Goal: Task Accomplishment & Management: Manage account settings

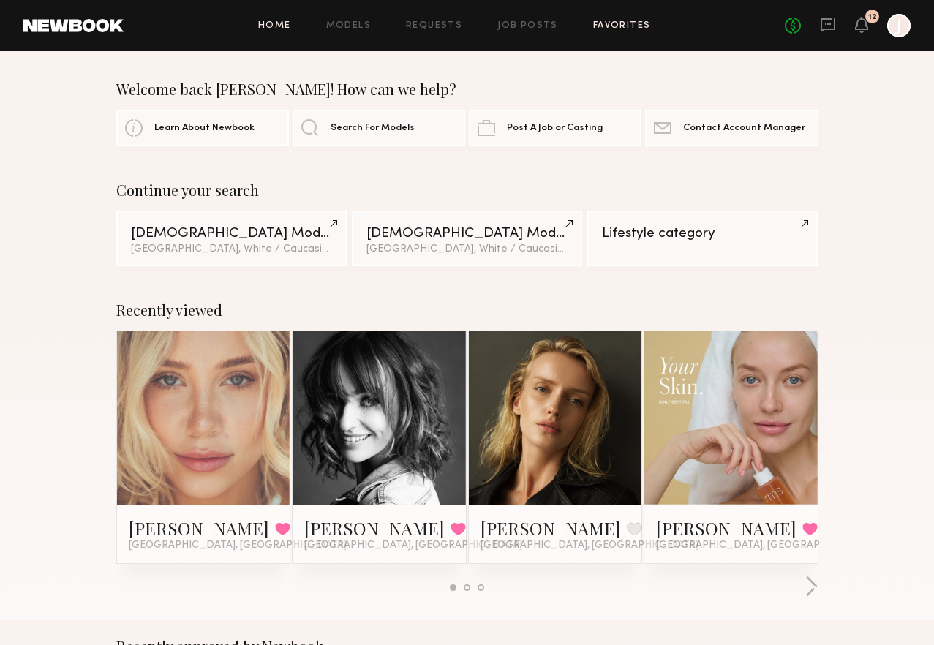
click at [593, 28] on link "Favorites" at bounding box center [622, 26] width 58 height 10
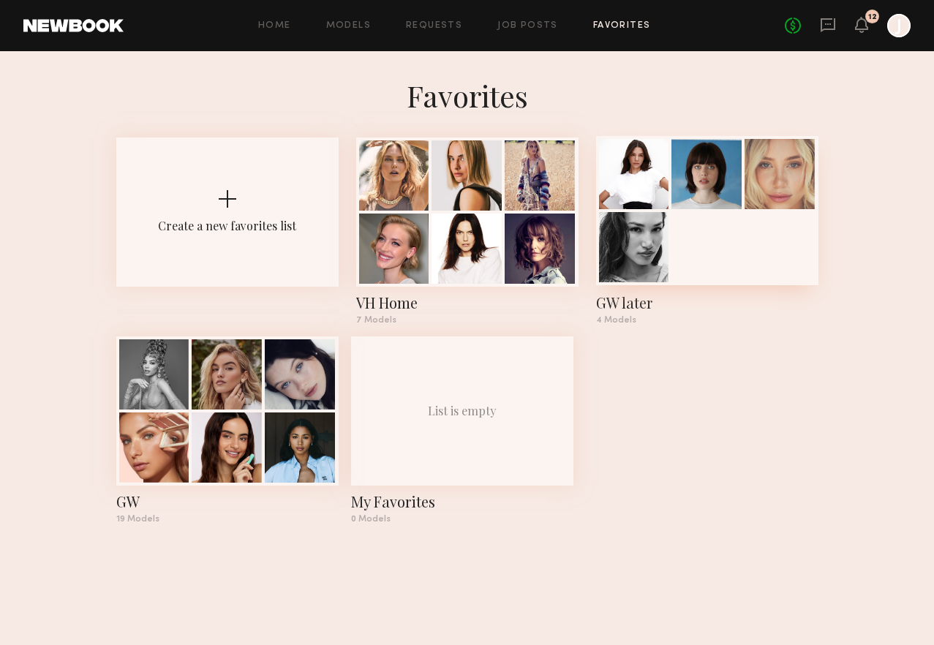
click at [666, 304] on div "GW later" at bounding box center [707, 303] width 222 height 20
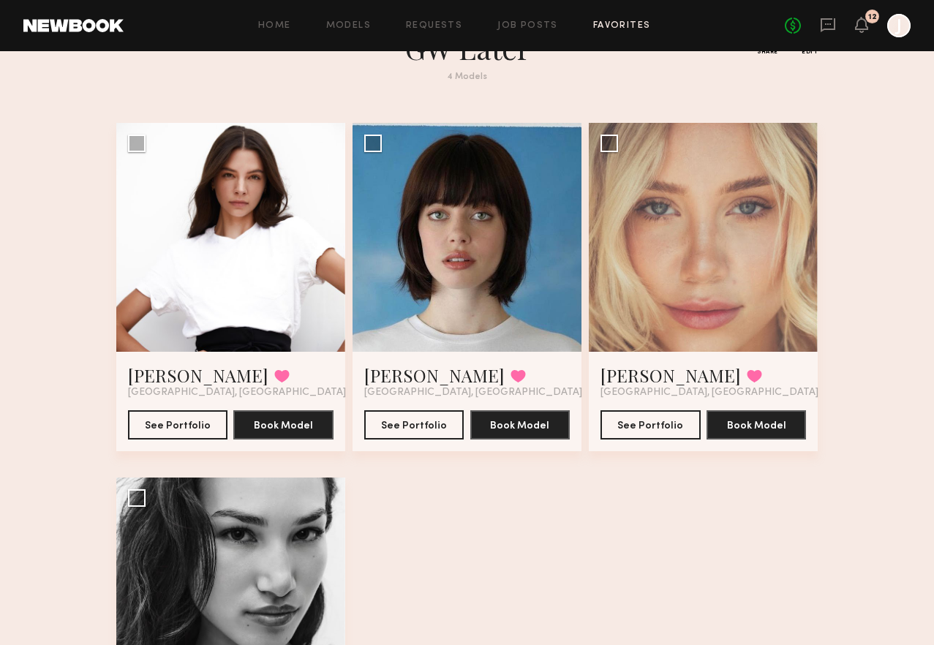
scroll to position [62, 0]
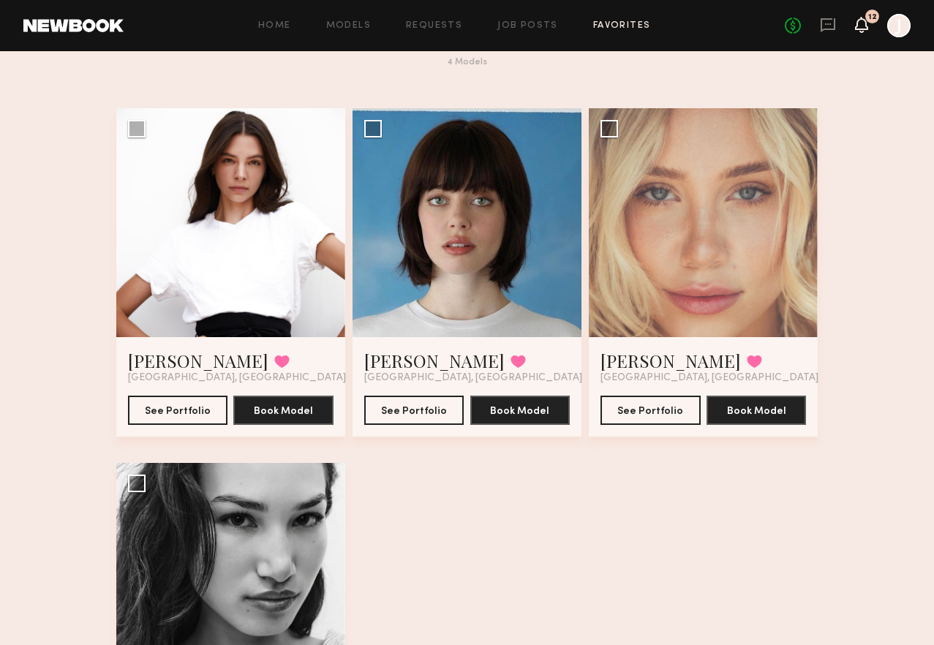
click at [861, 31] on icon at bounding box center [862, 32] width 4 height 2
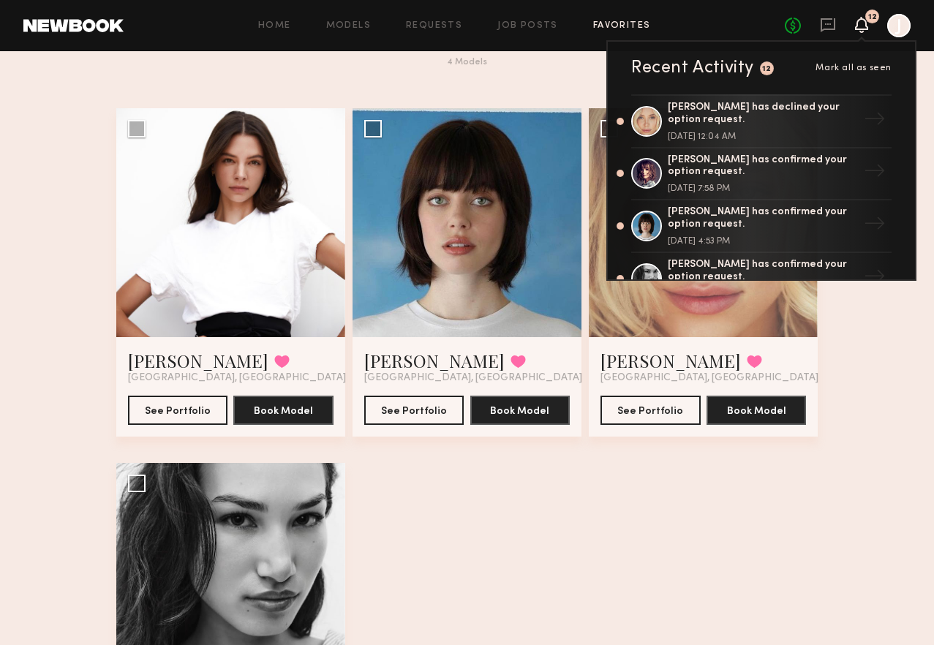
click at [631, 501] on div "Annelise B. Favorited Los Angeles, CA See Portfolio Book Model Select model to …" at bounding box center [467, 463] width 703 height 711
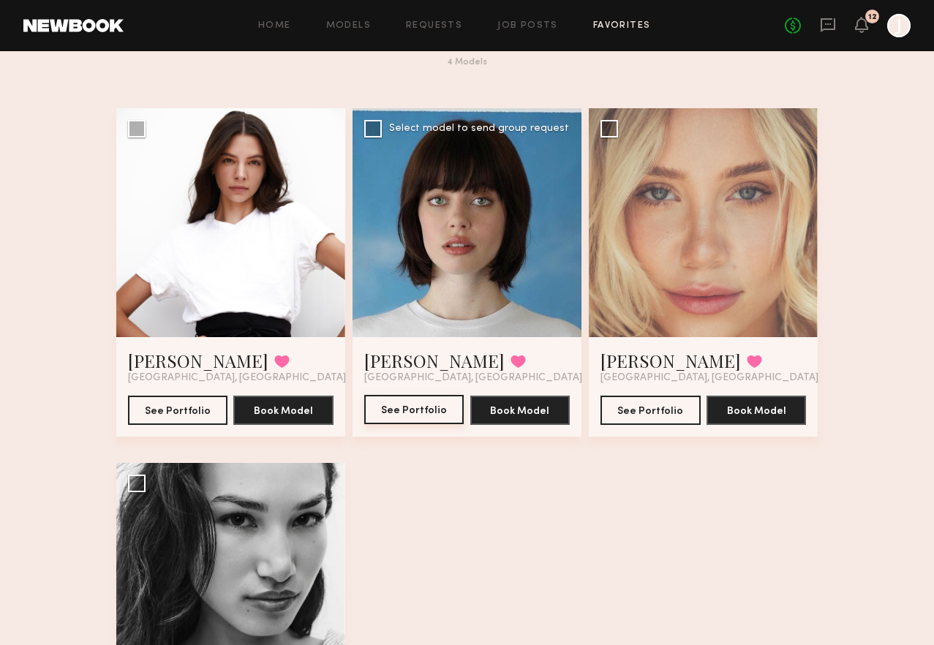
click at [421, 416] on button "See Portfolio" at bounding box center [414, 409] width 100 height 29
click at [404, 408] on button "See Portfolio" at bounding box center [414, 409] width 100 height 29
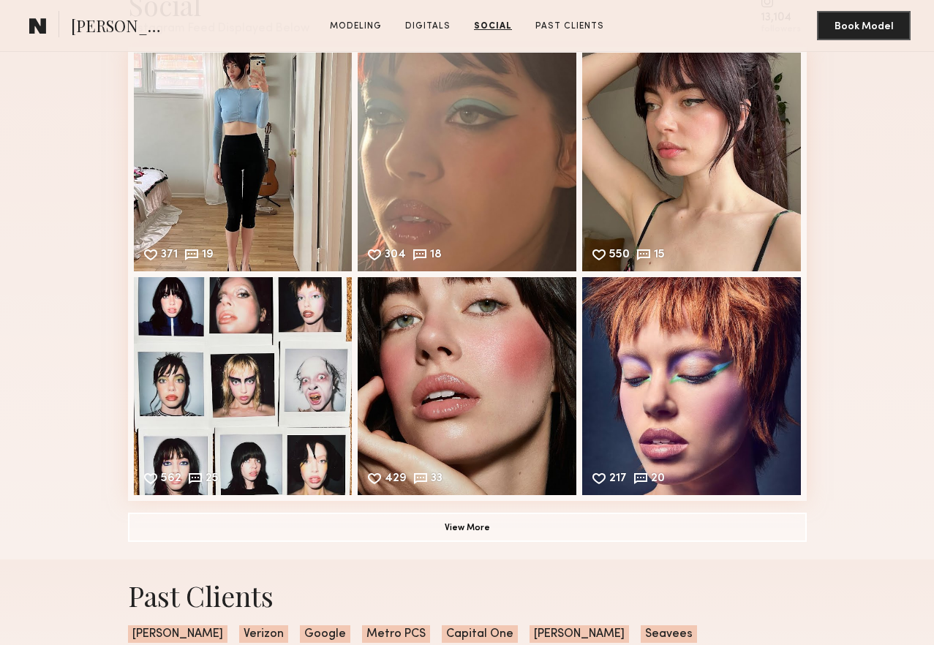
scroll to position [2020, 0]
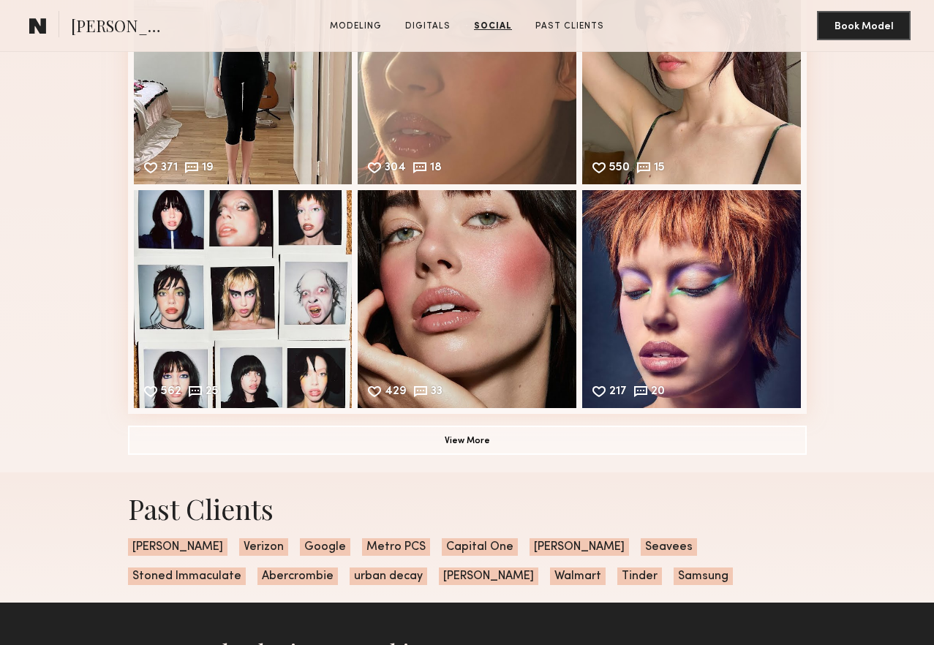
click at [612, 472] on div "Social Instagram Feed Displayed Below 13,104 followers 371 19 Likes & comments …" at bounding box center [467, 176] width 679 height 591
click at [607, 464] on div "Social Instagram Feed Displayed Below 13,104 followers 371 19 Likes & comments …" at bounding box center [467, 176] width 679 height 591
drag, startPoint x: 582, startPoint y: 448, endPoint x: 714, endPoint y: 476, distance: 134.8
click at [582, 448] on button "View More" at bounding box center [467, 440] width 679 height 29
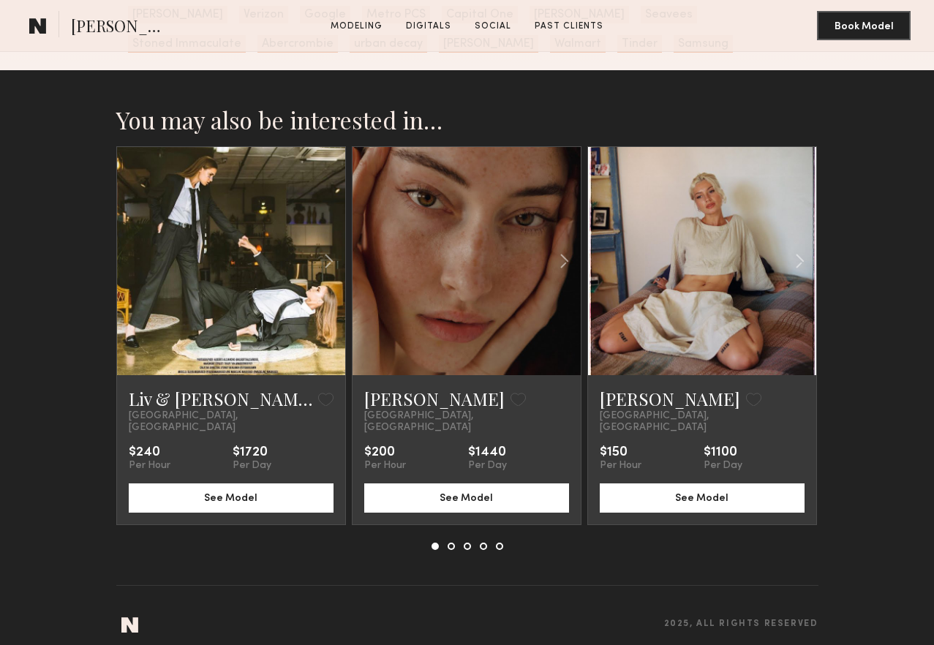
scroll to position [2735, 0]
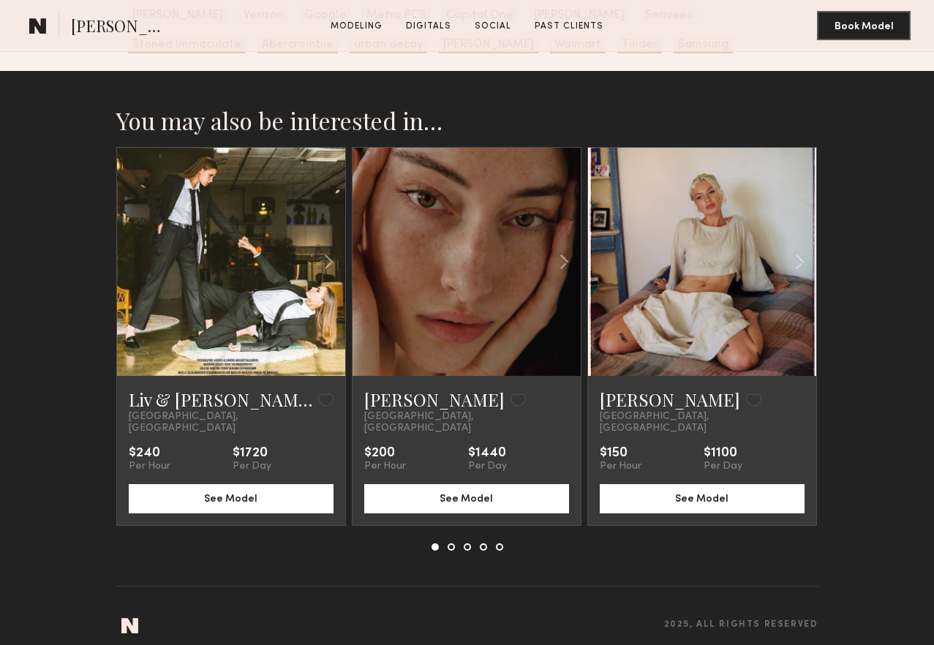
click at [681, 340] on link at bounding box center [702, 262] width 78 height 228
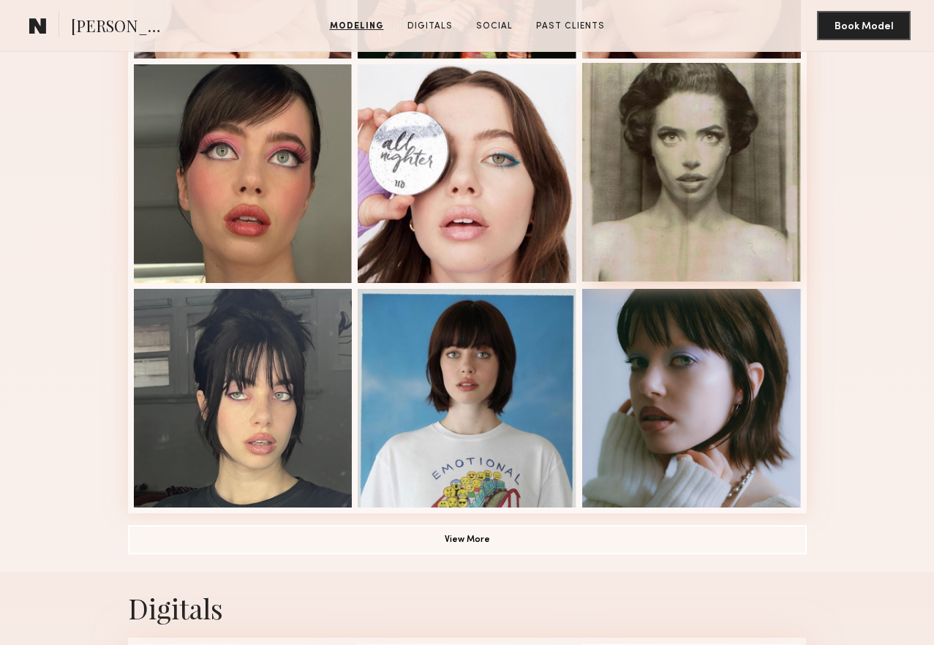
scroll to position [861, 0]
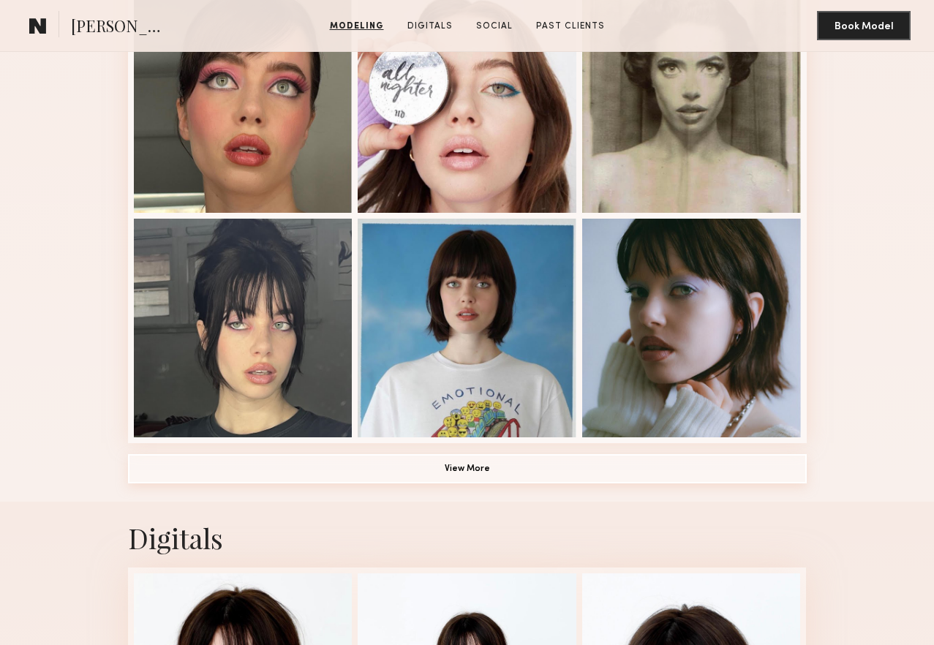
click at [620, 469] on button "View More" at bounding box center [467, 468] width 679 height 29
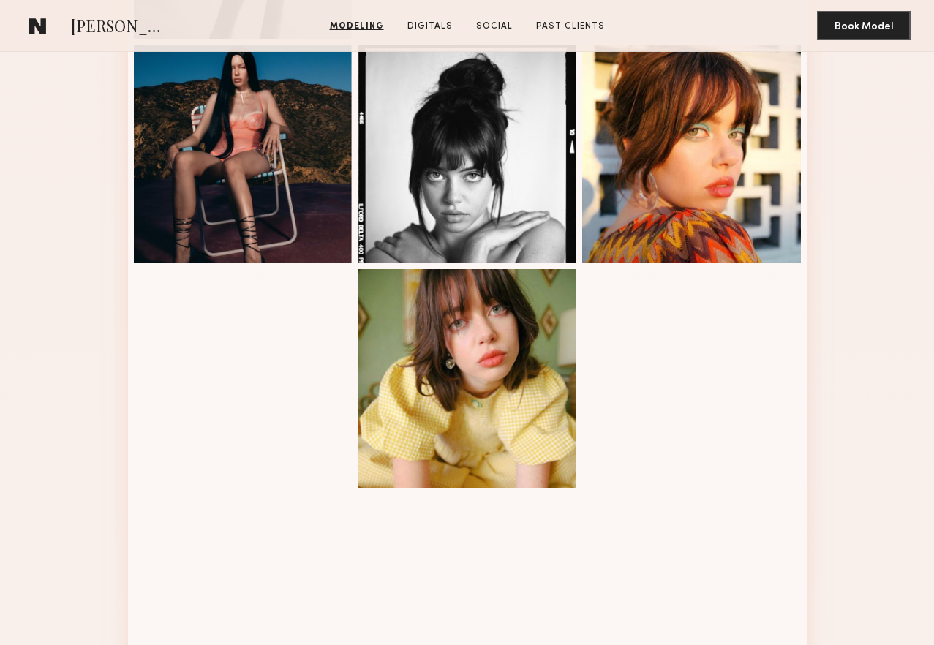
scroll to position [1606, 0]
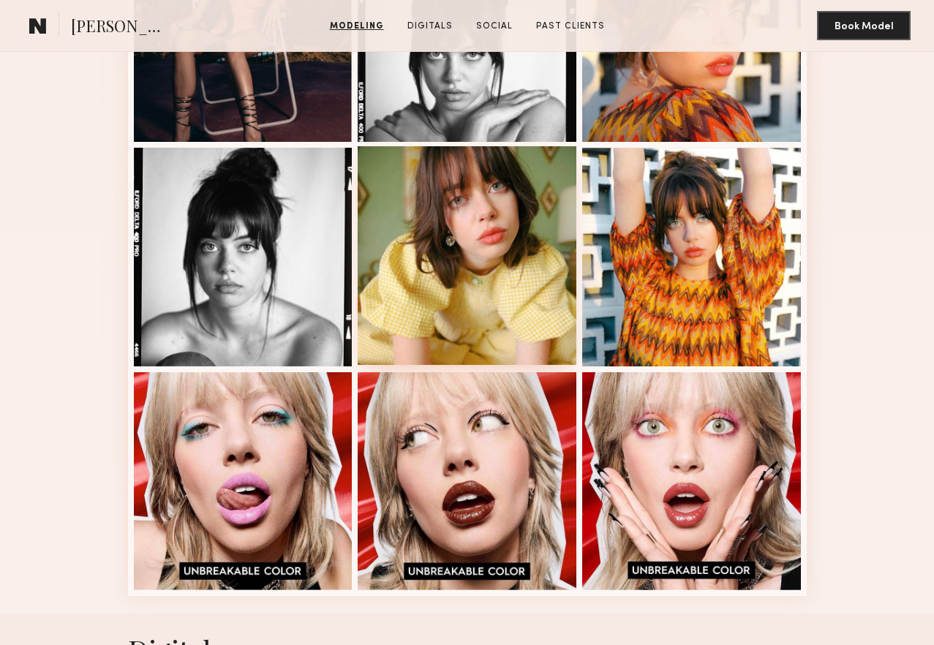
click at [501, 318] on div at bounding box center [467, 255] width 219 height 219
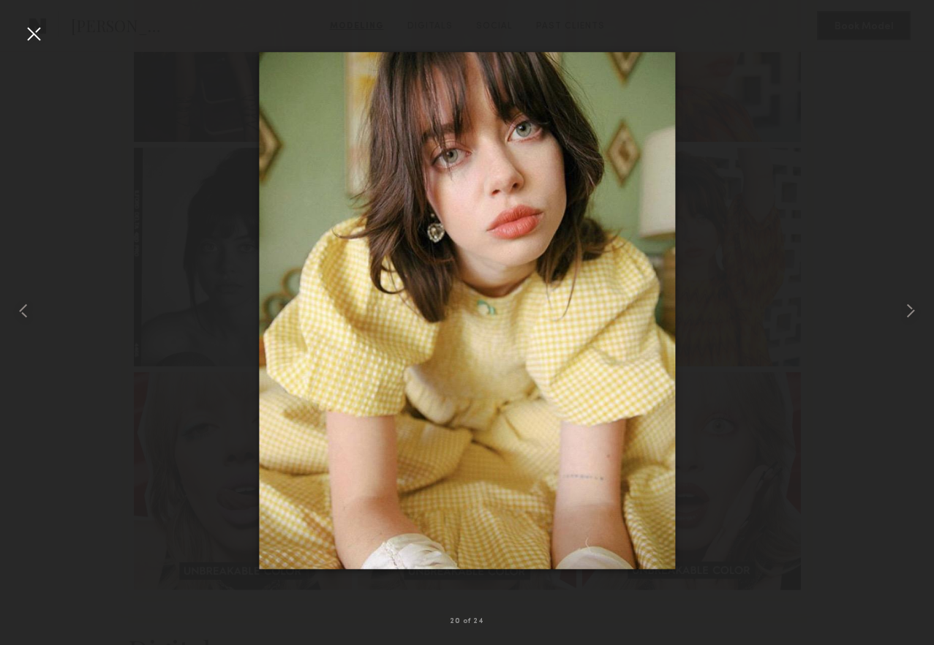
click at [749, 83] on div at bounding box center [467, 310] width 934 height 575
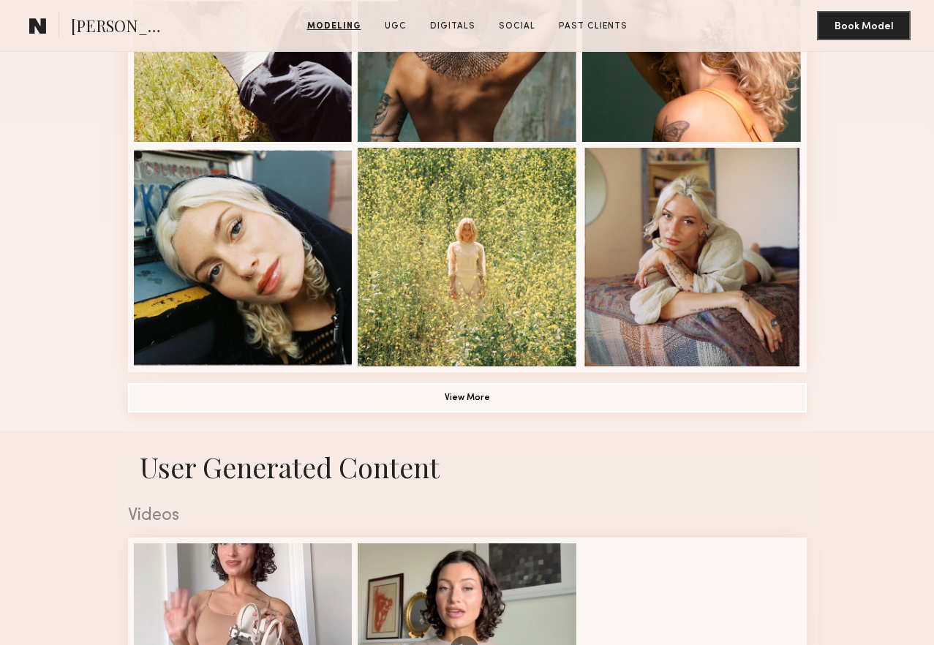
scroll to position [954, 0]
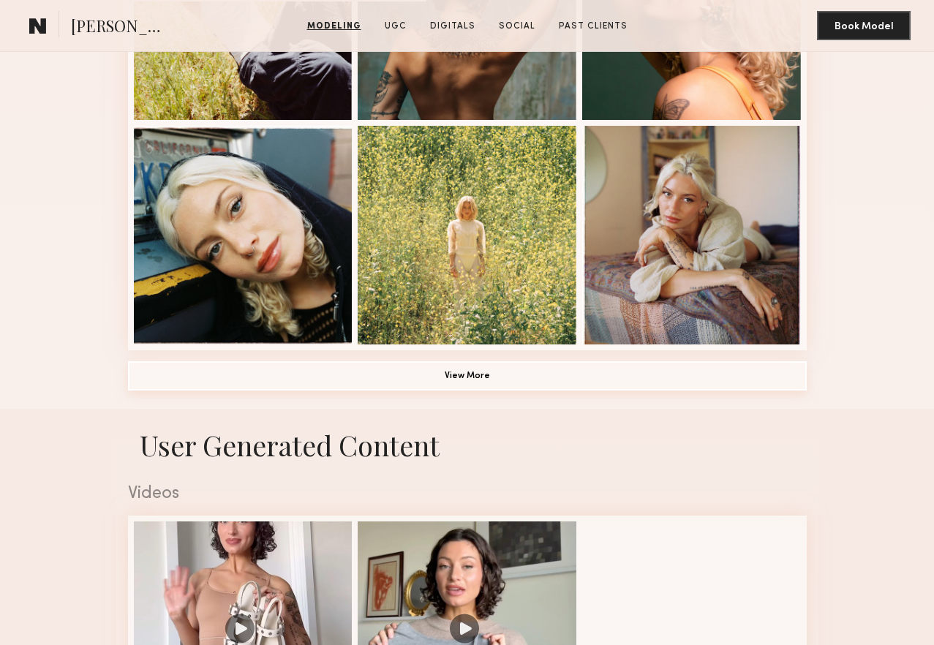
click at [422, 384] on button "View More" at bounding box center [467, 375] width 679 height 29
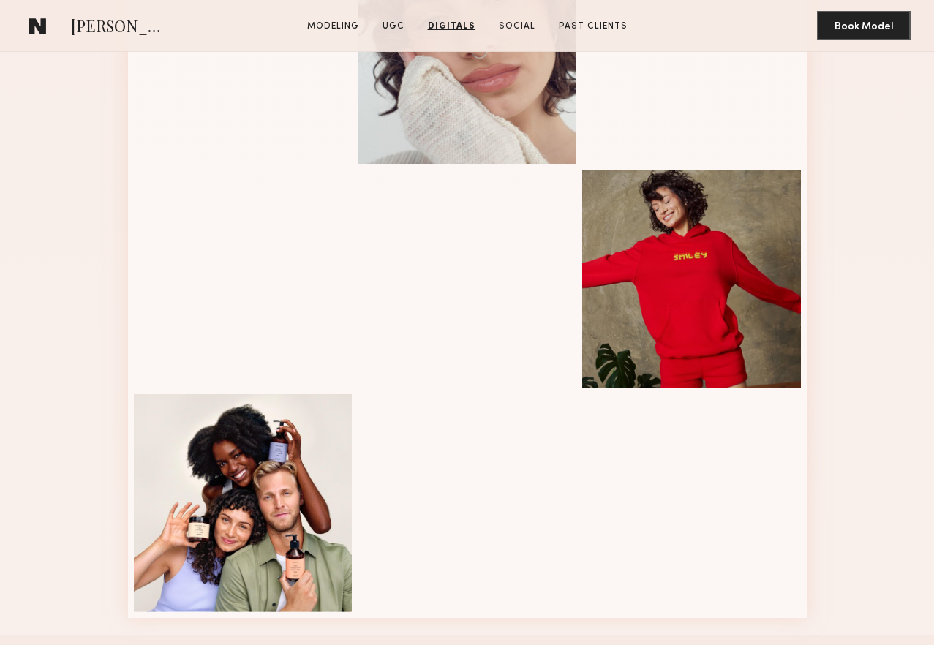
scroll to position [1453, 0]
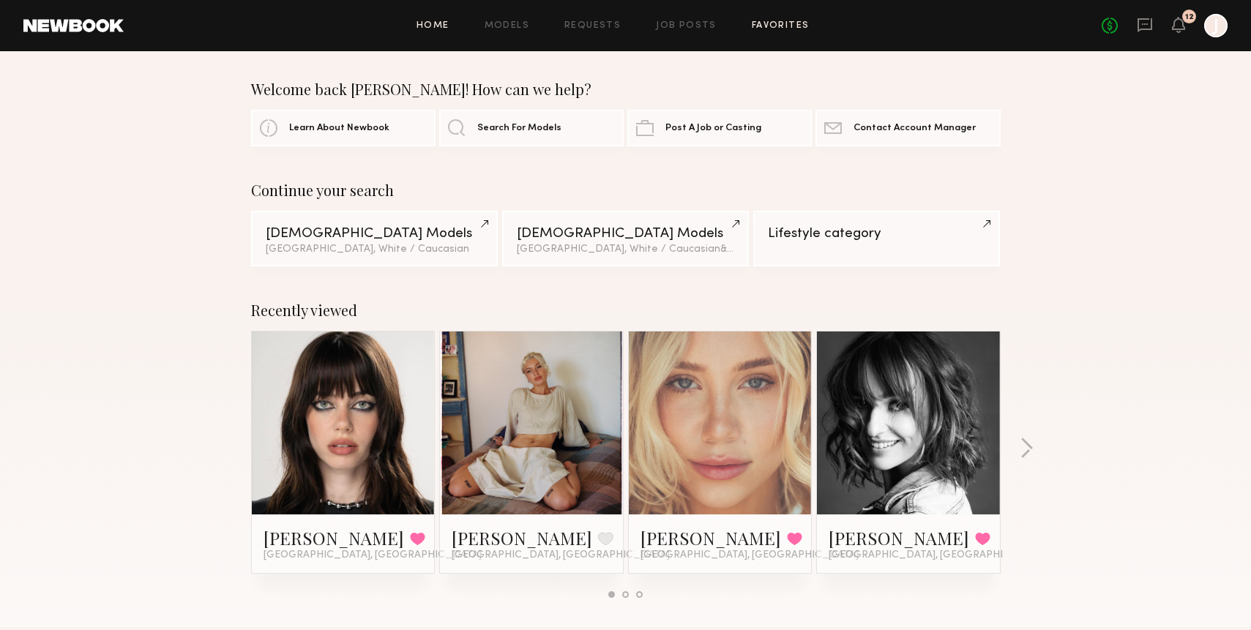
click at [768, 28] on link "Favorites" at bounding box center [781, 26] width 58 height 10
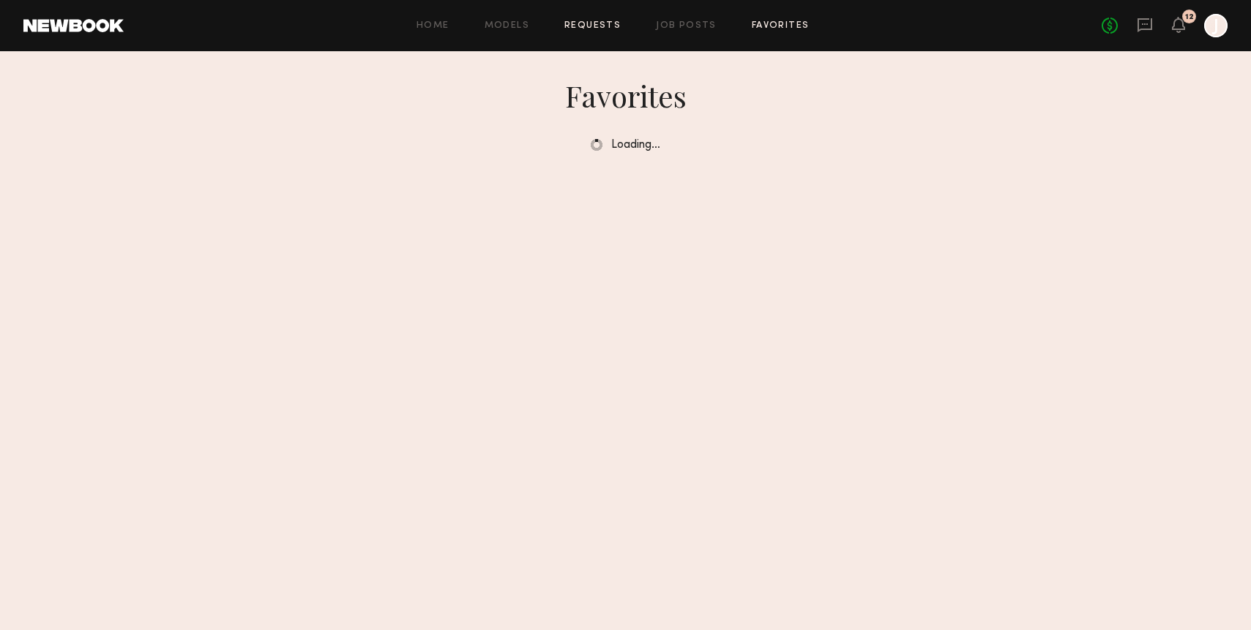
click at [599, 29] on link "Requests" at bounding box center [592, 26] width 56 height 10
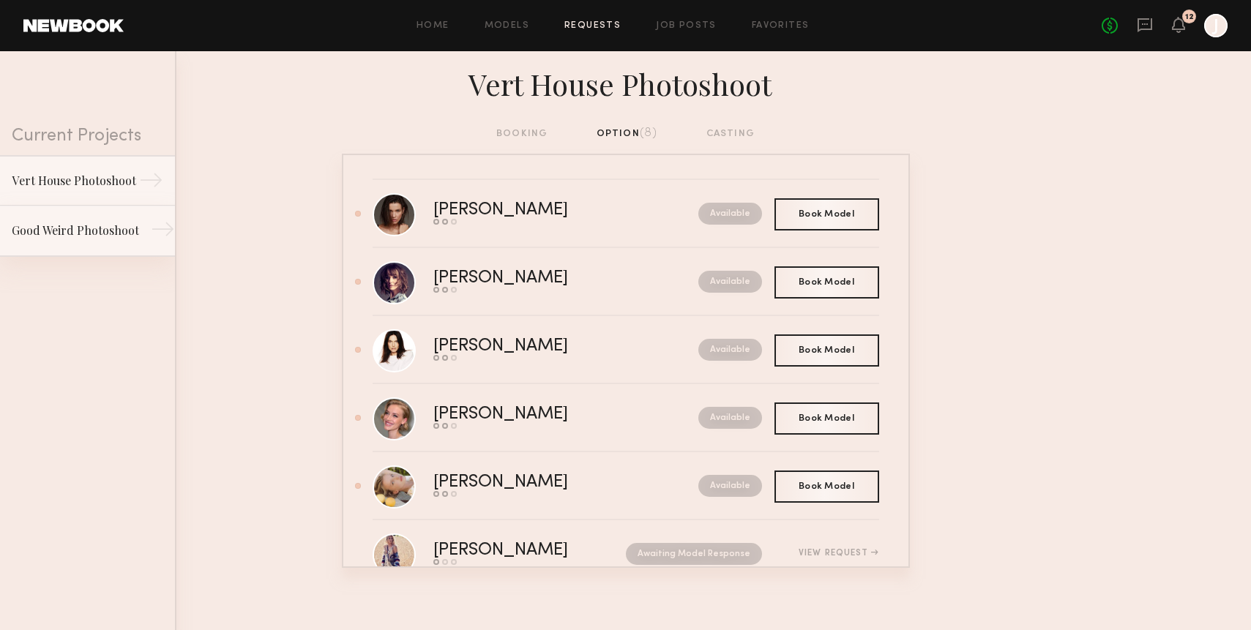
click at [80, 228] on div "Good Weird Photoshoot" at bounding box center [75, 231] width 127 height 18
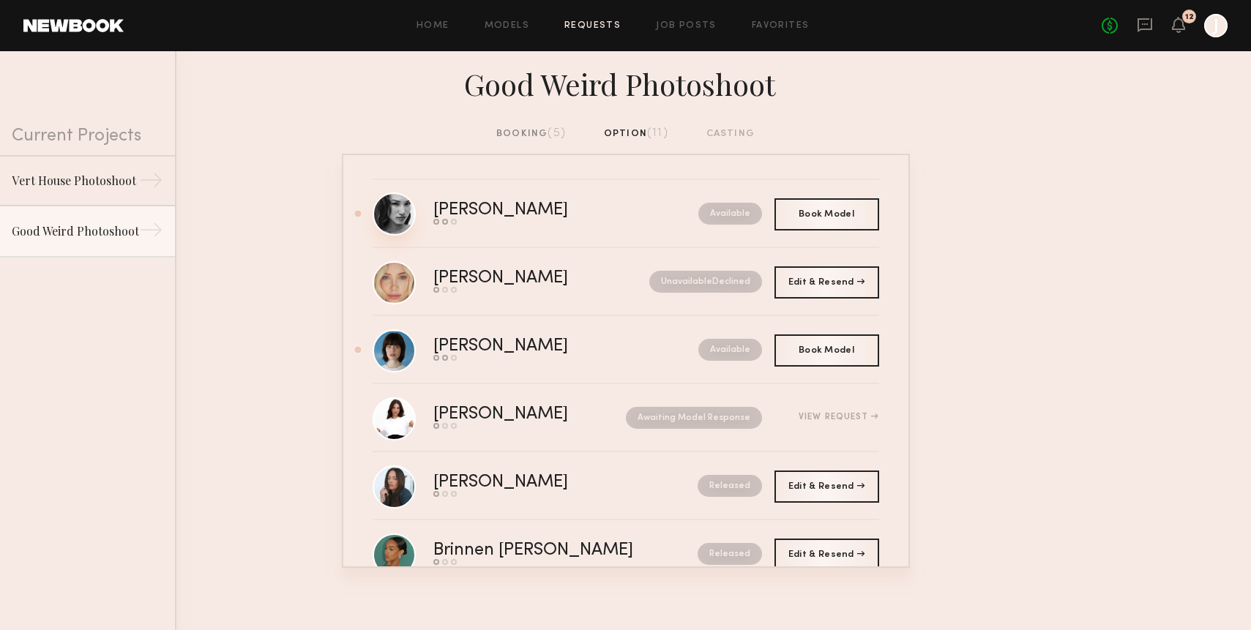
click at [392, 219] on link at bounding box center [393, 213] width 43 height 43
click at [778, 24] on link "Favorites" at bounding box center [781, 26] width 58 height 10
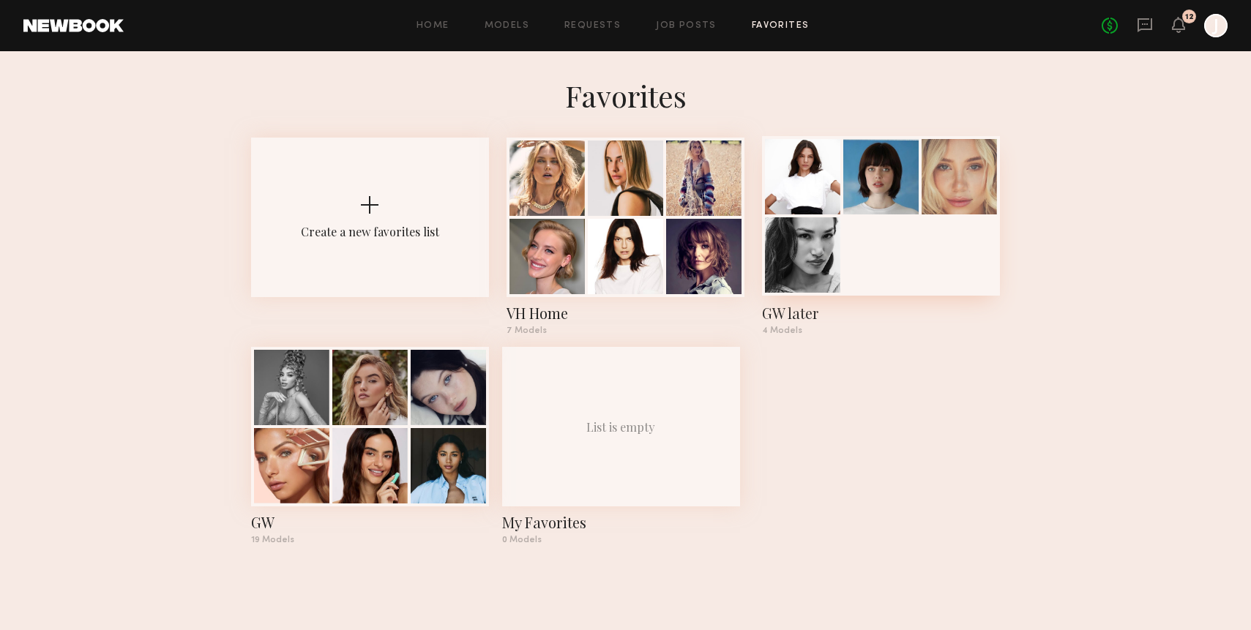
click at [806, 173] on div at bounding box center [802, 176] width 75 height 75
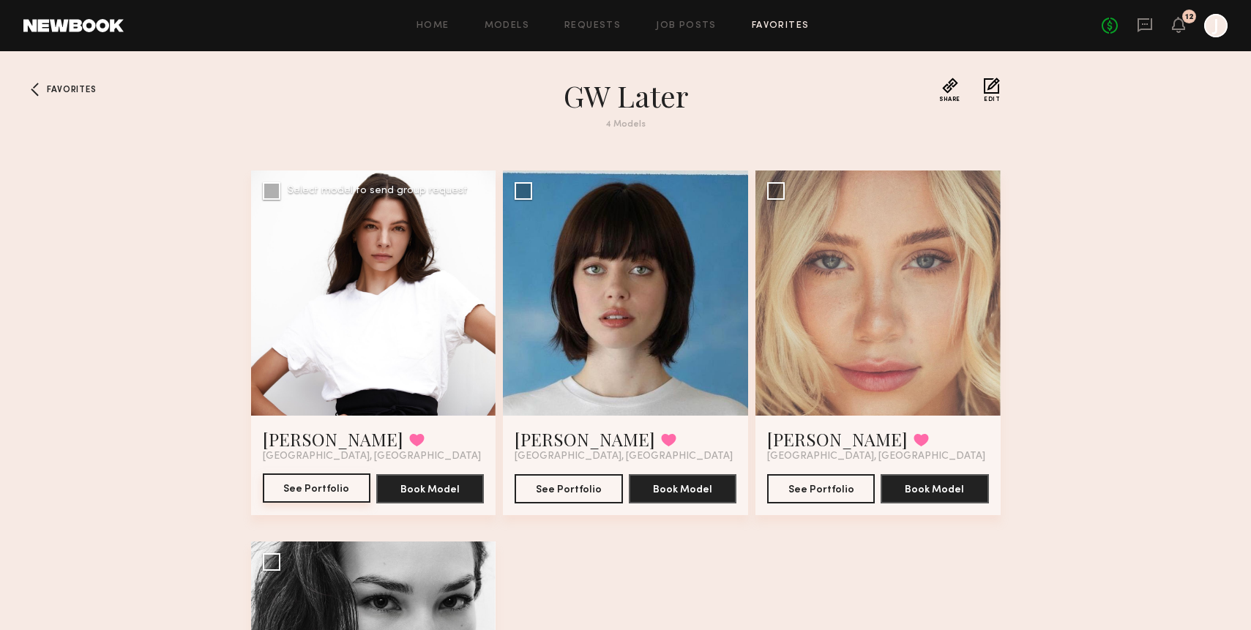
click at [318, 490] on button "See Portfolio" at bounding box center [317, 487] width 108 height 29
click at [766, 27] on link "Favorites" at bounding box center [781, 26] width 58 height 10
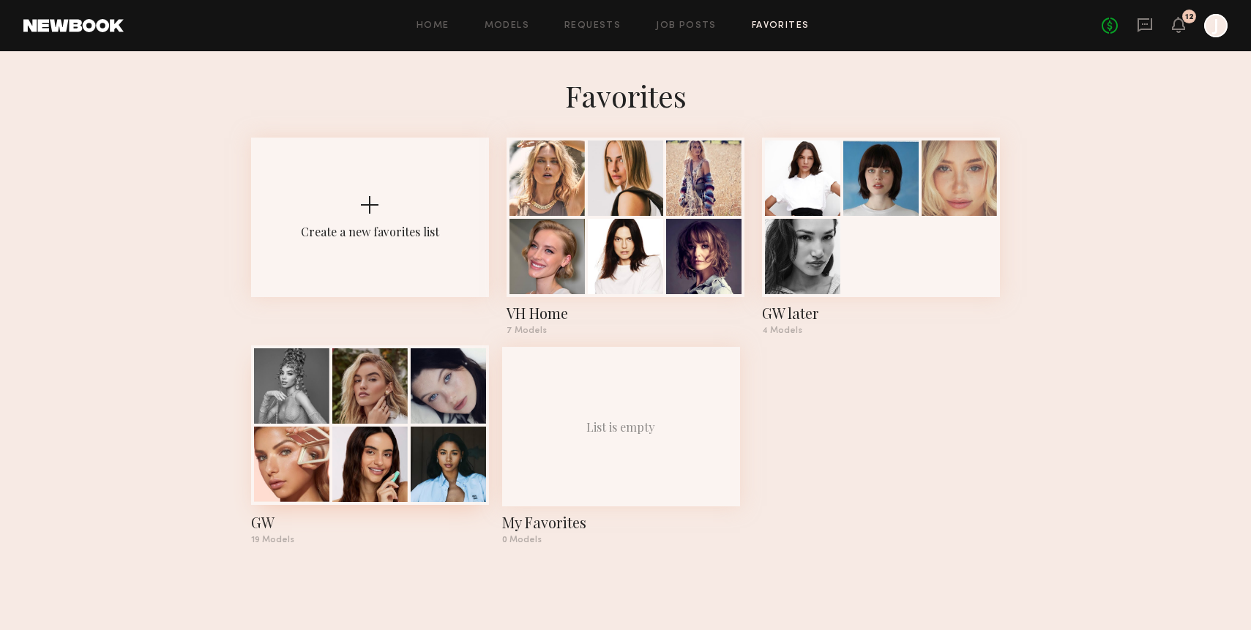
click at [428, 383] on div at bounding box center [448, 385] width 75 height 75
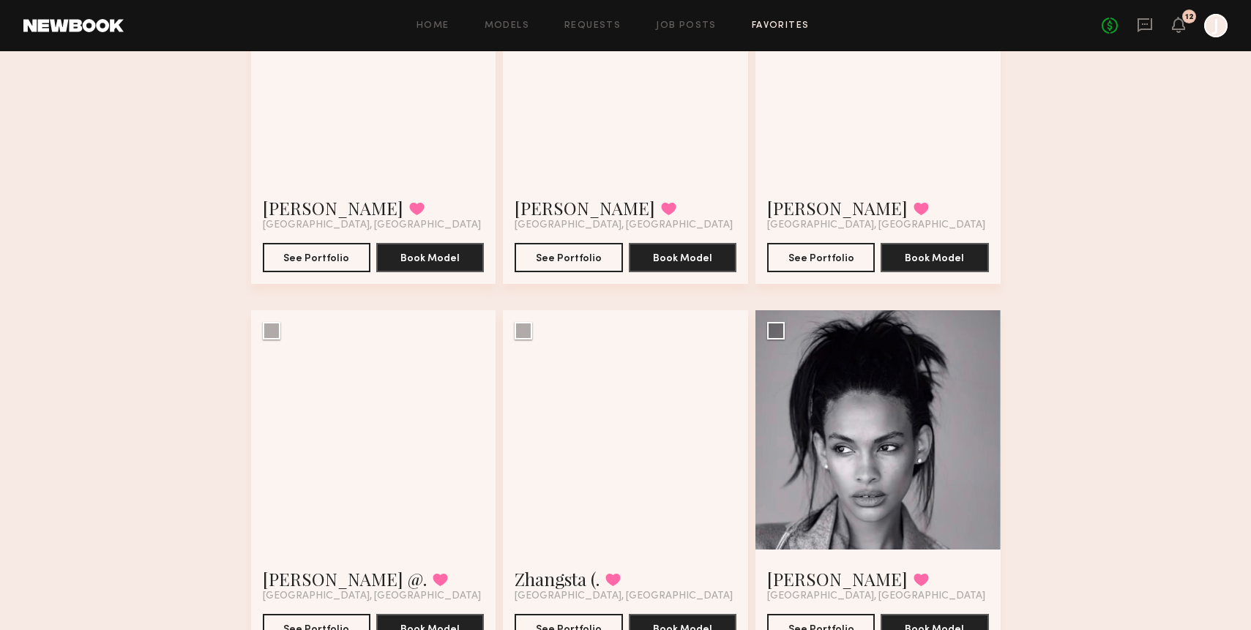
scroll to position [1781, 0]
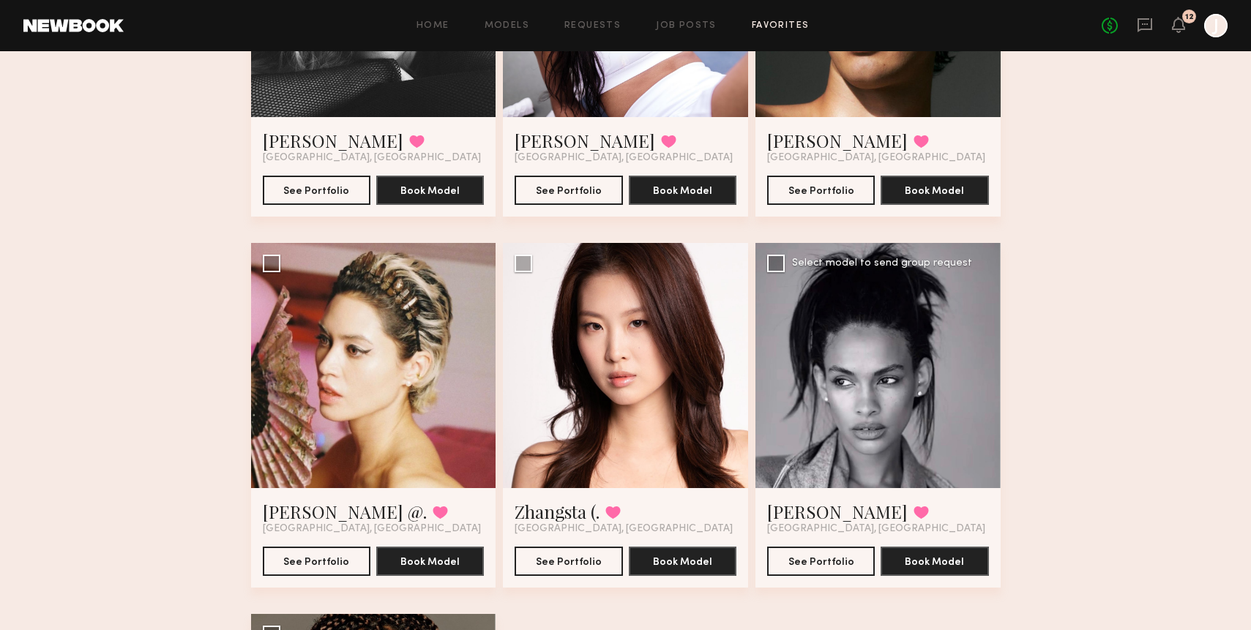
click at [873, 350] on div at bounding box center [877, 365] width 245 height 245
click at [833, 568] on button "See Portfolio" at bounding box center [821, 560] width 108 height 29
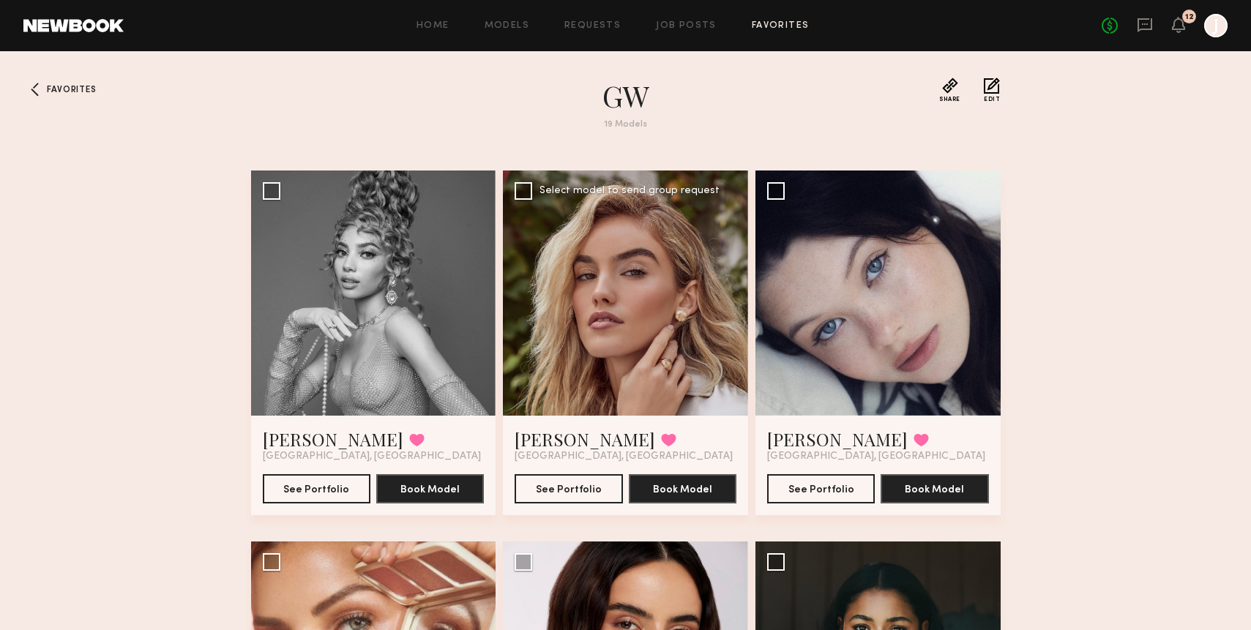
scroll to position [0, 0]
click at [763, 27] on link "Favorites" at bounding box center [781, 26] width 58 height 10
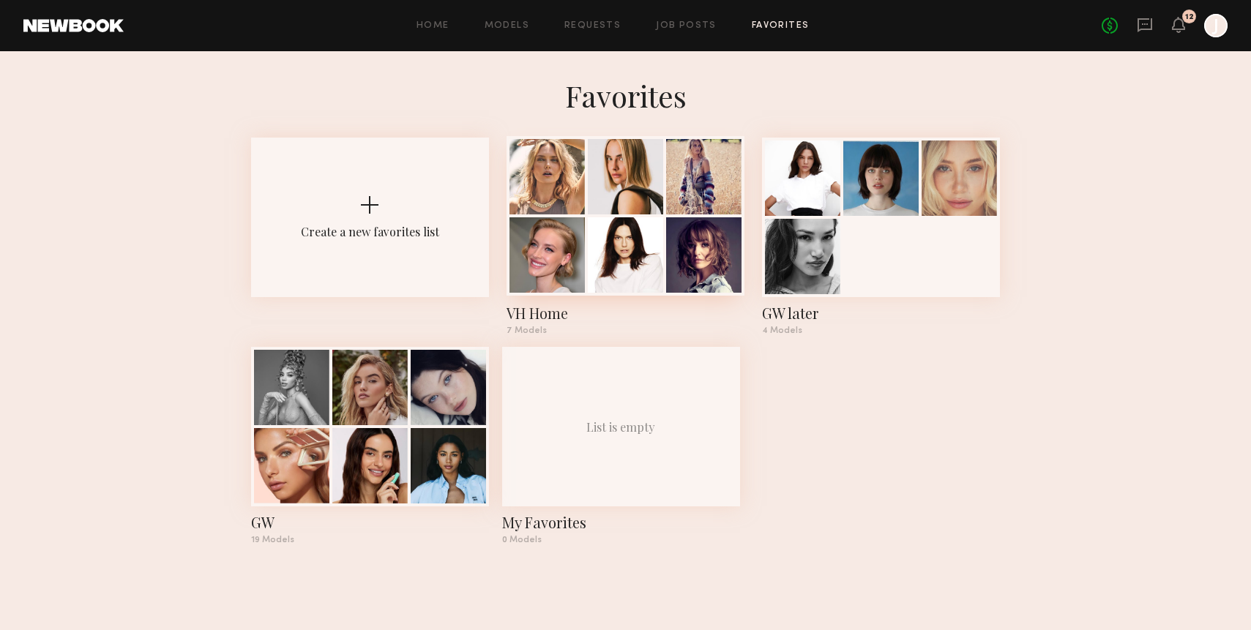
click at [667, 258] on div at bounding box center [703, 254] width 75 height 75
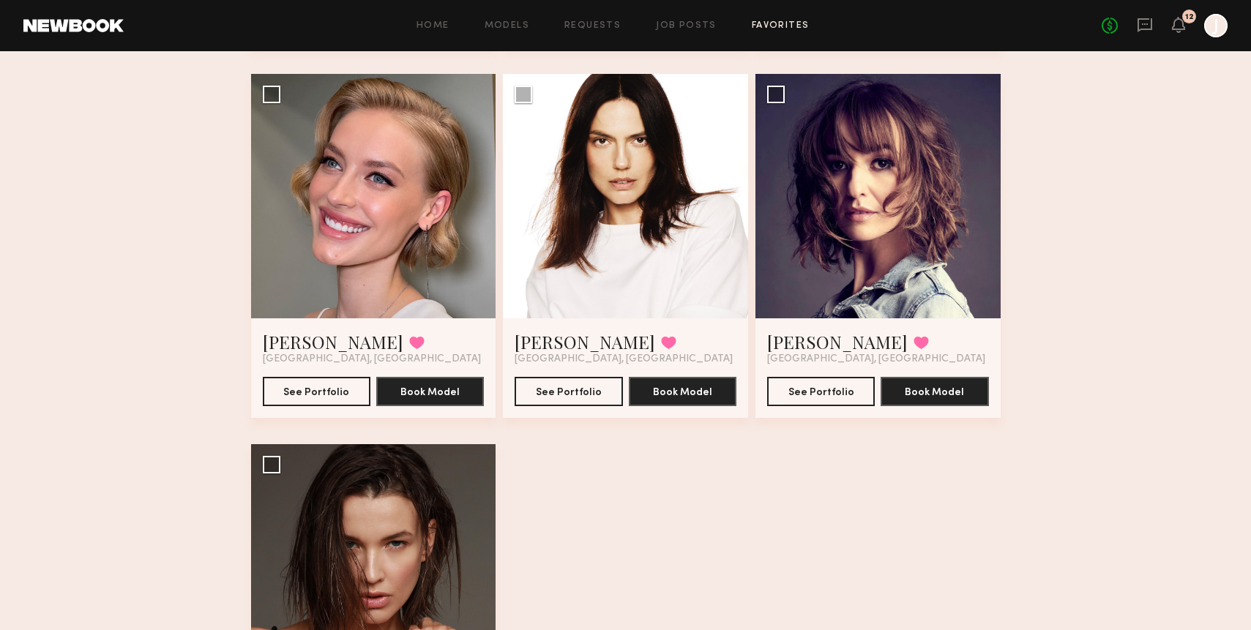
scroll to position [474, 0]
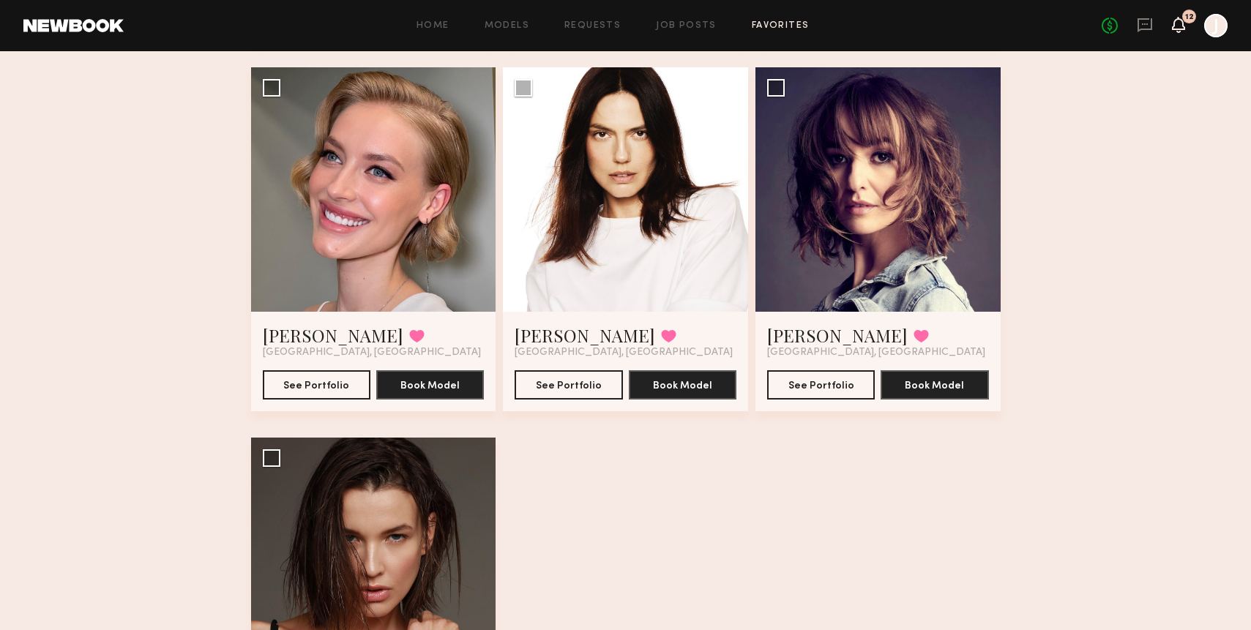
click at [1172, 28] on icon at bounding box center [1178, 24] width 12 height 10
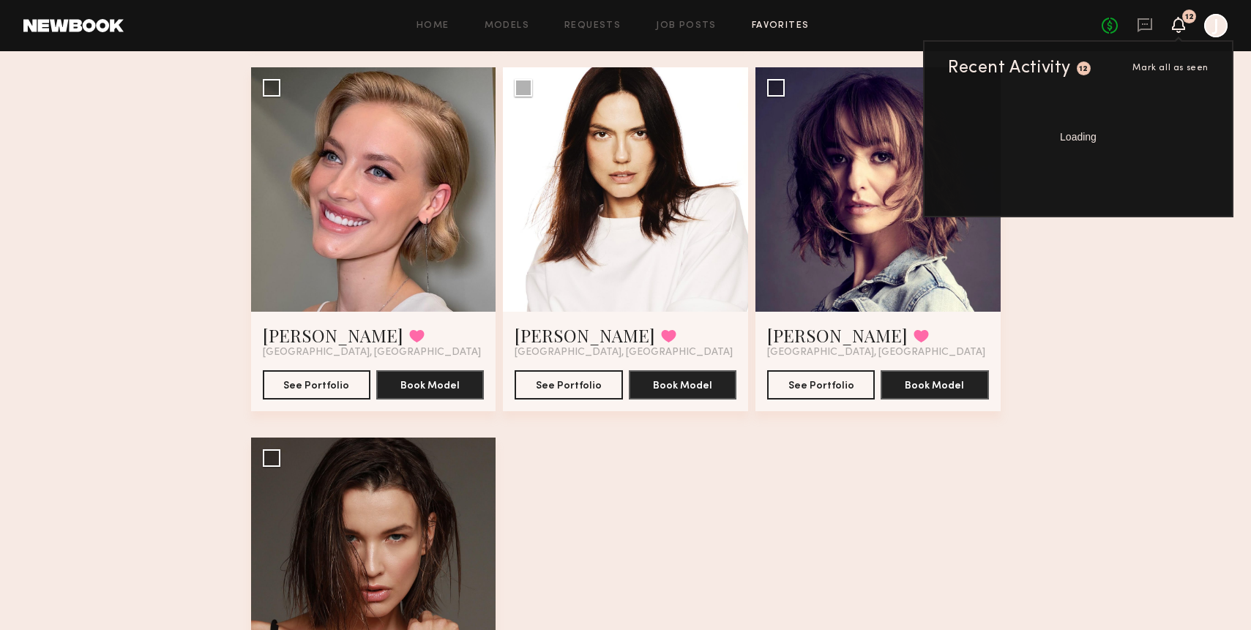
click at [1172, 28] on icon at bounding box center [1178, 24] width 12 height 10
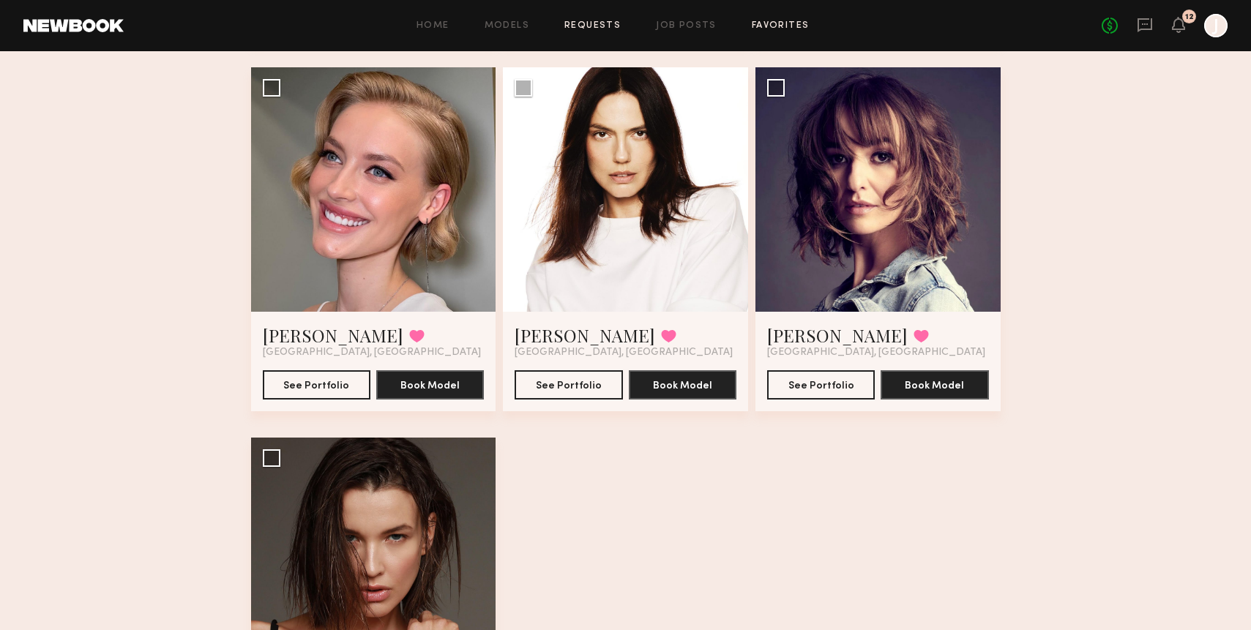
click at [570, 23] on link "Requests" at bounding box center [592, 26] width 56 height 10
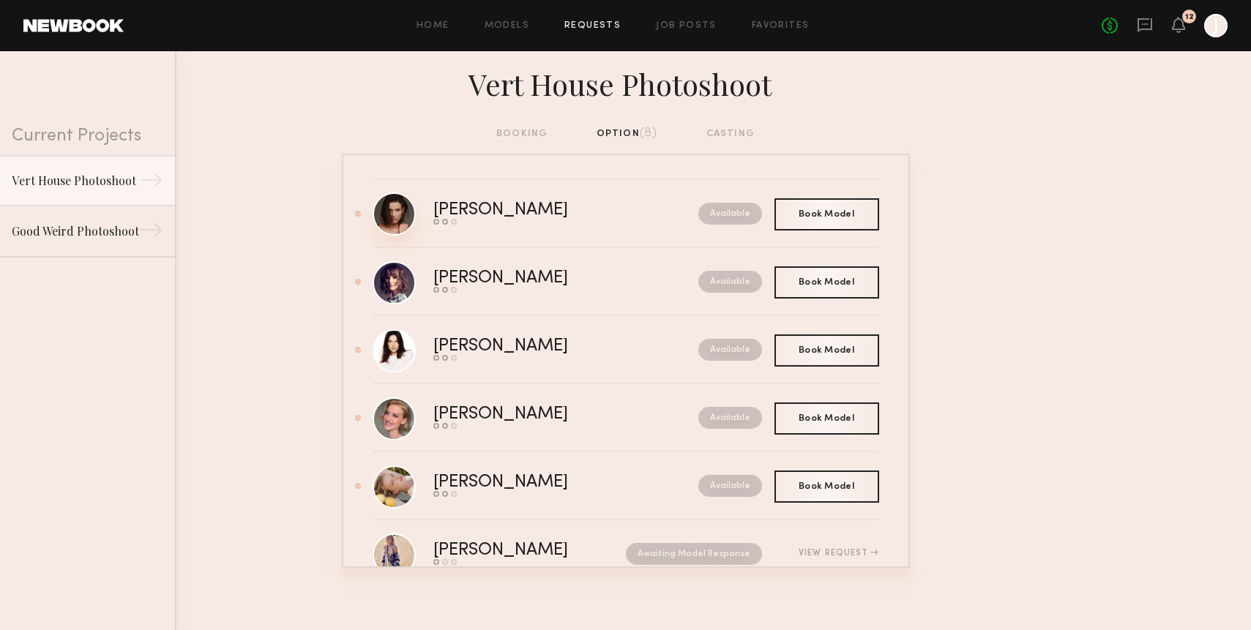
click at [394, 218] on link at bounding box center [393, 213] width 43 height 43
click at [419, 288] on link "Sofia G. Send request Model response Book model Available" at bounding box center [625, 282] width 506 height 68
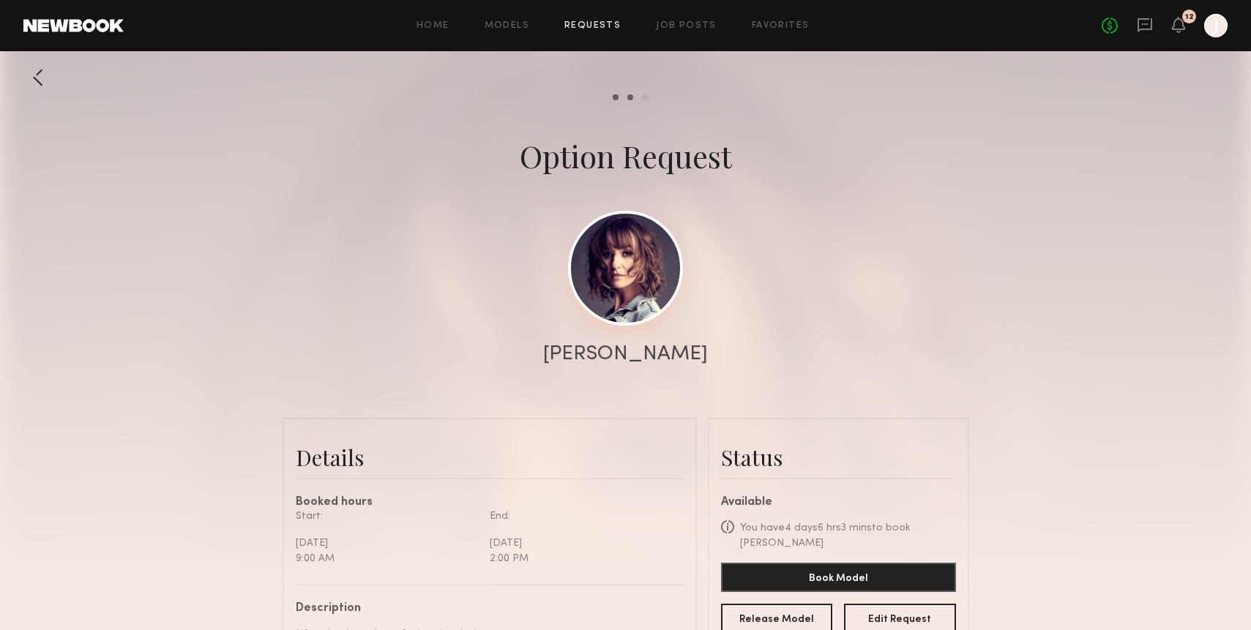
click at [617, 242] on link at bounding box center [625, 268] width 115 height 115
drag, startPoint x: 22, startPoint y: 77, endPoint x: 31, endPoint y: 75, distance: 8.9
click at [22, 77] on div at bounding box center [625, 292] width 1251 height 585
click at [31, 75] on div at bounding box center [37, 77] width 29 height 29
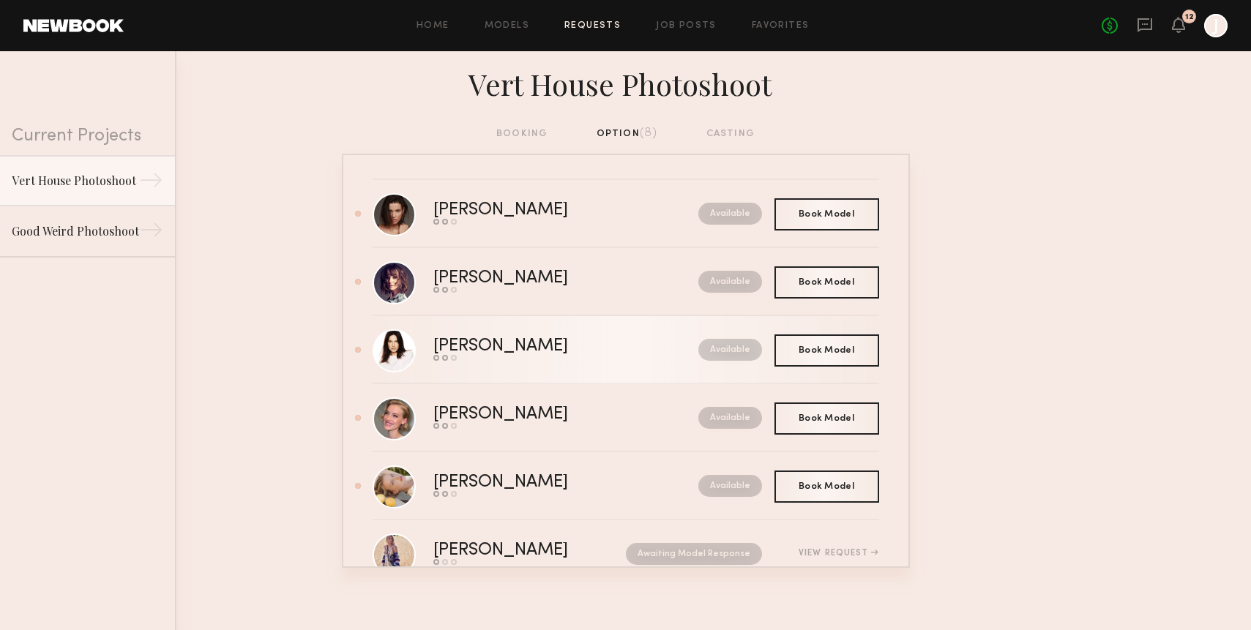
click at [449, 356] on common-progress-item "Book model" at bounding box center [452, 358] width 9 height 6
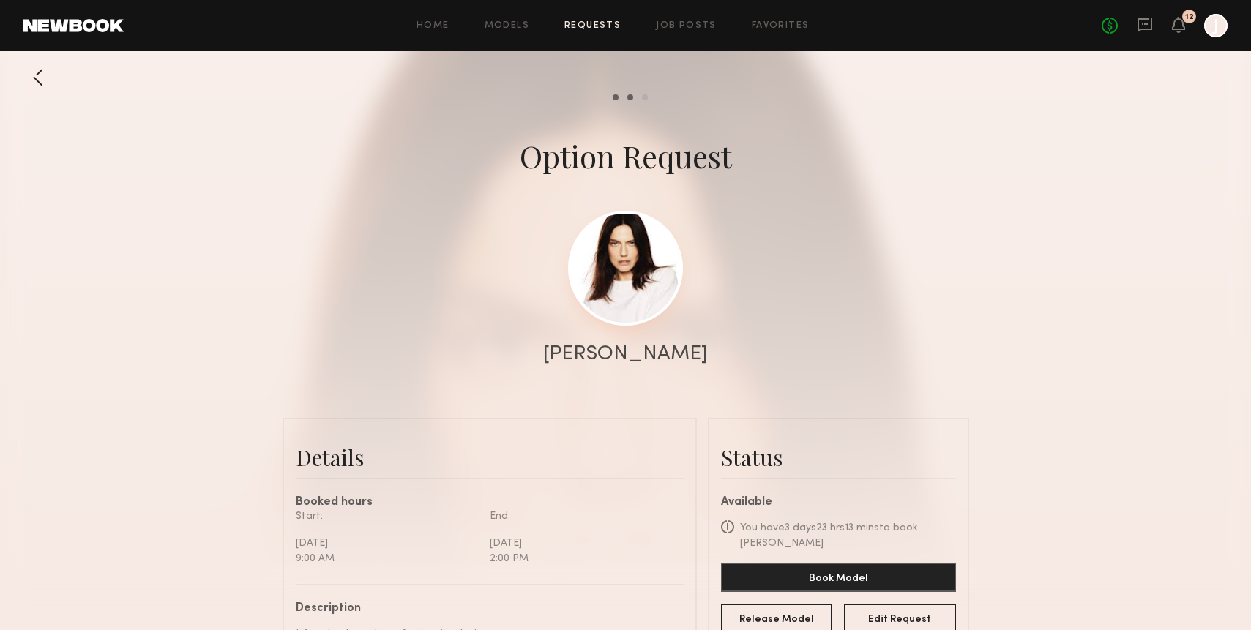
click at [626, 245] on link at bounding box center [625, 268] width 115 height 115
click at [34, 74] on div at bounding box center [37, 77] width 29 height 29
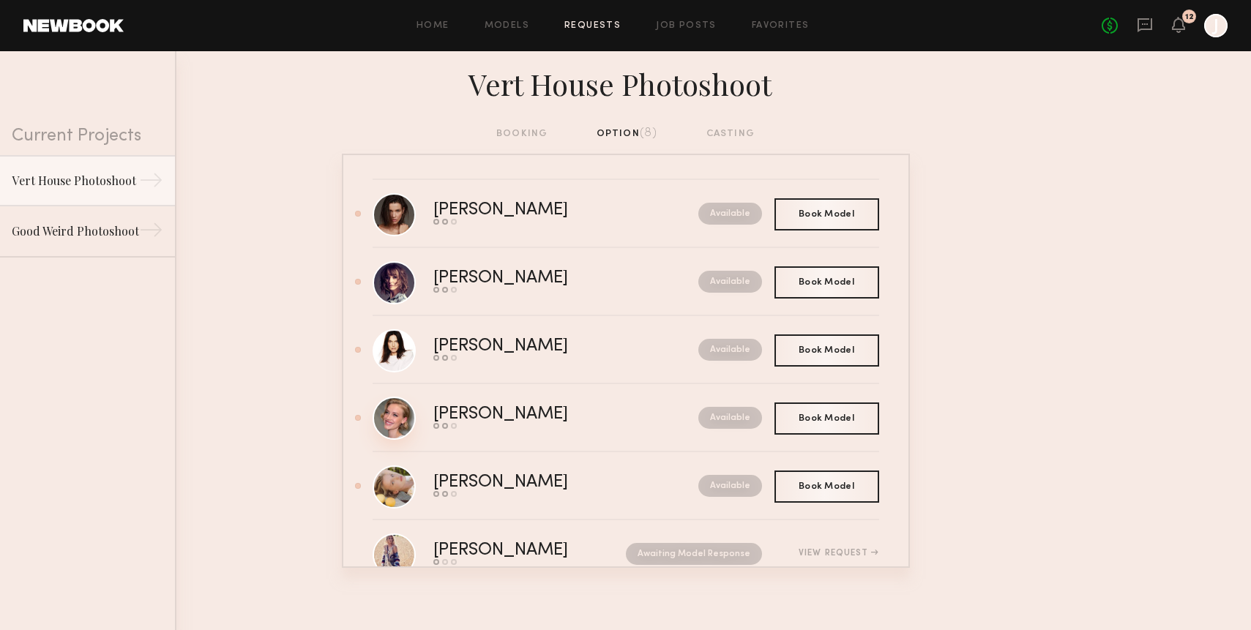
click at [388, 415] on link at bounding box center [393, 418] width 43 height 43
click at [391, 228] on link at bounding box center [393, 213] width 43 height 43
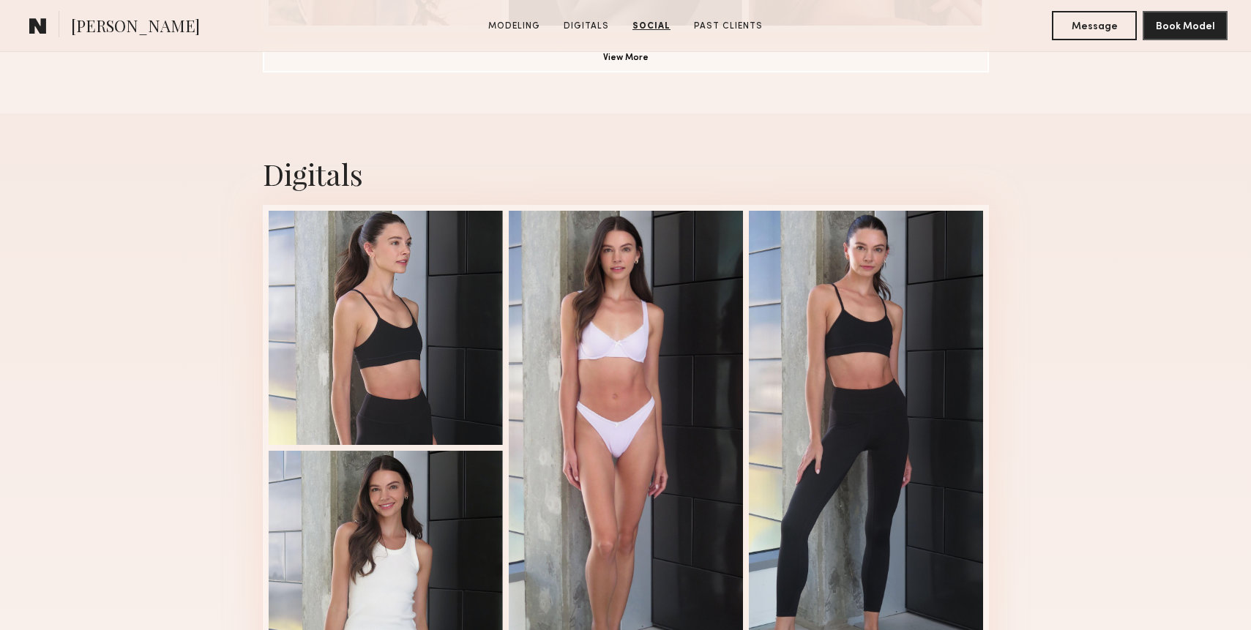
scroll to position [1348, 0]
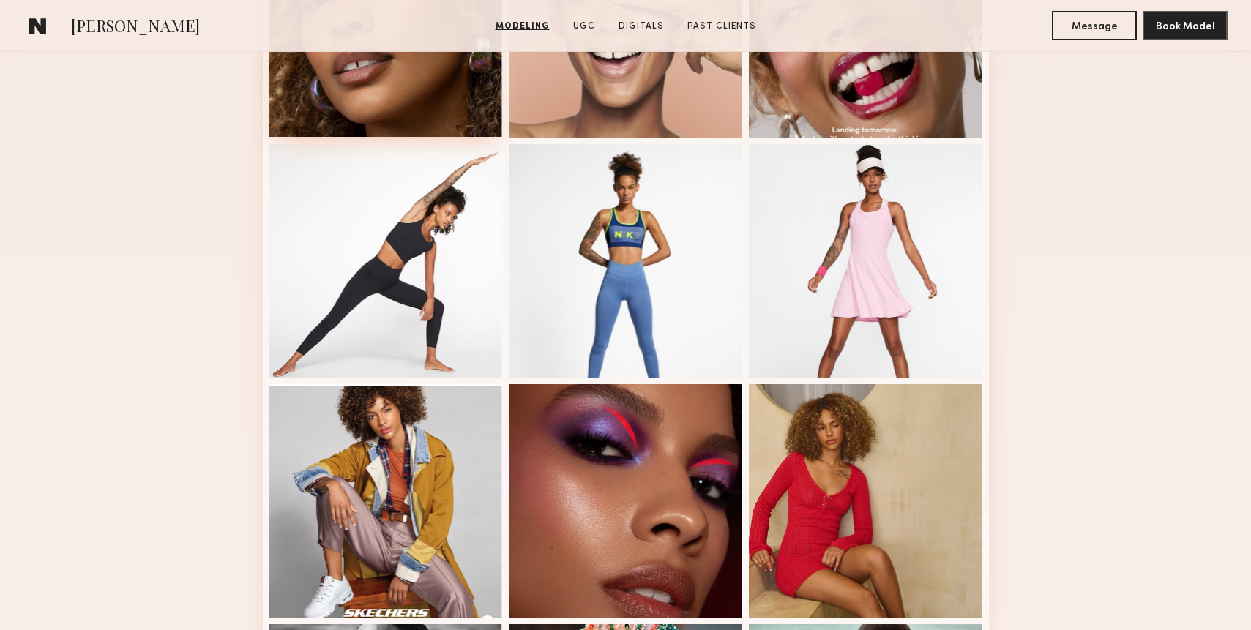
scroll to position [310, 0]
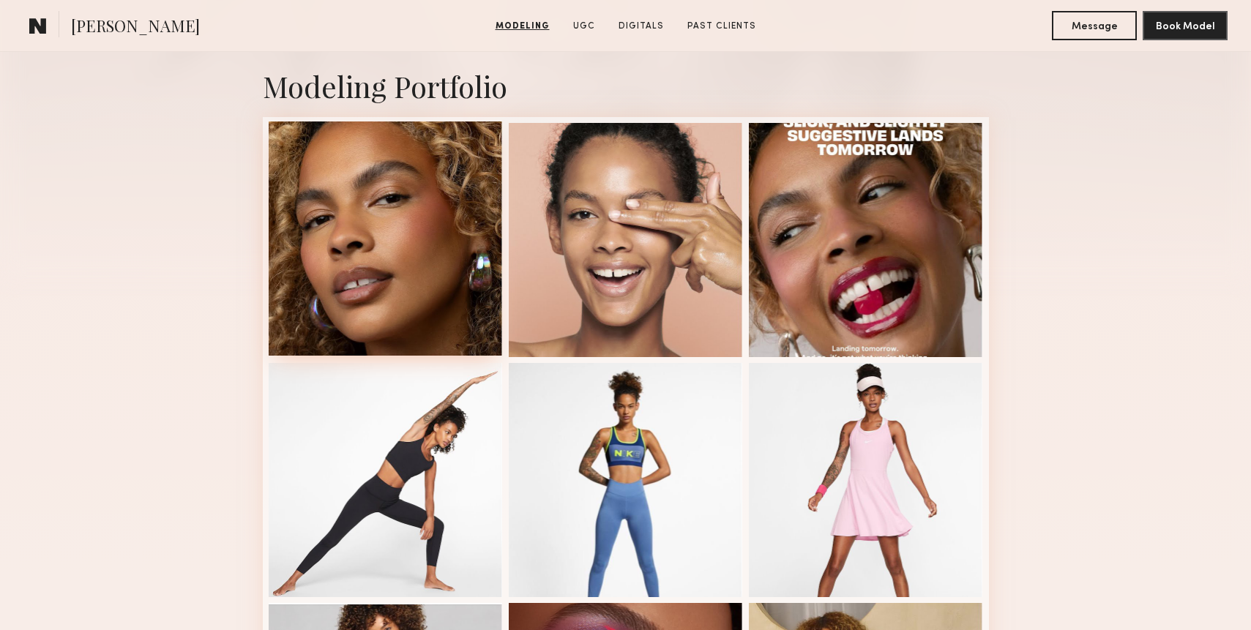
click at [427, 287] on div at bounding box center [386, 238] width 234 height 234
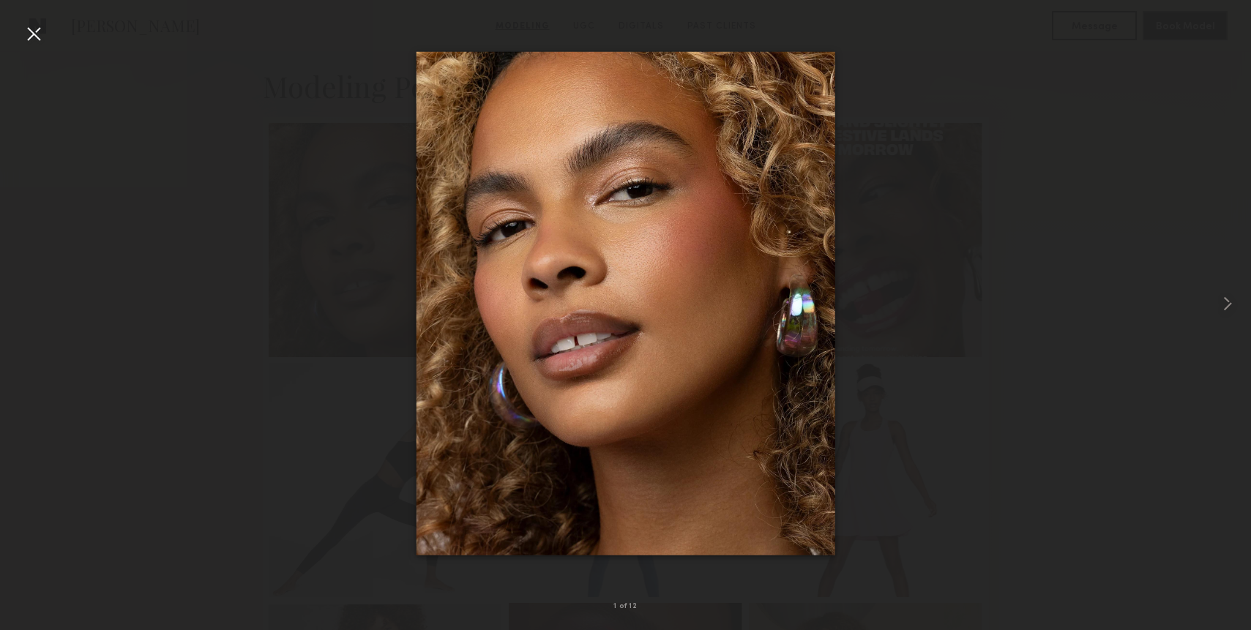
click at [992, 53] on div at bounding box center [625, 303] width 1251 height 560
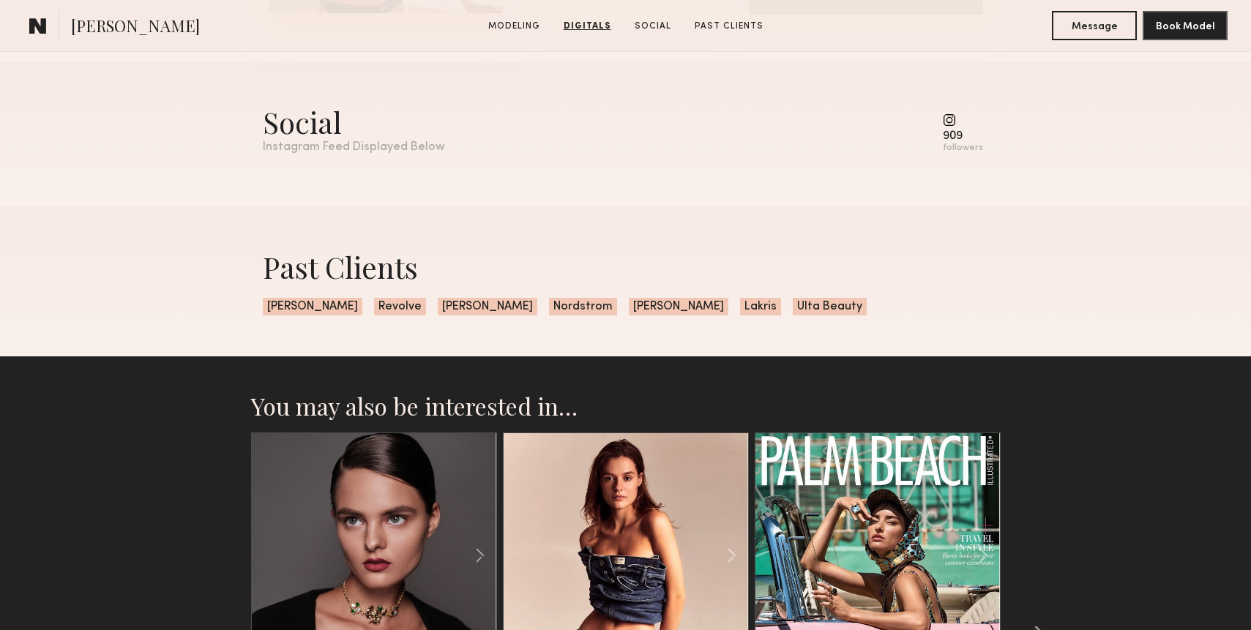
scroll to position [2004, 0]
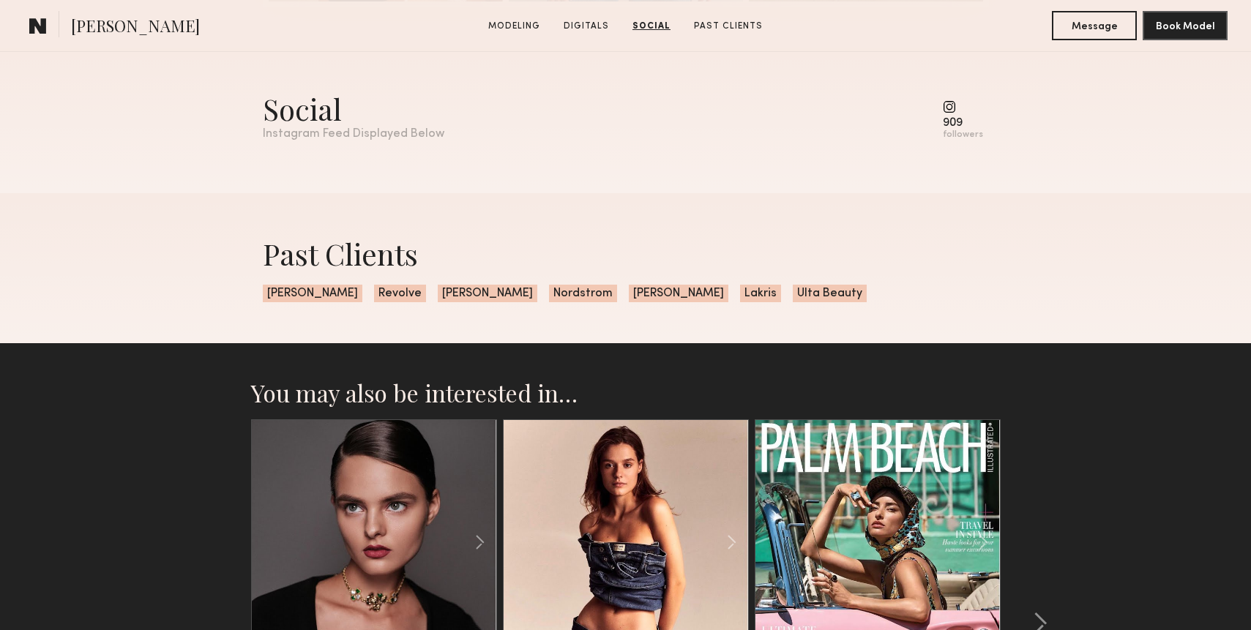
click at [994, 3] on section "[PERSON_NAME] Modeling Digitals Social Past Clients Message Book Model" at bounding box center [625, 26] width 1251 height 52
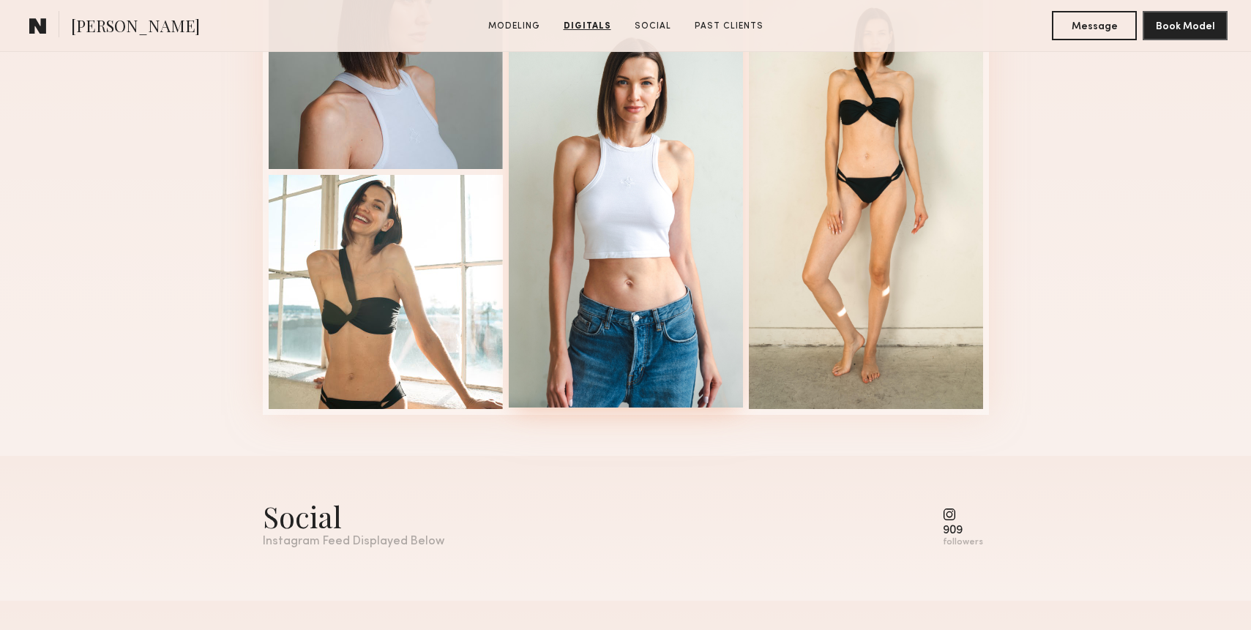
scroll to position [1572, 0]
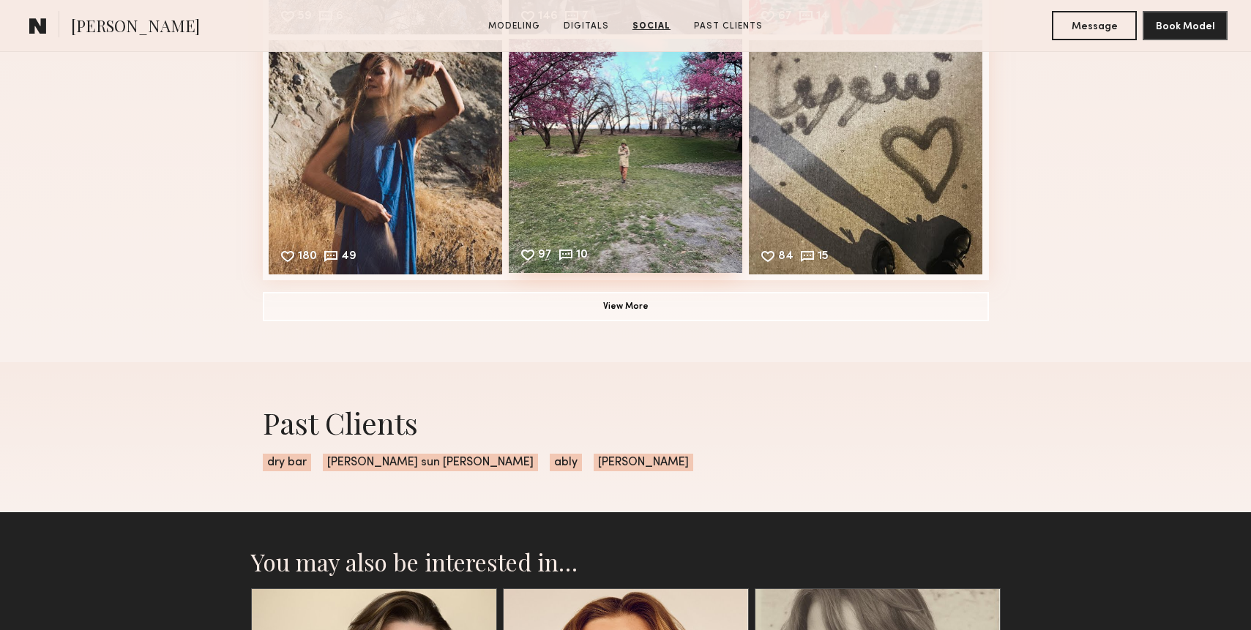
scroll to position [2373, 0]
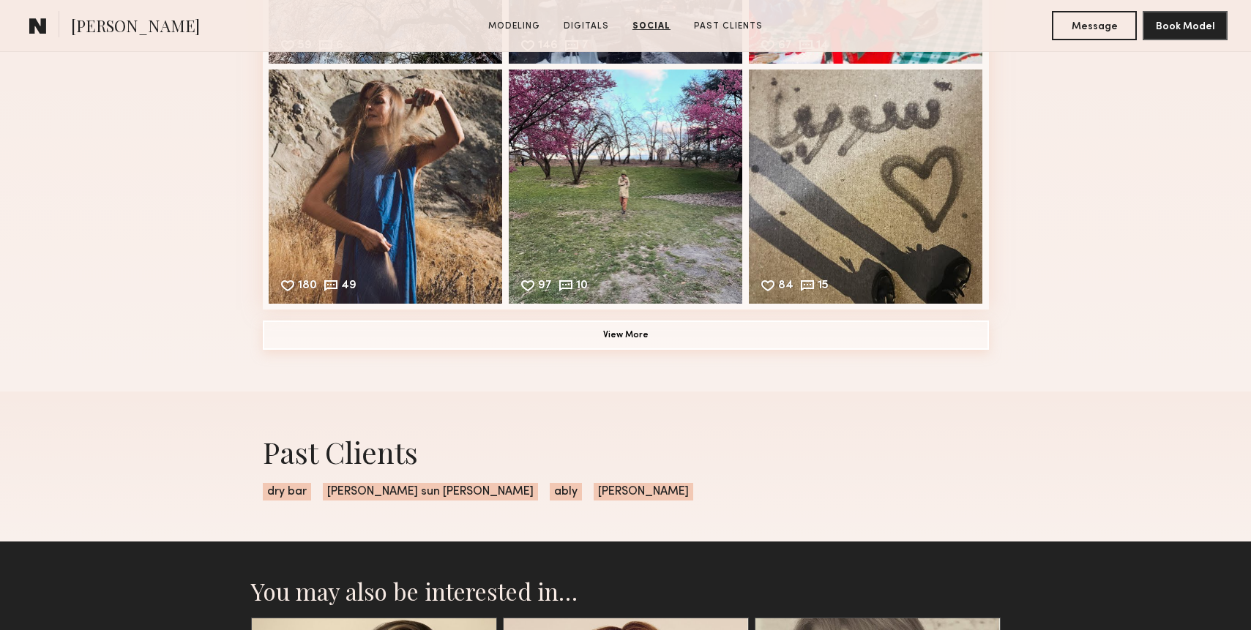
click at [613, 340] on button "View More" at bounding box center [626, 335] width 726 height 29
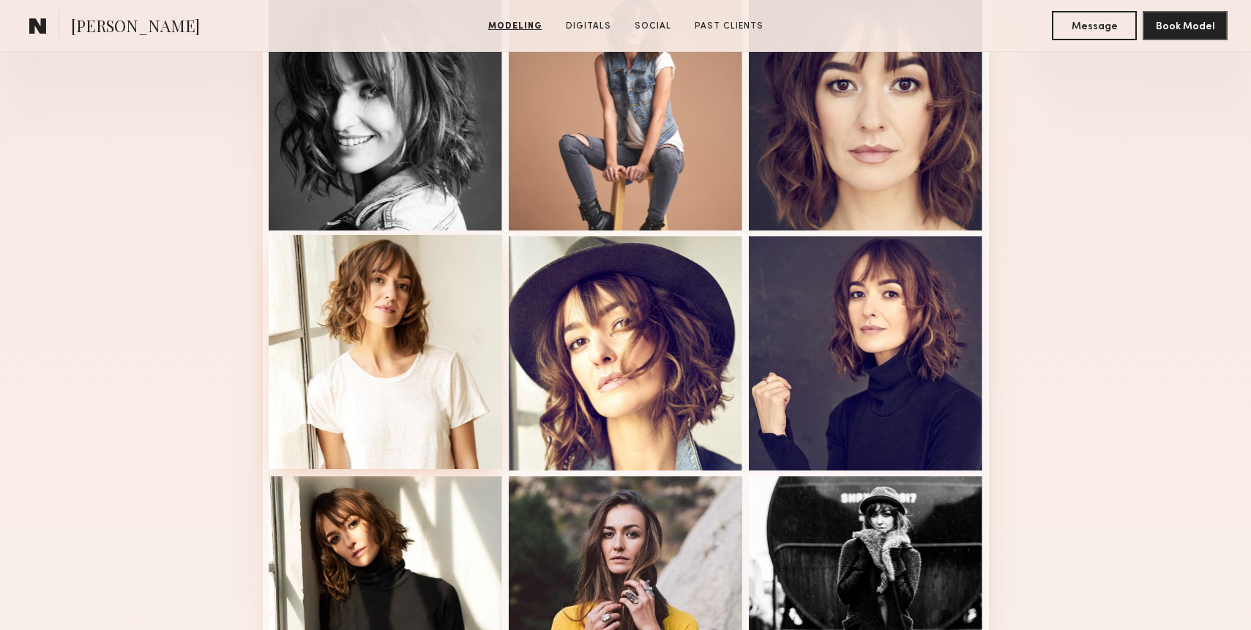
scroll to position [439, 0]
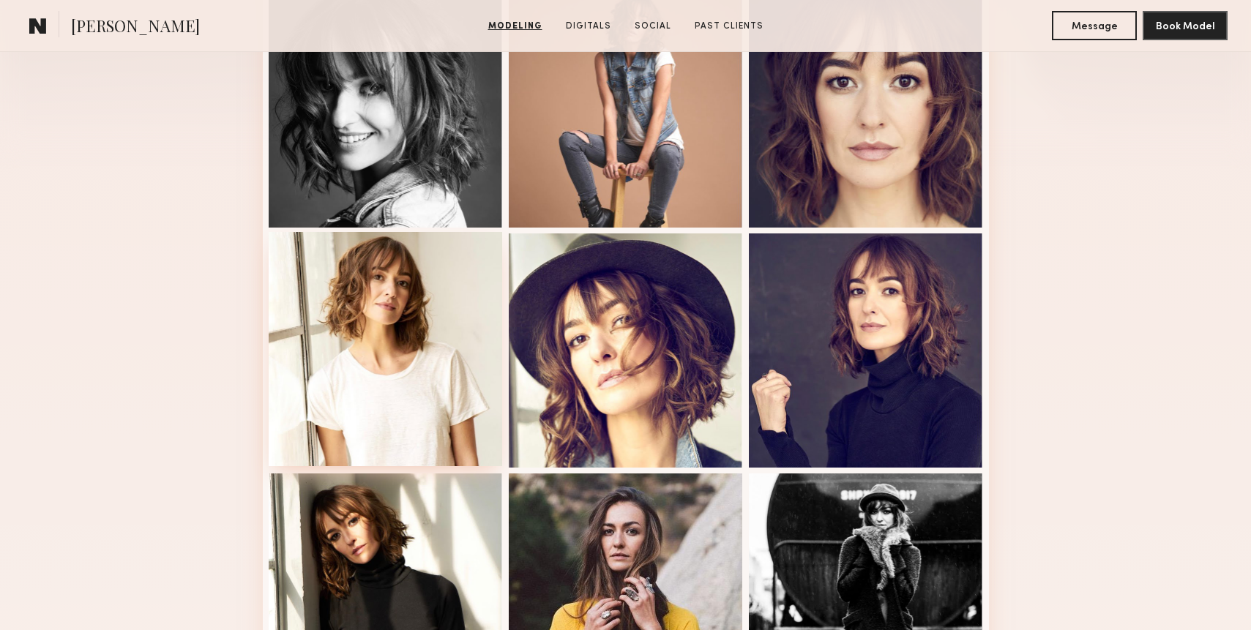
click at [400, 307] on div at bounding box center [386, 349] width 234 height 234
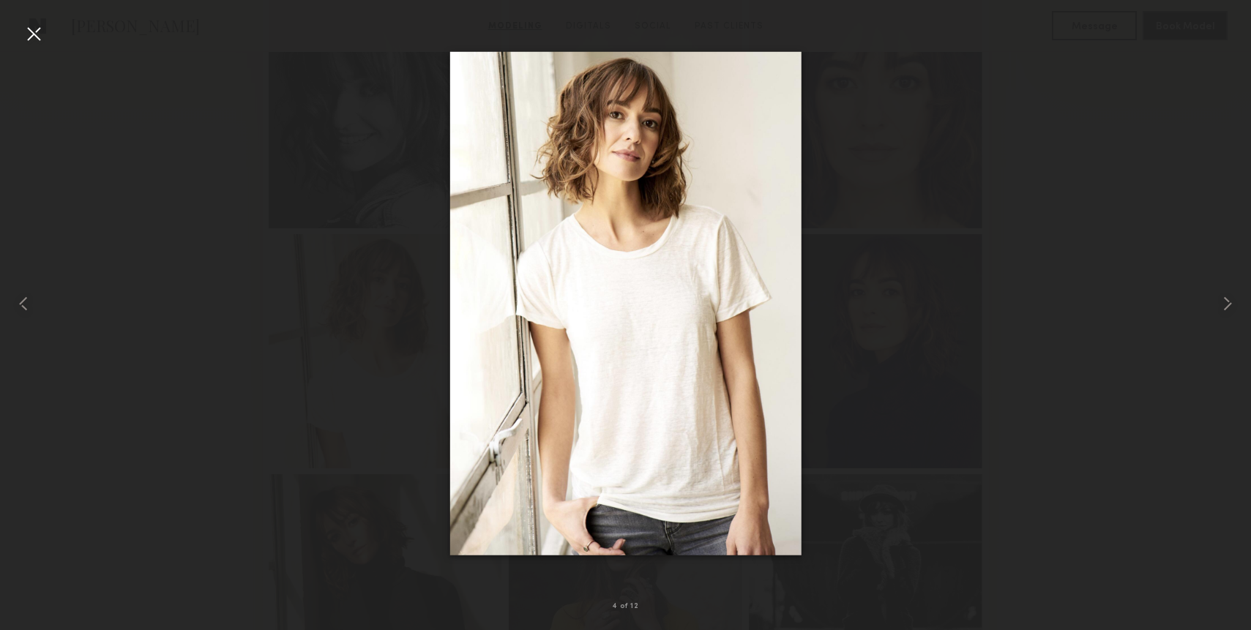
scroll to position [438, 0]
click at [1208, 165] on div at bounding box center [1226, 303] width 50 height 560
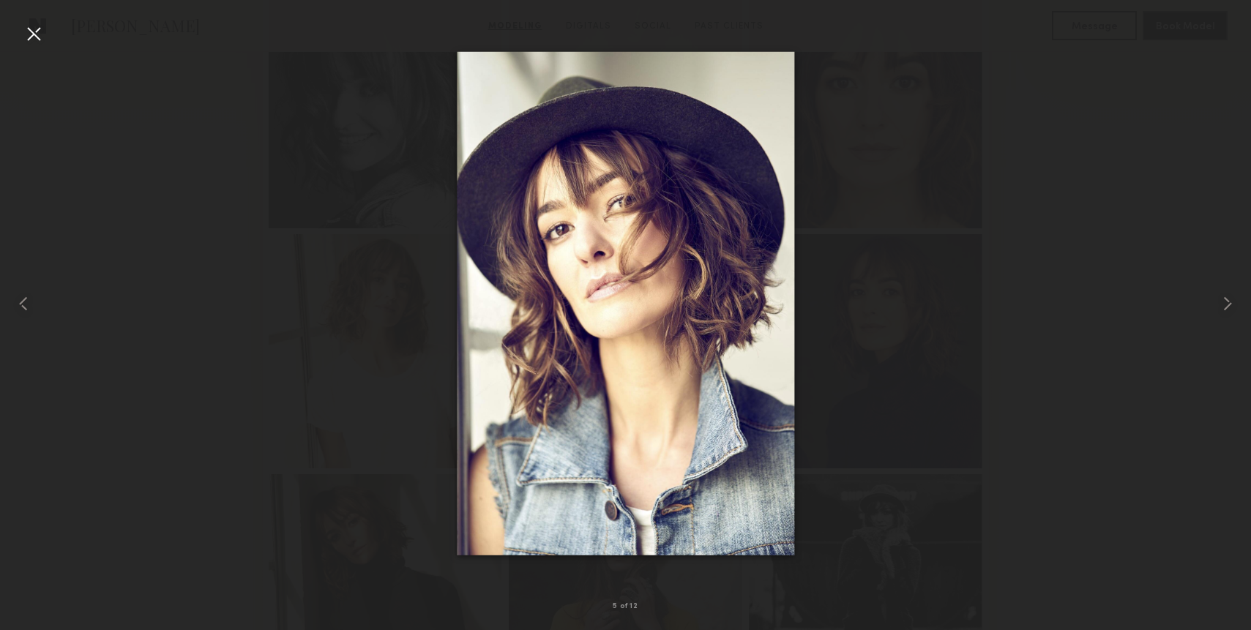
drag, startPoint x: 37, startPoint y: 33, endPoint x: 464, endPoint y: 23, distance: 426.7
click at [37, 33] on div at bounding box center [33, 33] width 23 height 23
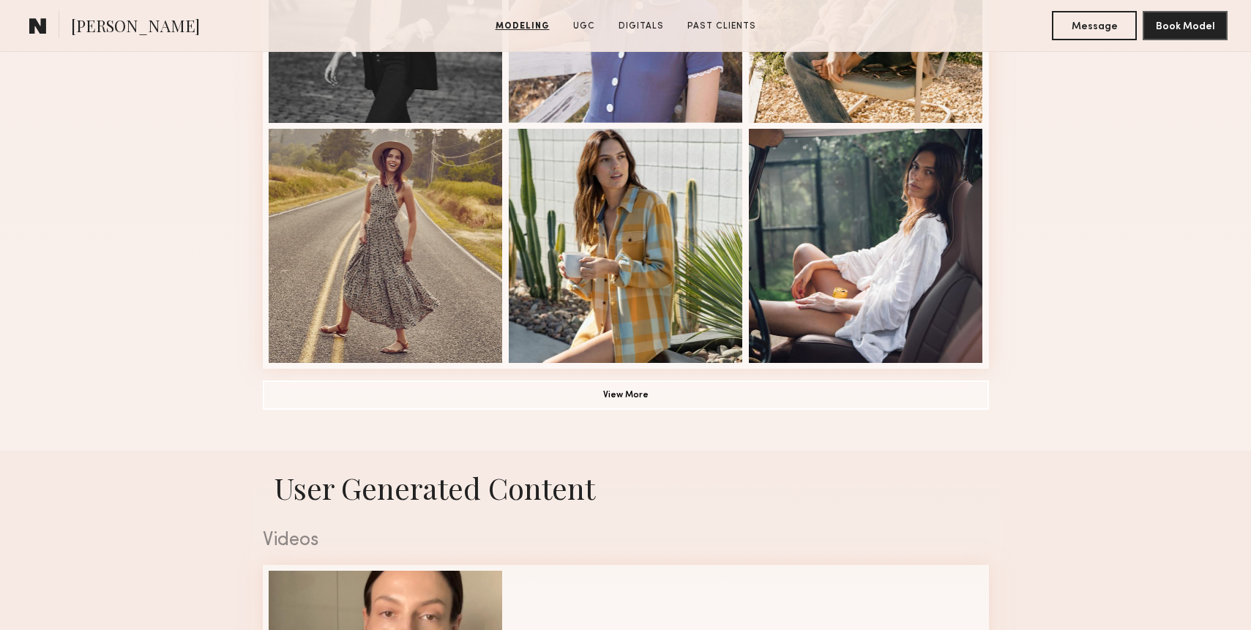
scroll to position [1060, 0]
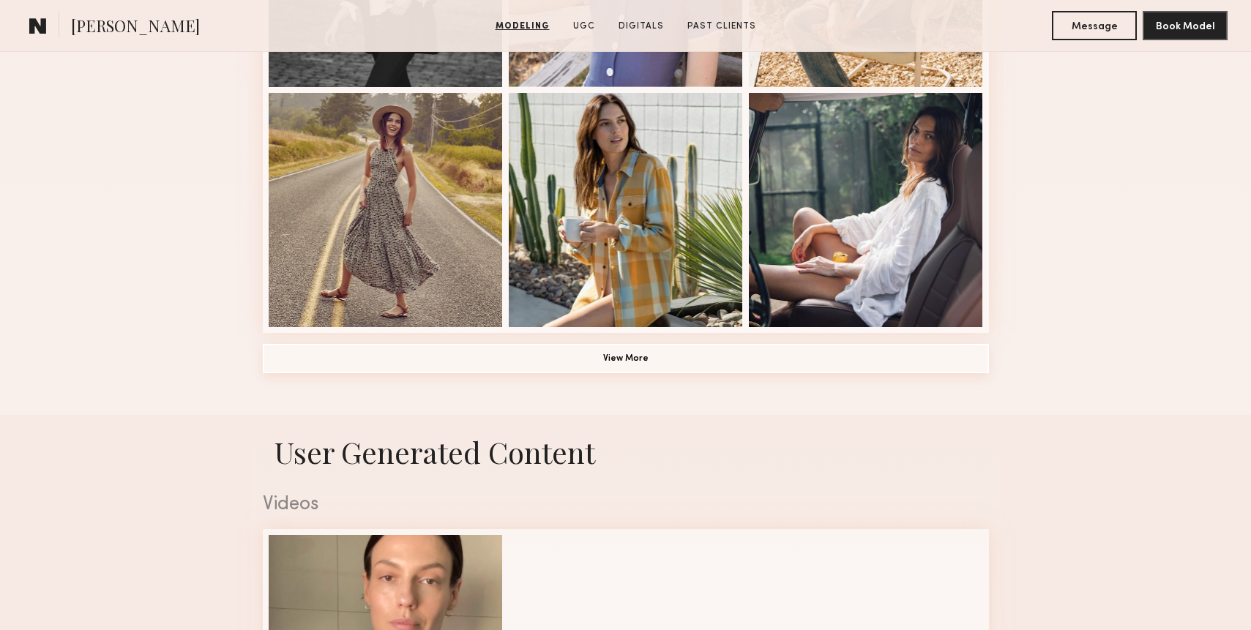
click at [639, 366] on button "View More" at bounding box center [626, 358] width 726 height 29
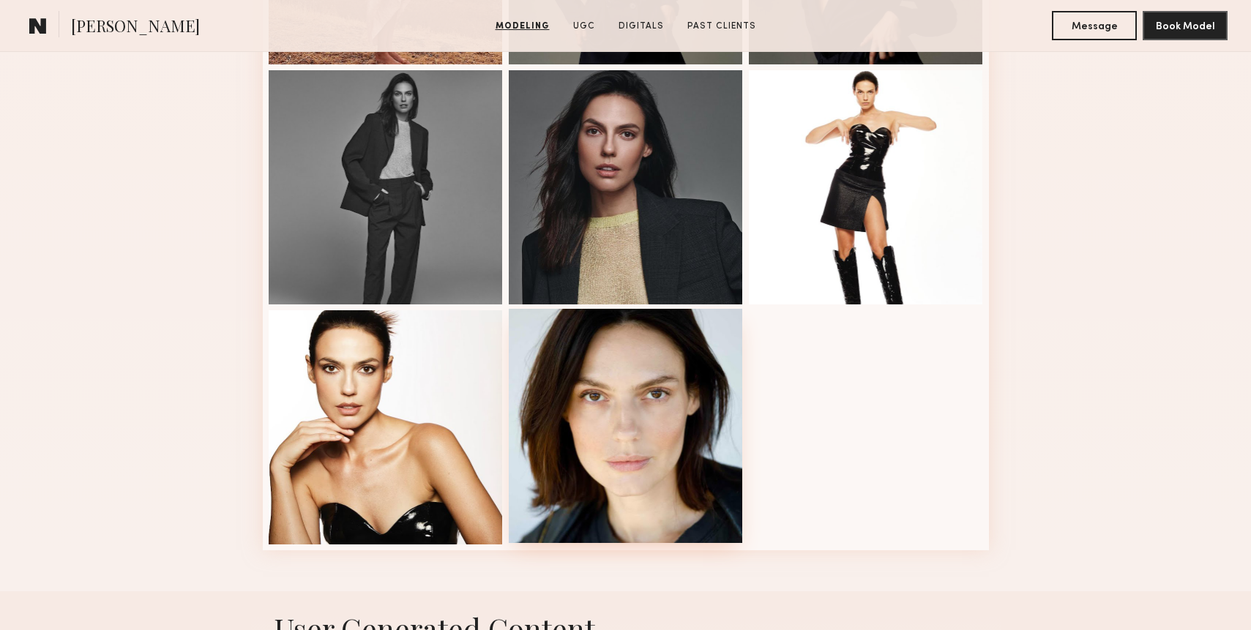
scroll to position [1864, 0]
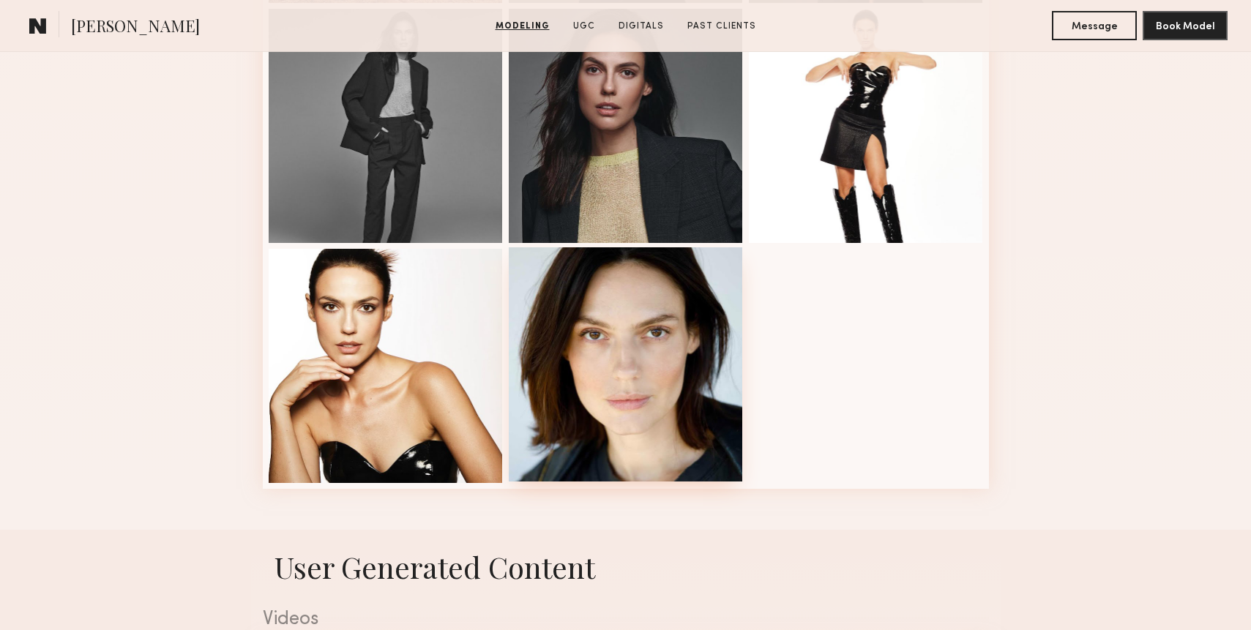
click at [683, 419] on div at bounding box center [626, 364] width 234 height 234
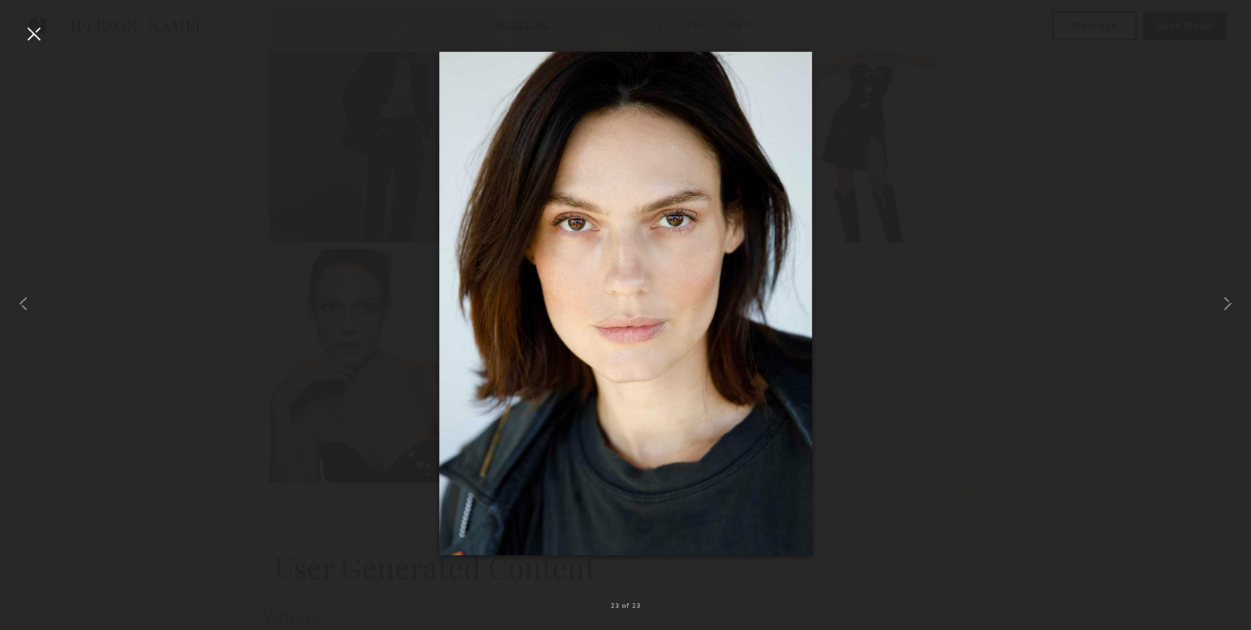
click at [858, 400] on div at bounding box center [625, 303] width 1251 height 560
click at [26, 40] on div at bounding box center [33, 33] width 23 height 23
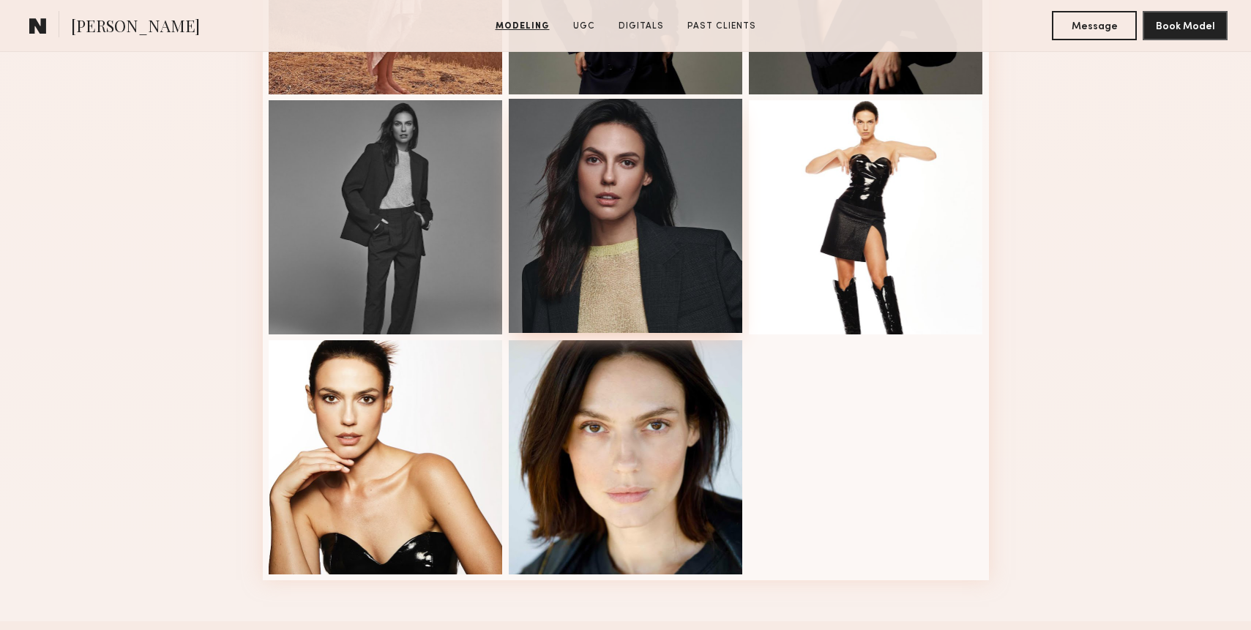
scroll to position [1764, 0]
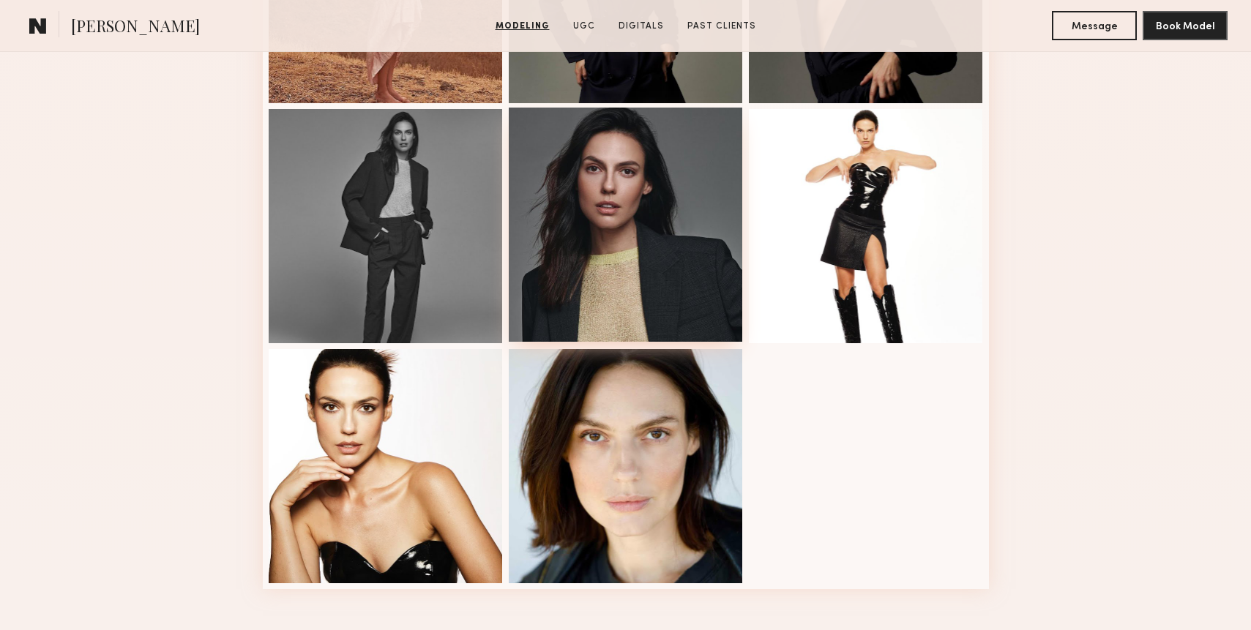
click at [610, 229] on div at bounding box center [626, 225] width 234 height 234
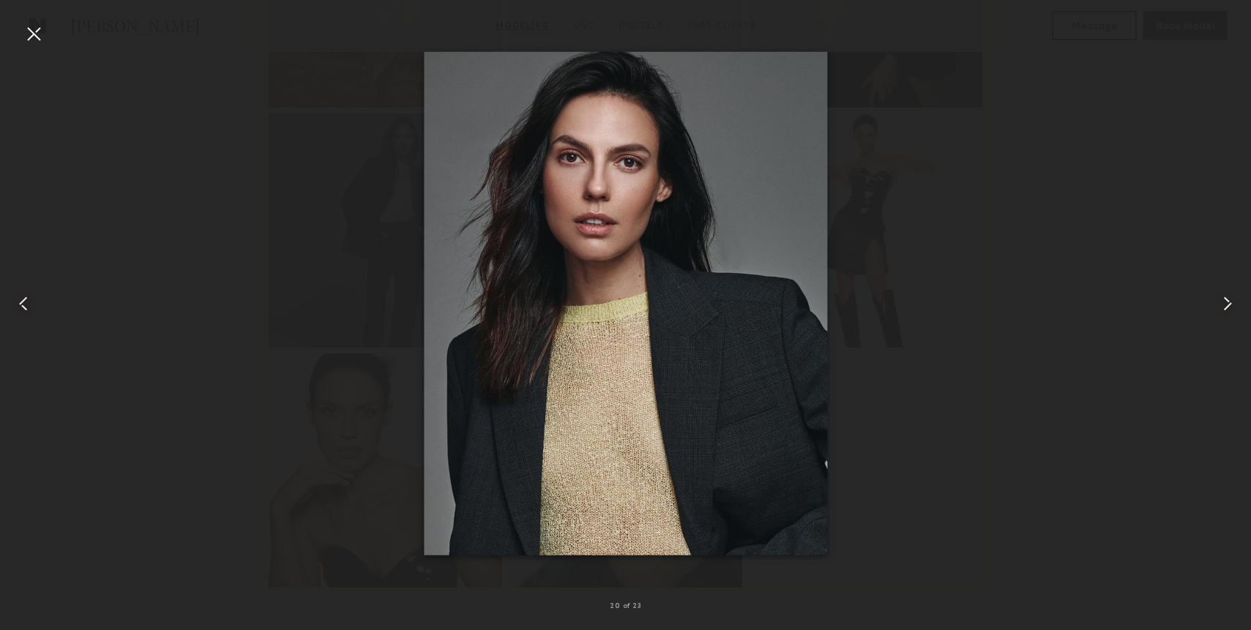
scroll to position [1759, 1]
click at [31, 38] on div at bounding box center [33, 33] width 23 height 23
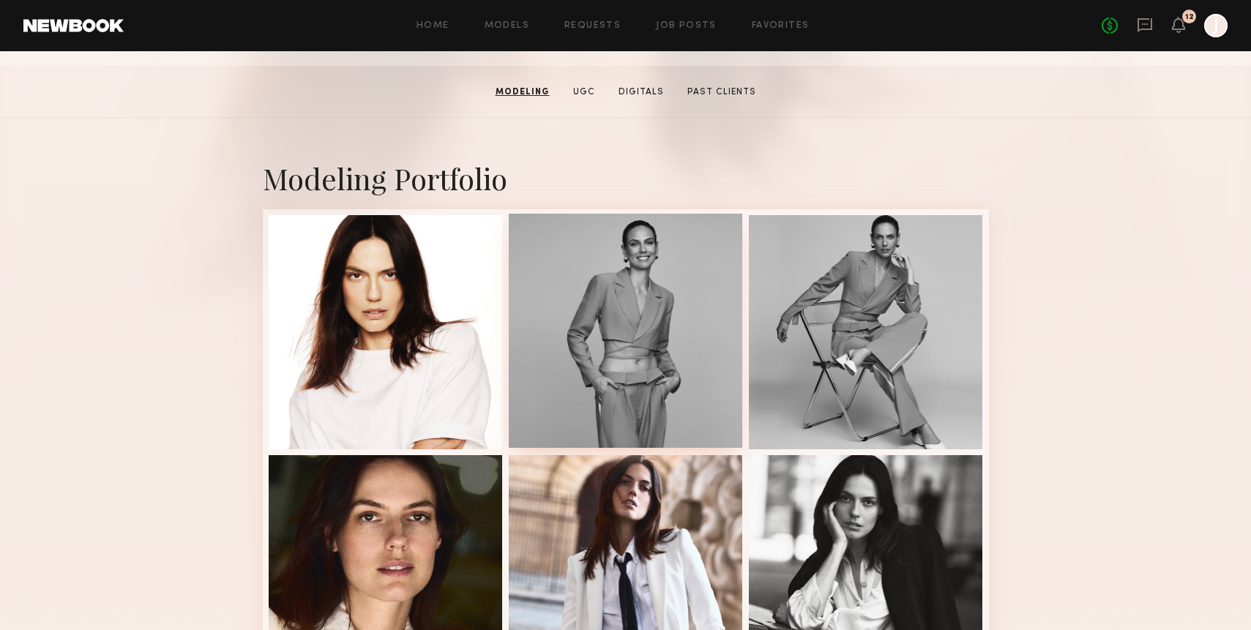
scroll to position [216, 0]
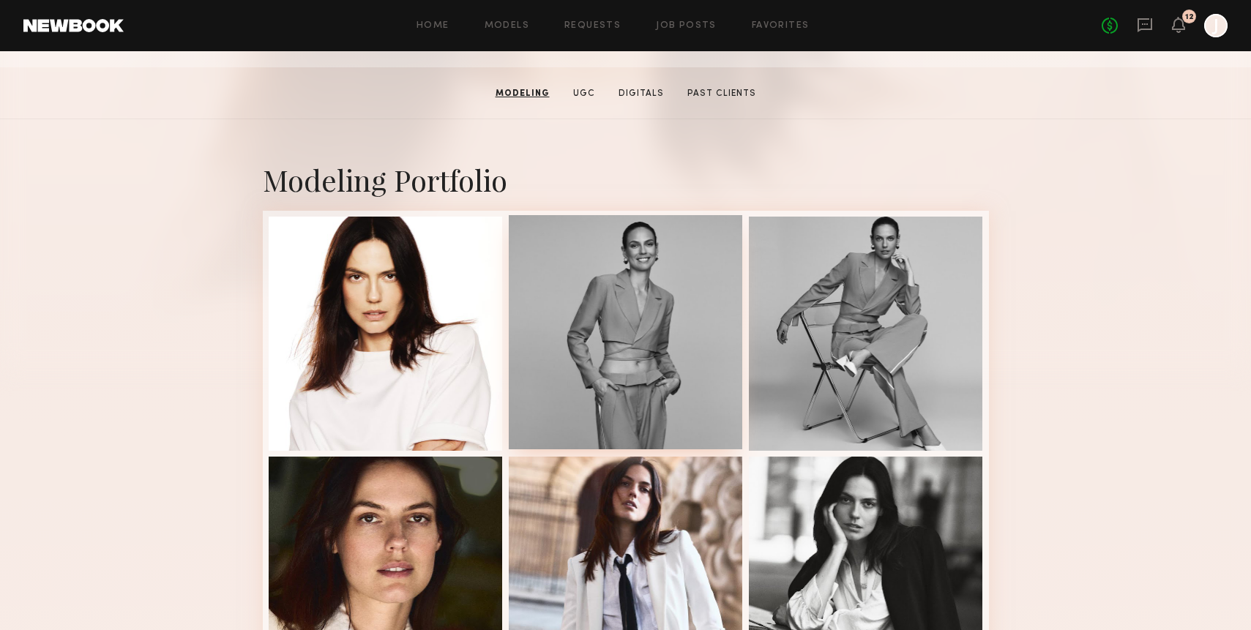
click at [663, 271] on div at bounding box center [626, 332] width 234 height 234
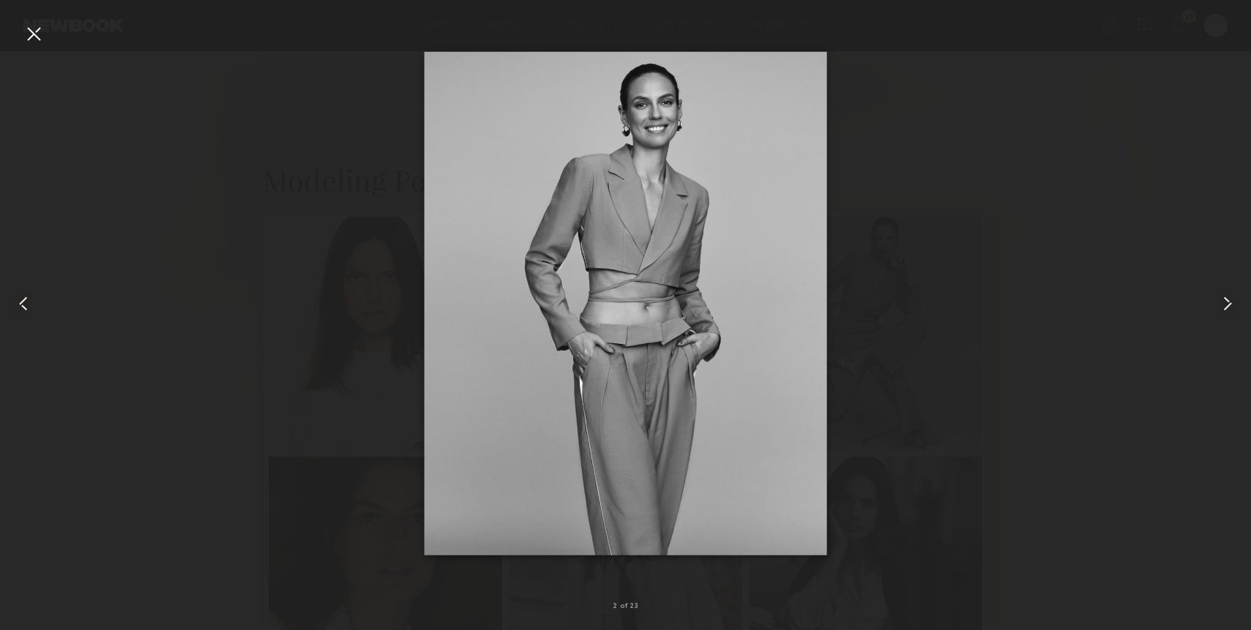
click at [981, 320] on div at bounding box center [625, 303] width 1251 height 560
click at [965, 323] on div at bounding box center [625, 303] width 1251 height 560
click at [25, 39] on div at bounding box center [33, 33] width 23 height 23
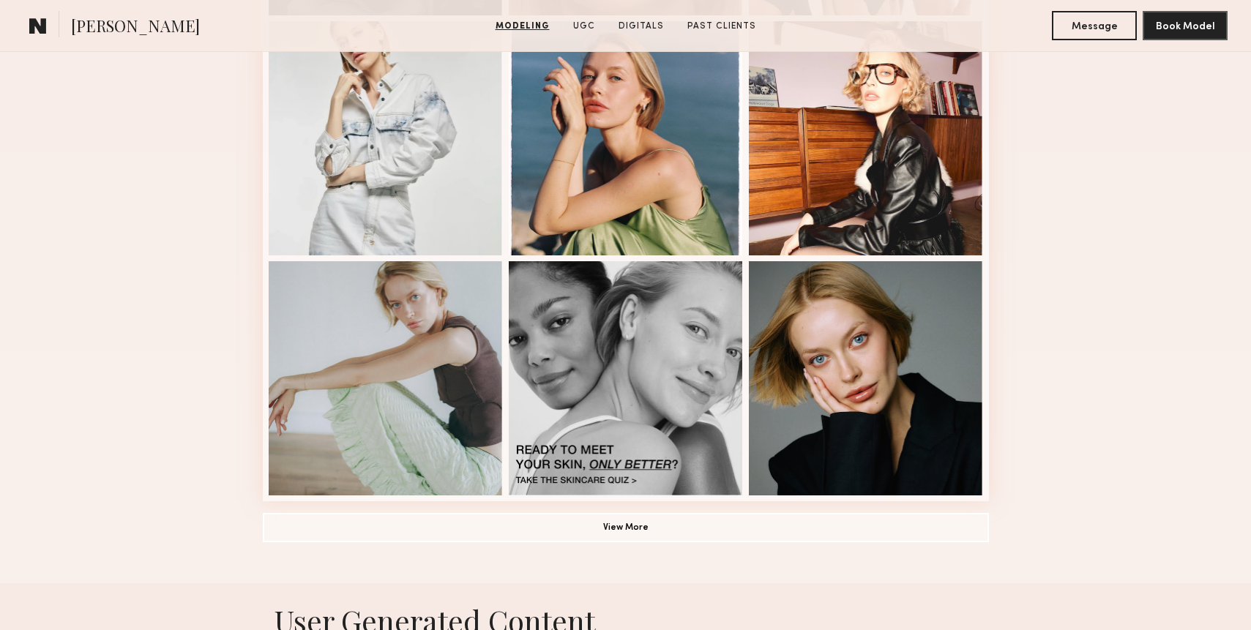
scroll to position [926, 0]
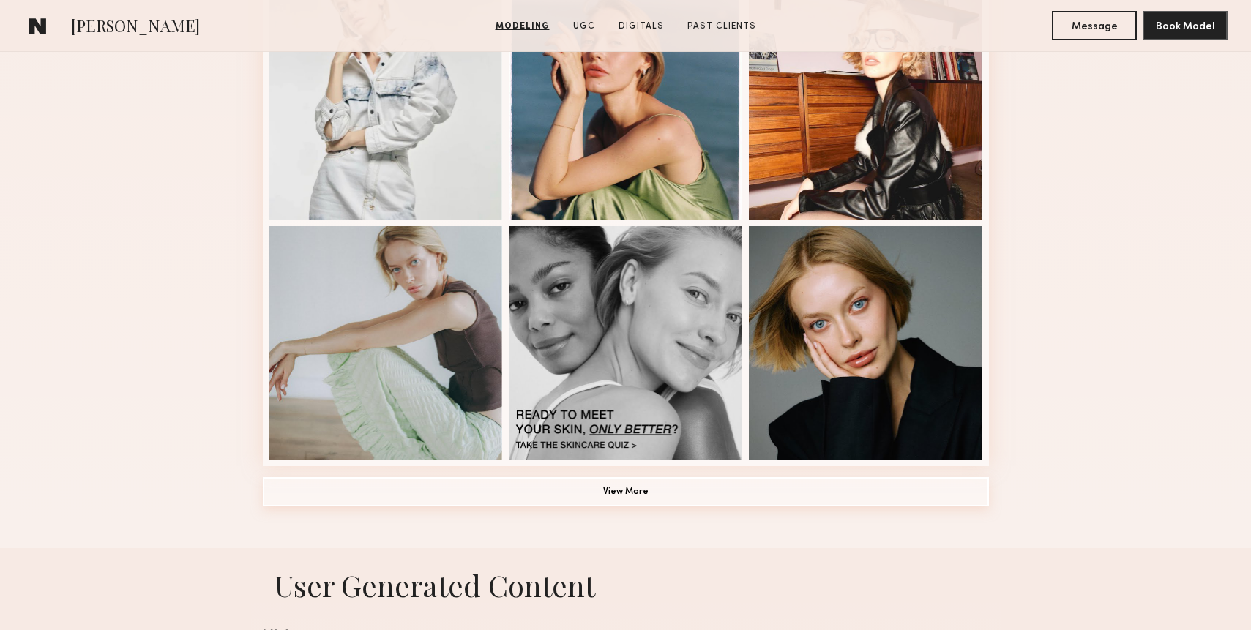
click at [610, 492] on button "View More" at bounding box center [626, 491] width 726 height 29
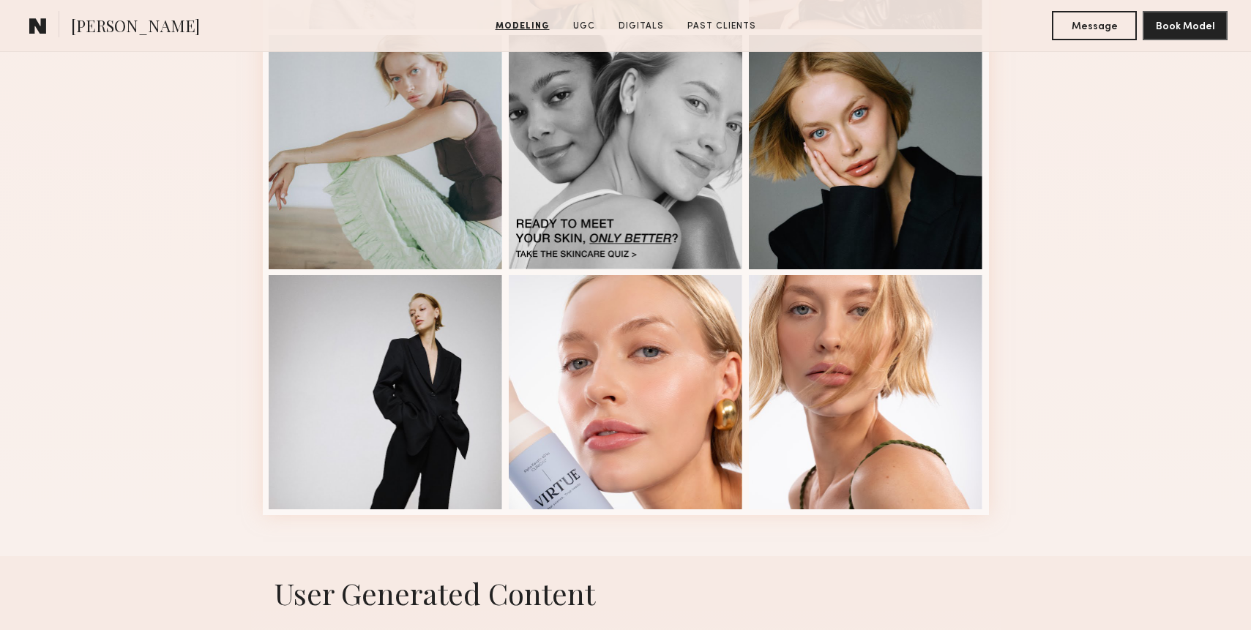
scroll to position [1128, 0]
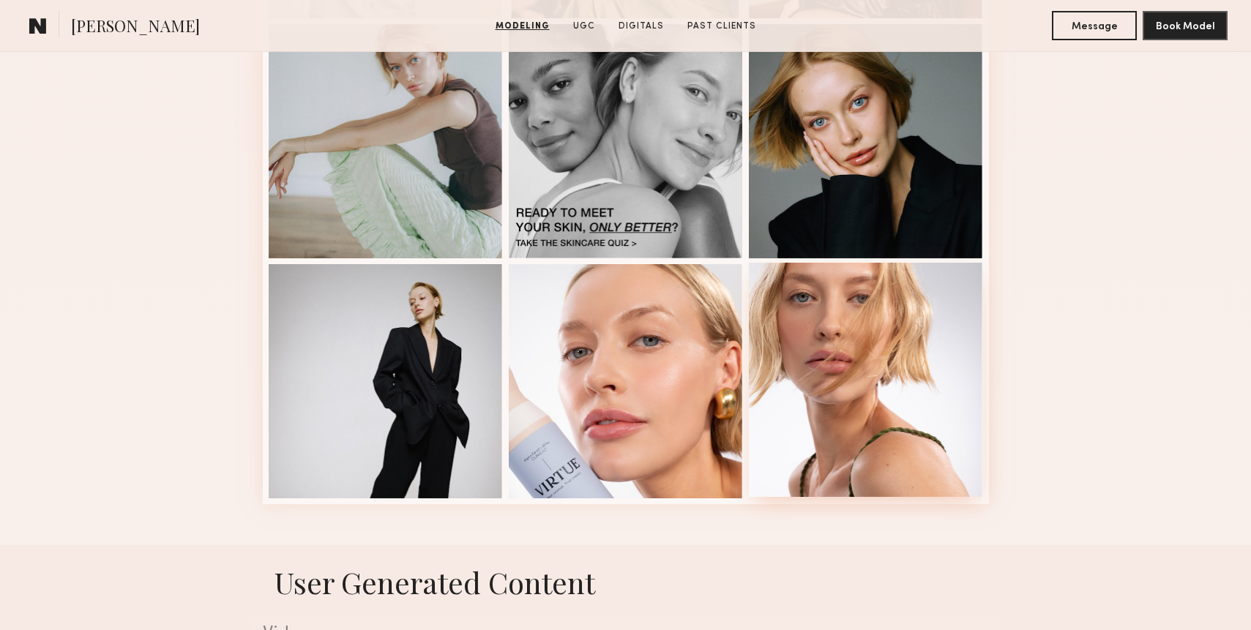
click at [857, 454] on div at bounding box center [866, 380] width 234 height 234
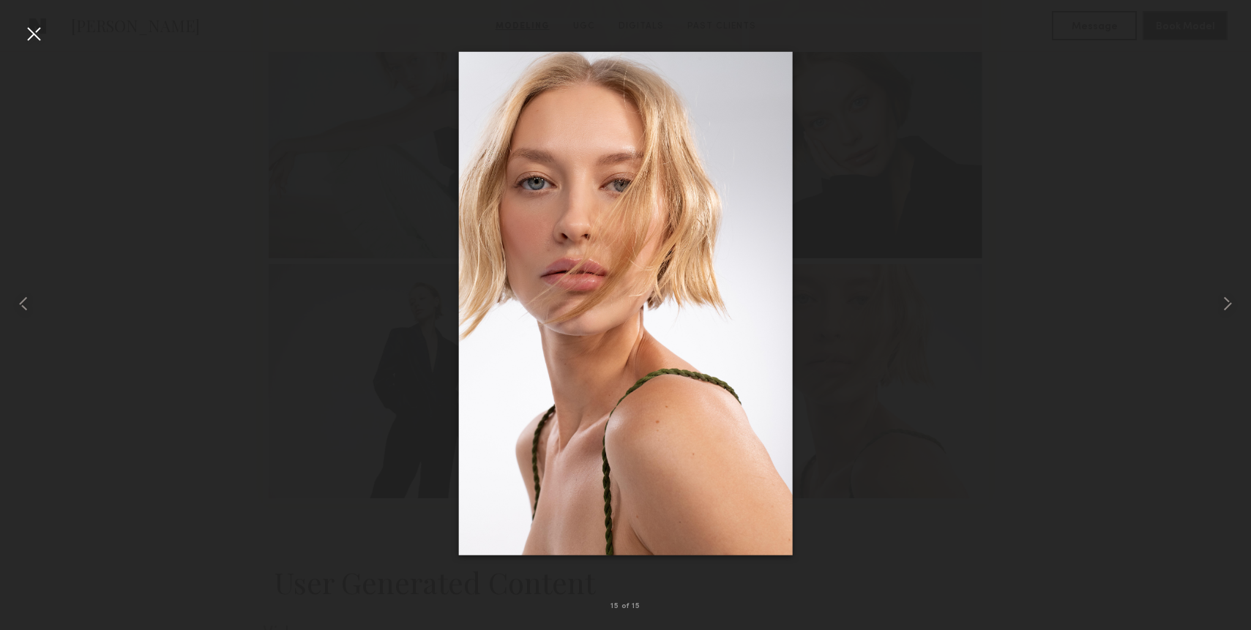
click at [26, 34] on div at bounding box center [33, 33] width 23 height 23
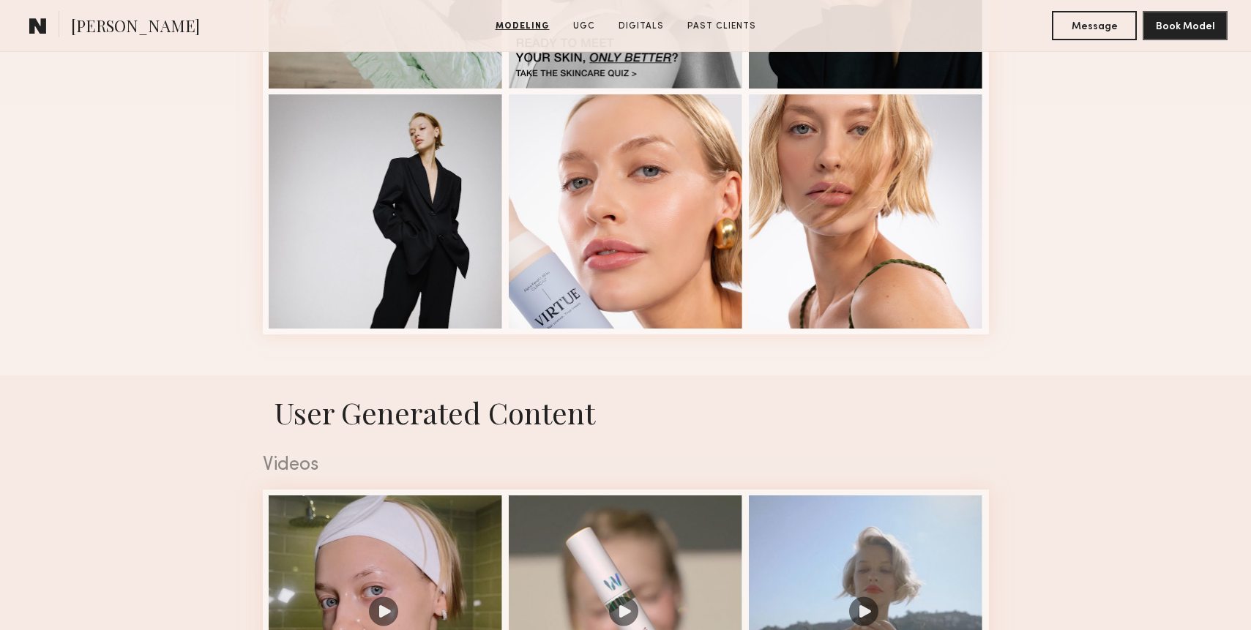
scroll to position [1264, 0]
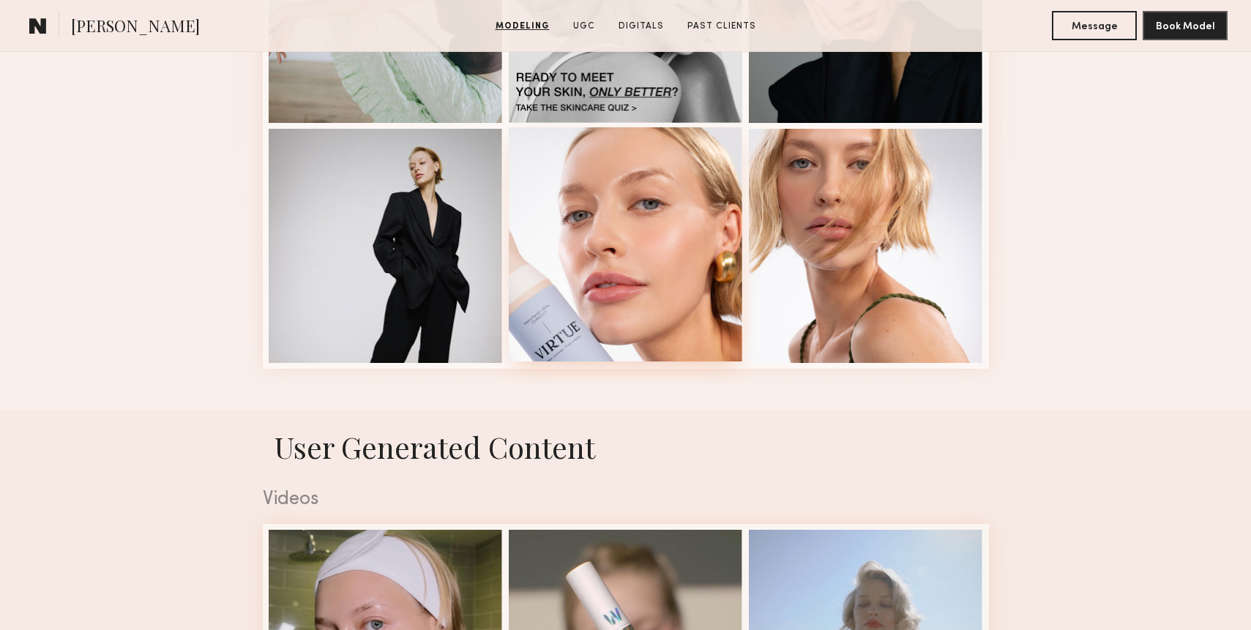
click at [662, 349] on div at bounding box center [626, 244] width 234 height 234
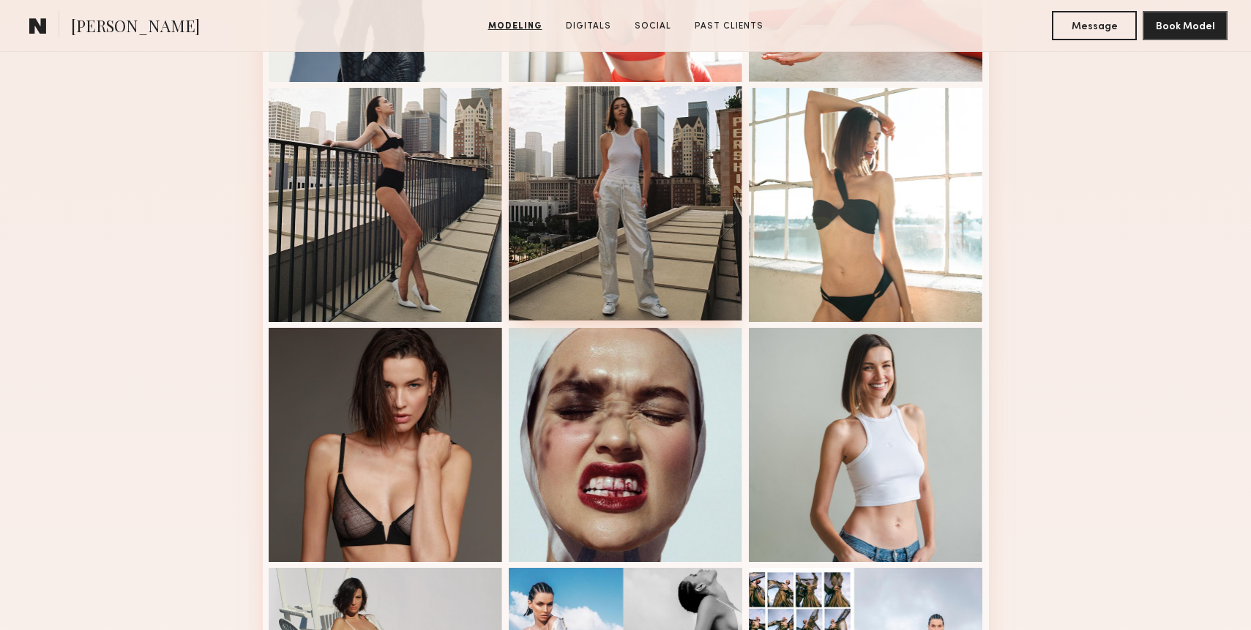
scroll to position [539, 0]
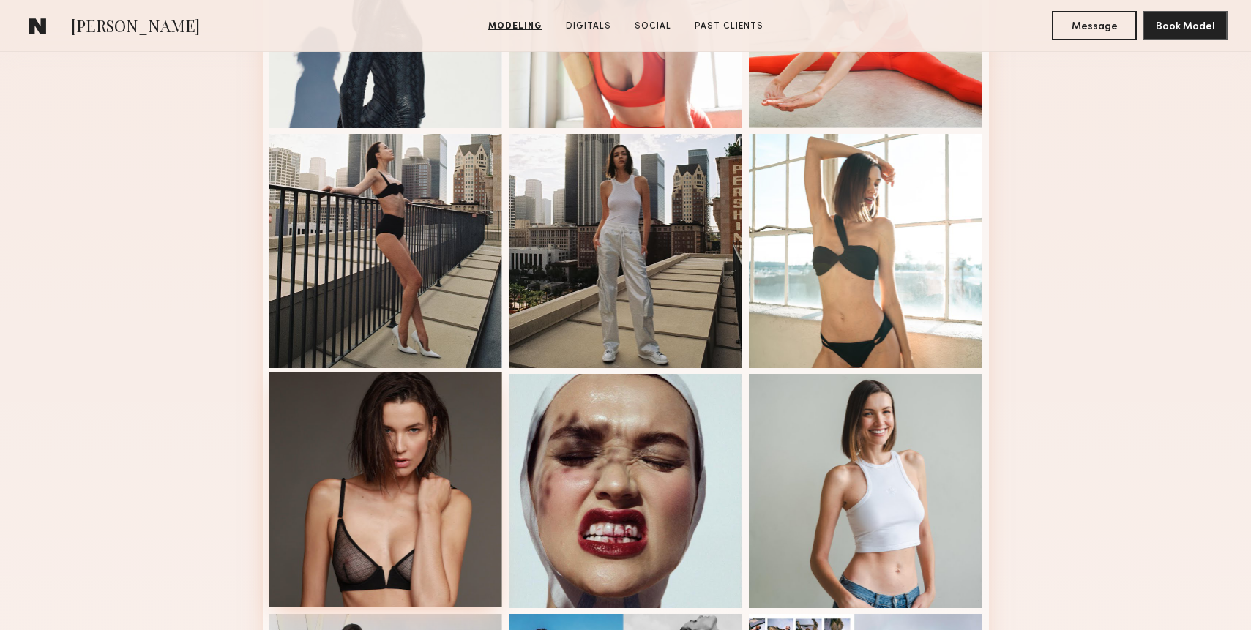
click at [393, 447] on div at bounding box center [386, 489] width 234 height 234
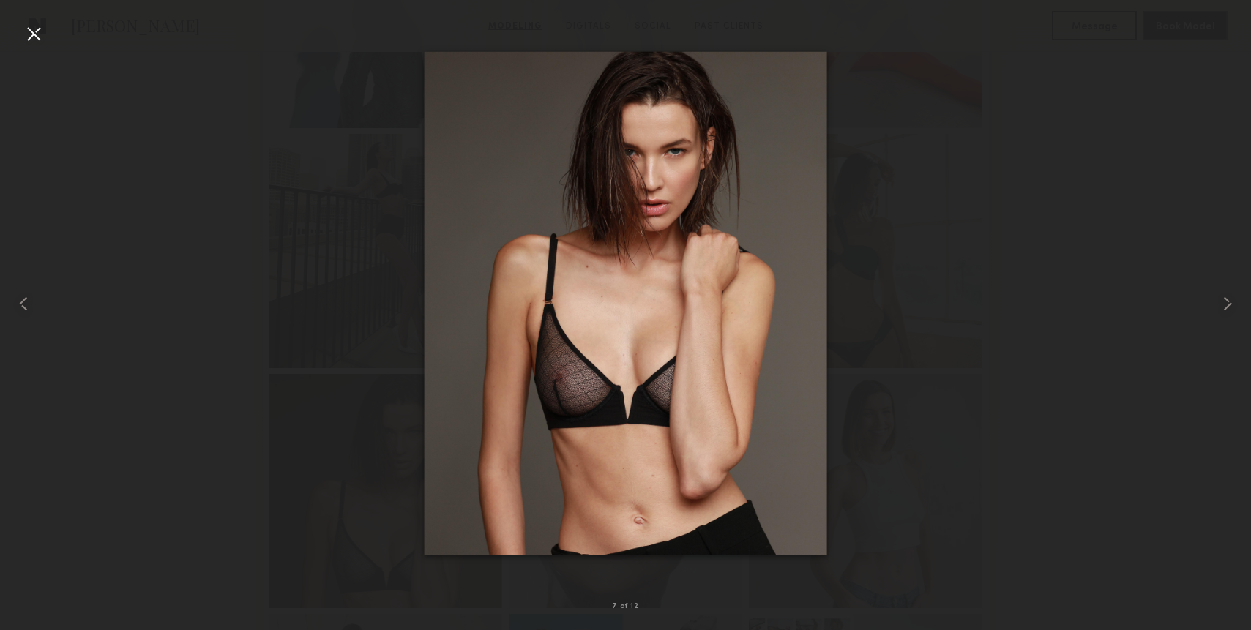
click at [31, 39] on div at bounding box center [33, 33] width 23 height 23
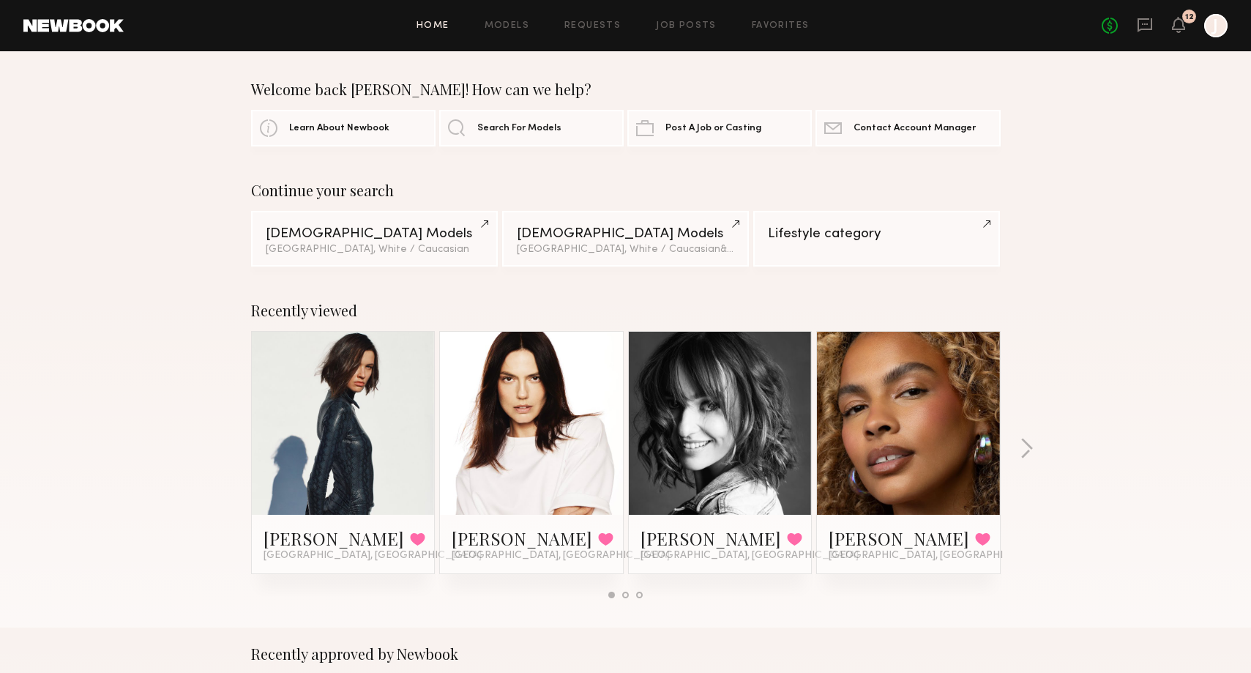
click at [358, 477] on link at bounding box center [343, 422] width 89 height 183
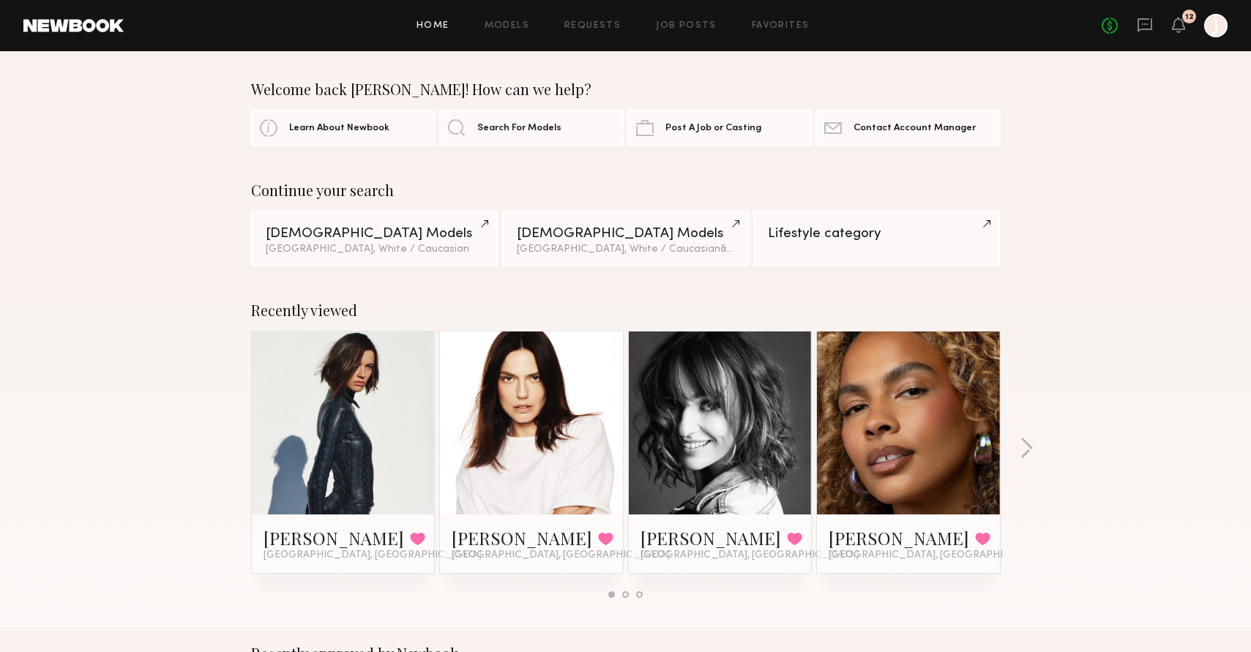
click at [572, 19] on div "Home Models Requests Job Posts Favorites Sign Out No fees up to $5,000 12 J" at bounding box center [676, 25] width 1104 height 23
click at [605, 26] on link "Requests" at bounding box center [592, 26] width 56 height 10
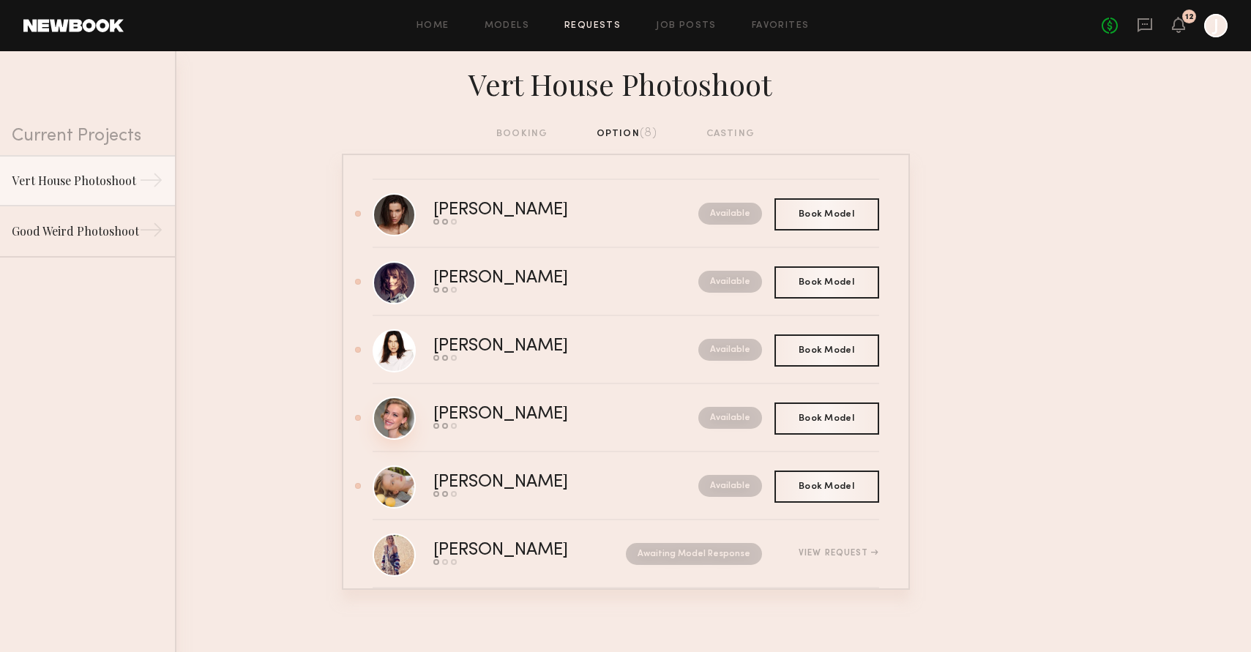
click at [395, 421] on link at bounding box center [393, 418] width 43 height 43
click at [402, 490] on link at bounding box center [393, 486] width 43 height 43
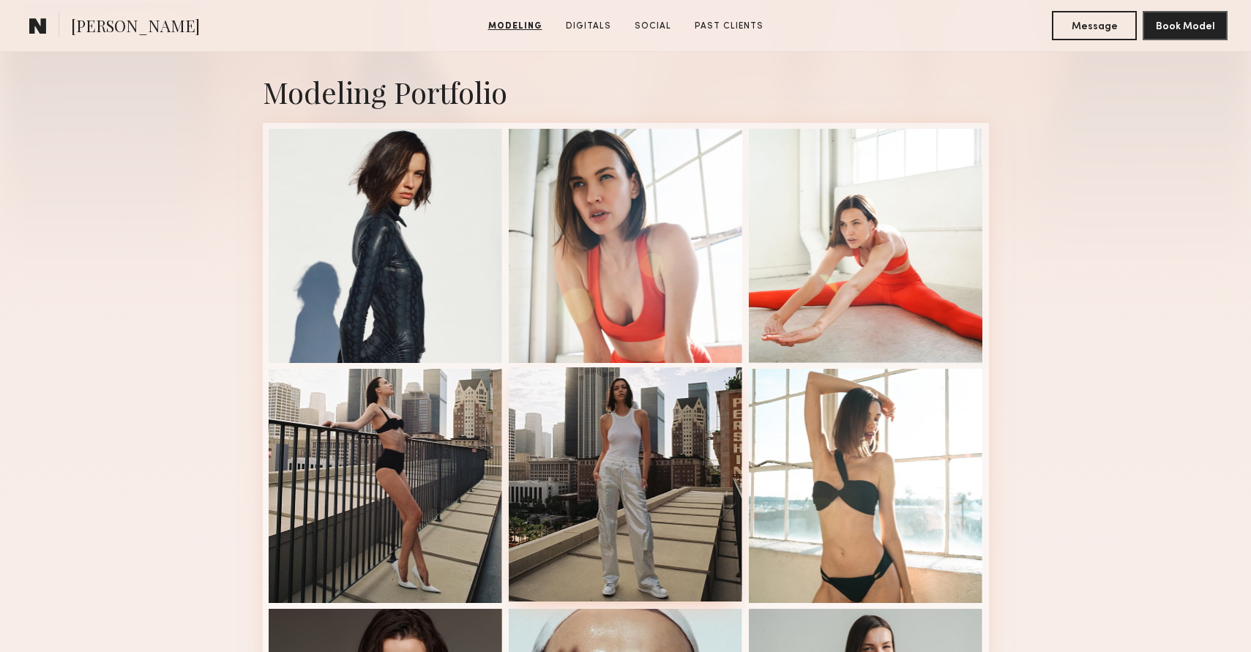
scroll to position [331, 0]
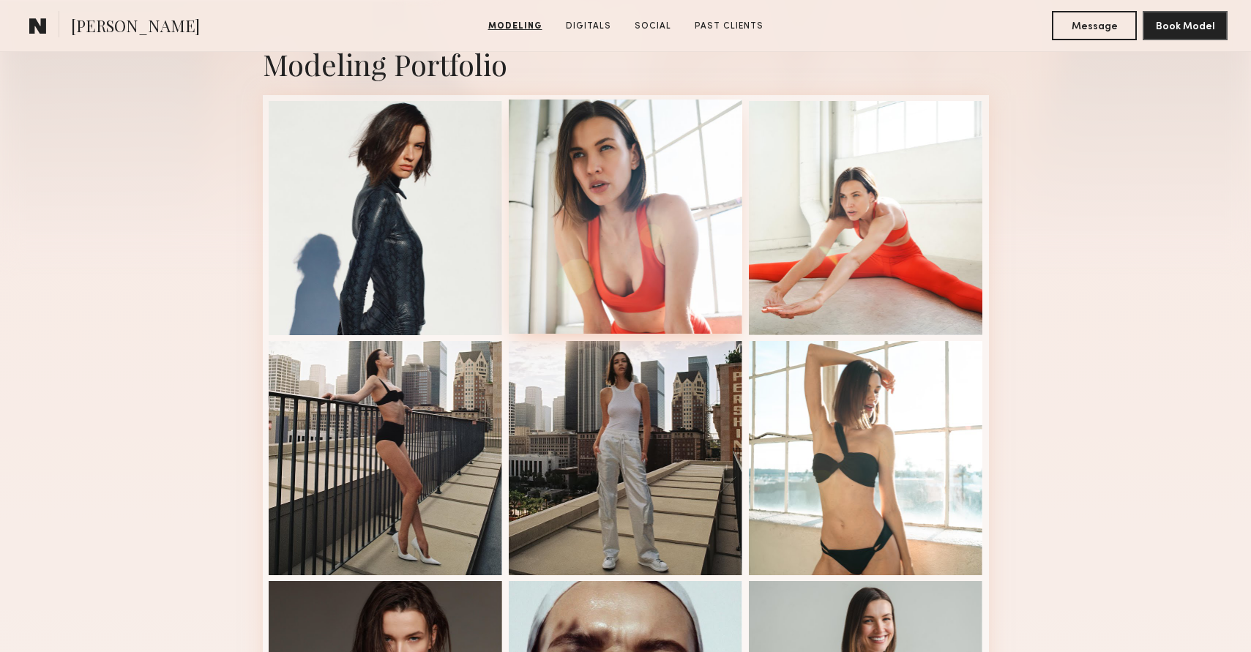
click at [626, 242] on div at bounding box center [626, 217] width 234 height 234
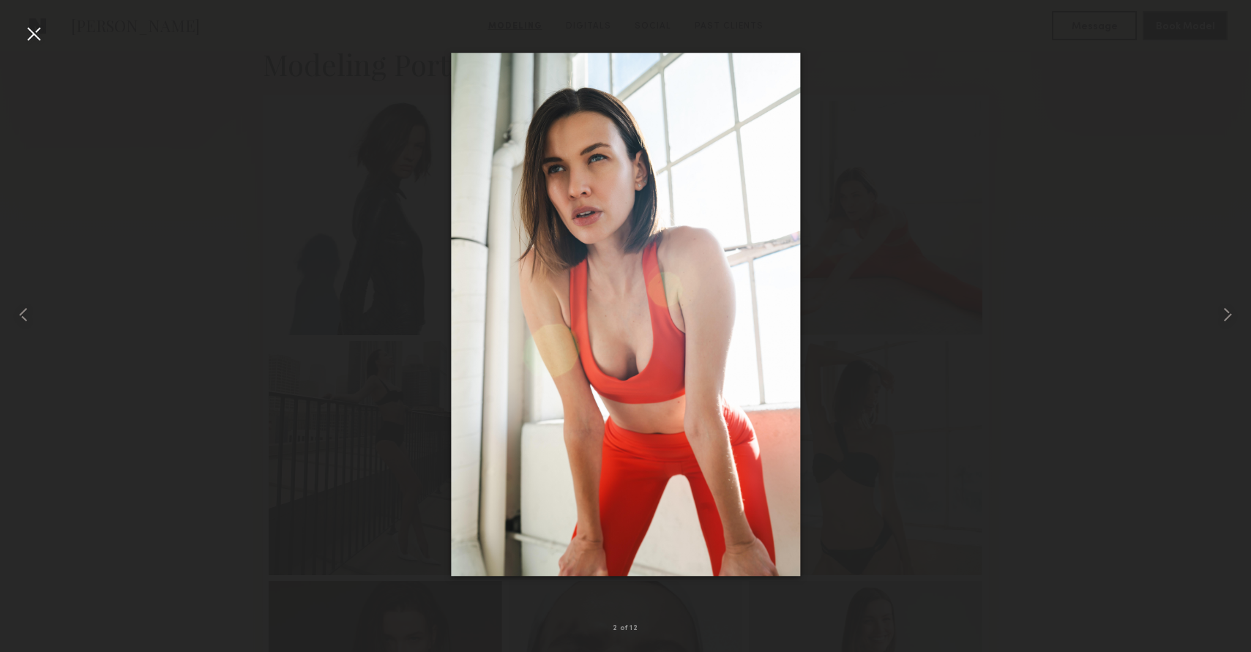
click at [26, 36] on div at bounding box center [33, 33] width 23 height 23
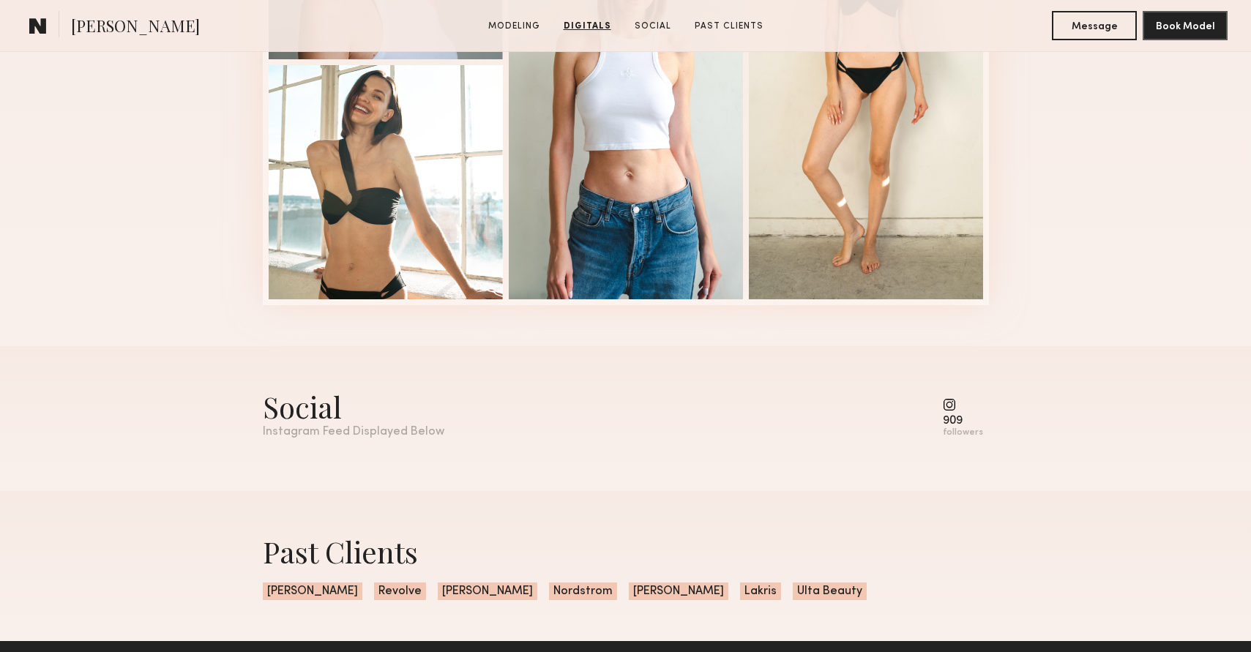
scroll to position [1772, 0]
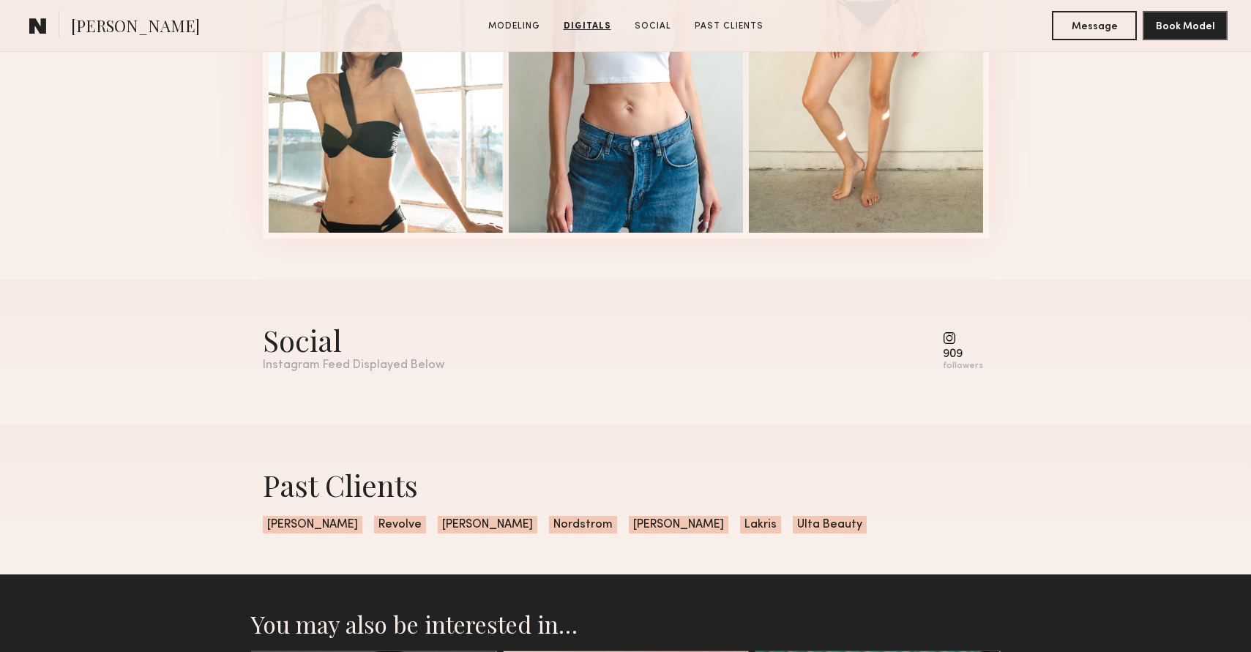
click at [320, 354] on div "Social" at bounding box center [353, 340] width 181 height 39
drag, startPoint x: 320, startPoint y: 354, endPoint x: 310, endPoint y: 342, distance: 15.6
click at [320, 354] on div "Social" at bounding box center [353, 340] width 181 height 39
drag, startPoint x: 310, startPoint y: 342, endPoint x: 967, endPoint y: 421, distance: 661.8
click at [1024, 412] on div "Social Instagram Feed Displayed Below 909 followers" at bounding box center [625, 352] width 1251 height 145
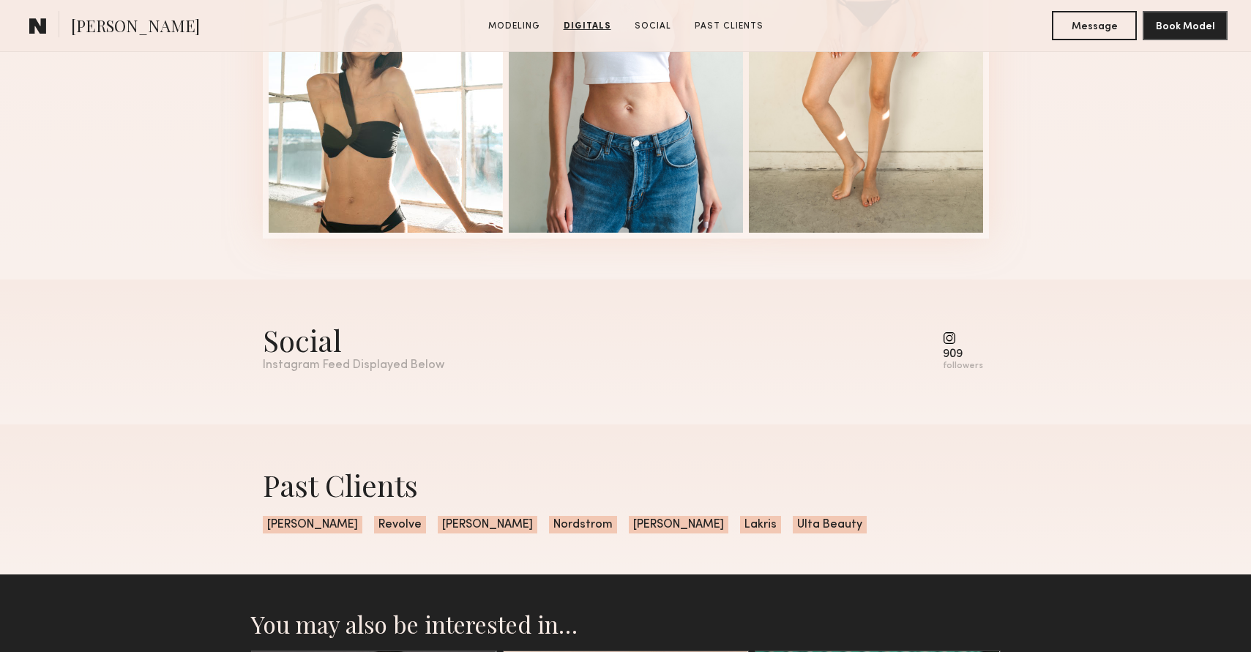
drag, startPoint x: 967, startPoint y: 421, endPoint x: 956, endPoint y: 418, distance: 10.7
click at [967, 421] on div "Social Instagram Feed Displayed Below 909 followers" at bounding box center [626, 352] width 726 height 145
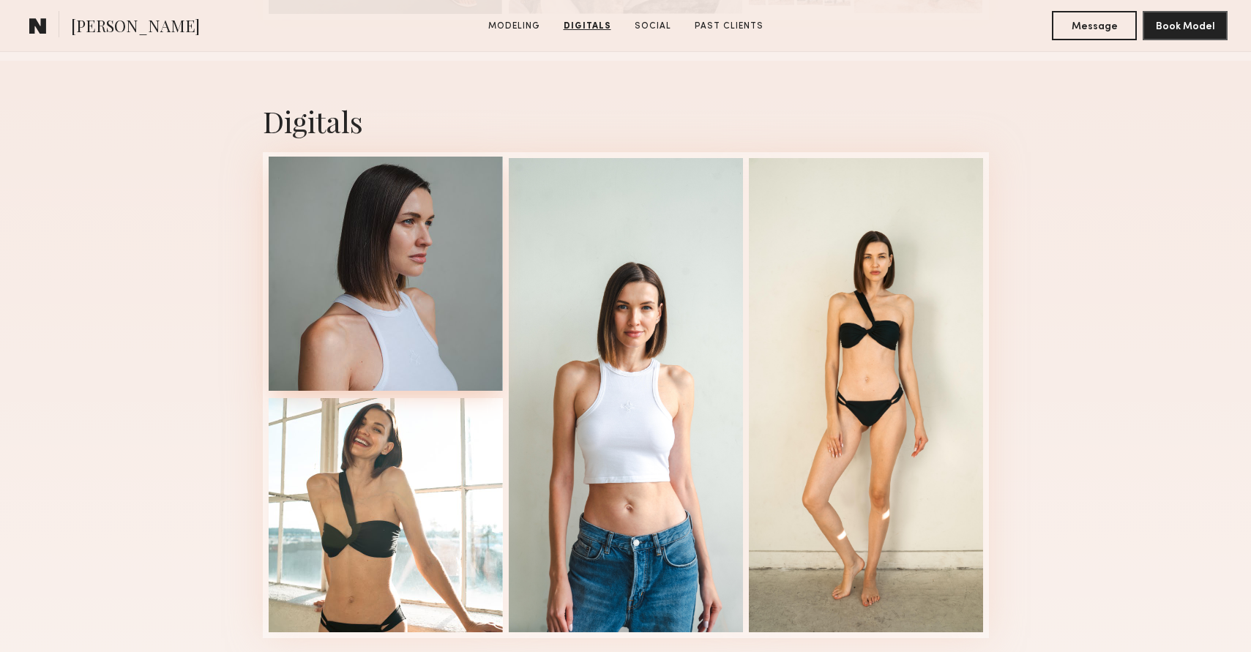
scroll to position [1372, 0]
click at [419, 290] on div at bounding box center [386, 274] width 234 height 234
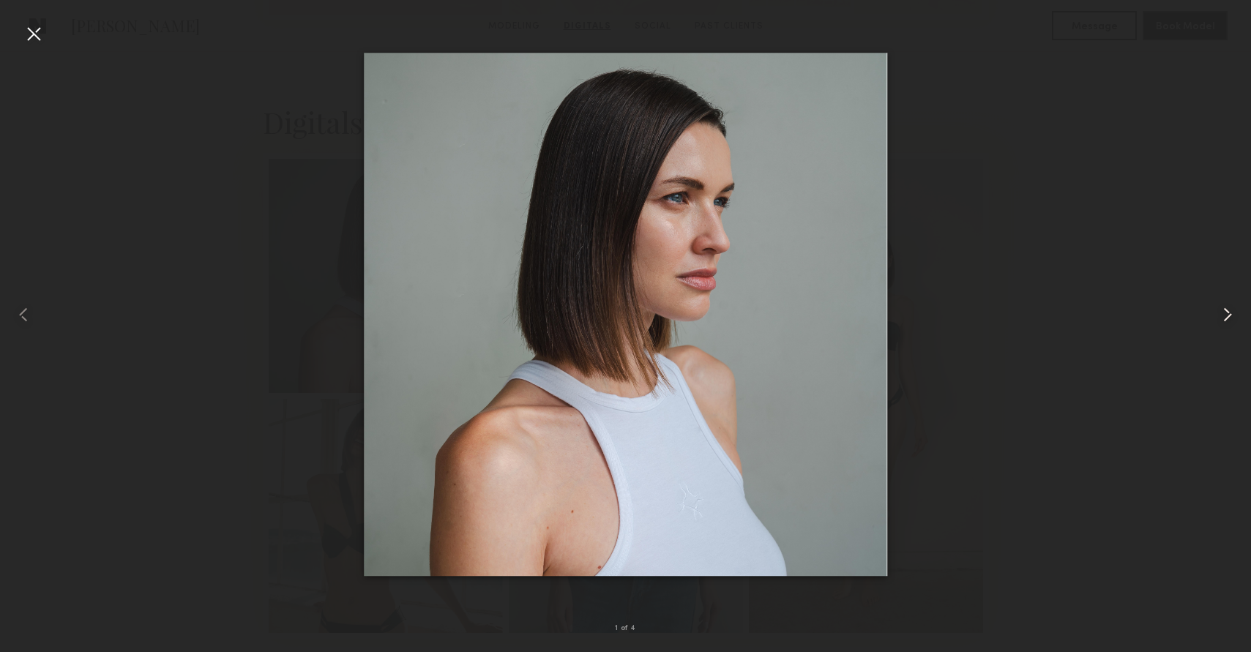
click at [1226, 312] on common-icon at bounding box center [1226, 314] width 23 height 23
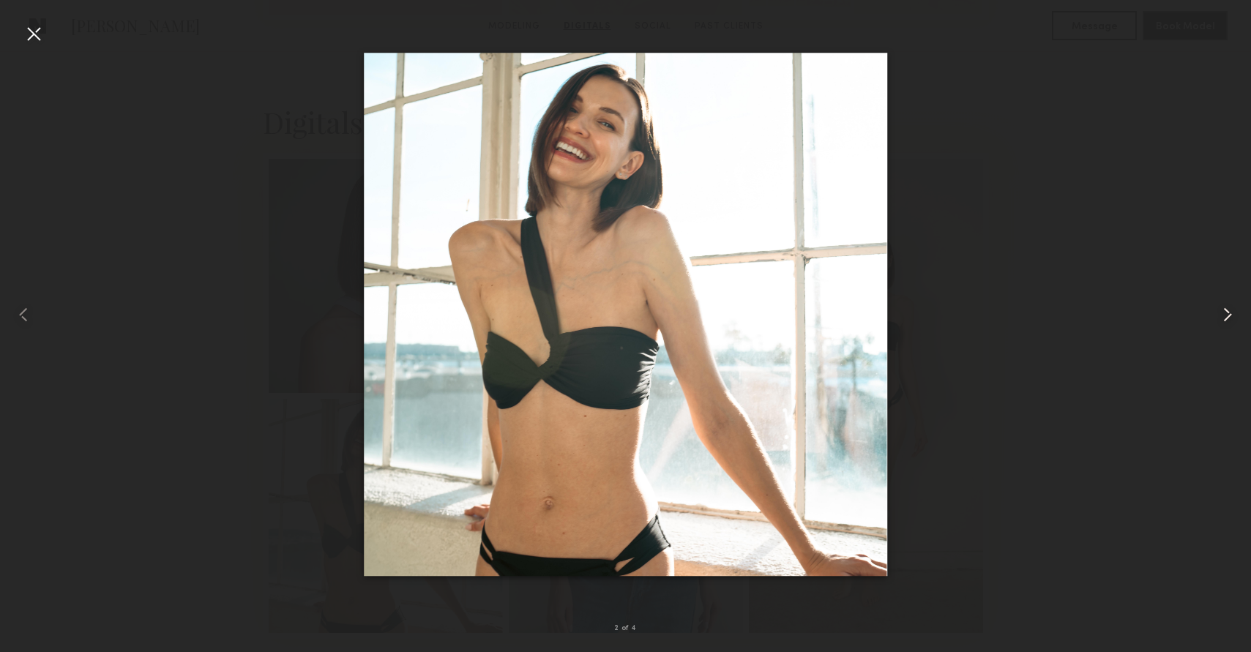
click at [1226, 312] on common-icon at bounding box center [1226, 314] width 23 height 23
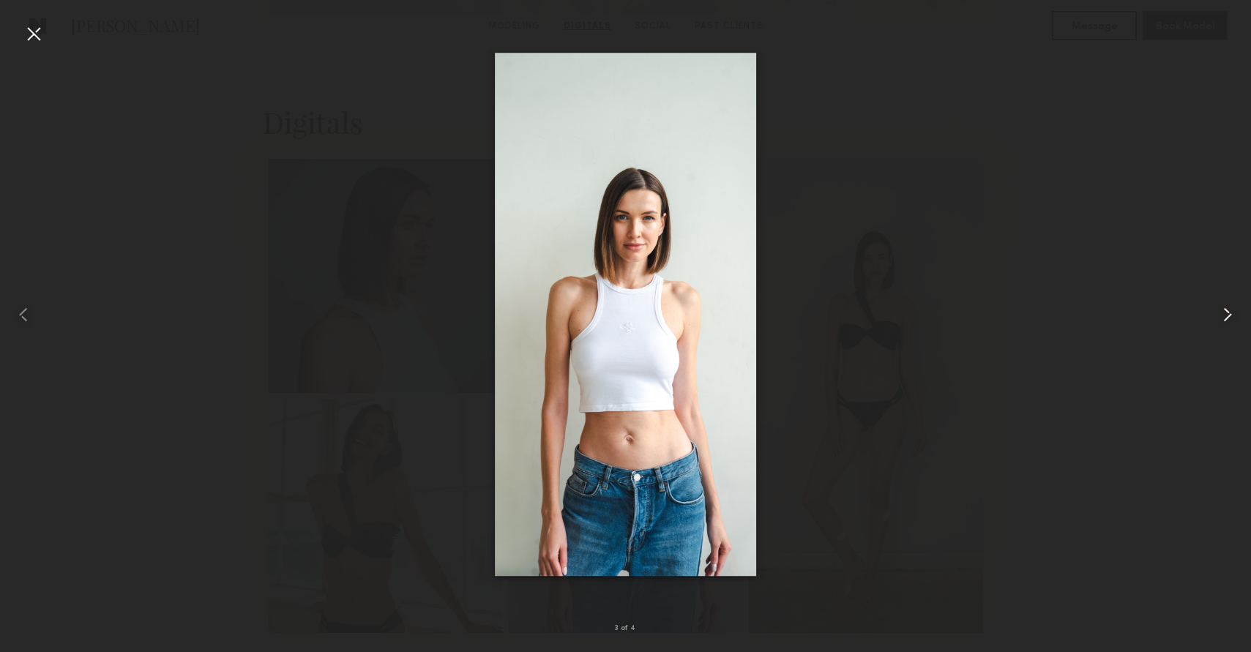
click at [1226, 312] on common-icon at bounding box center [1226, 314] width 23 height 23
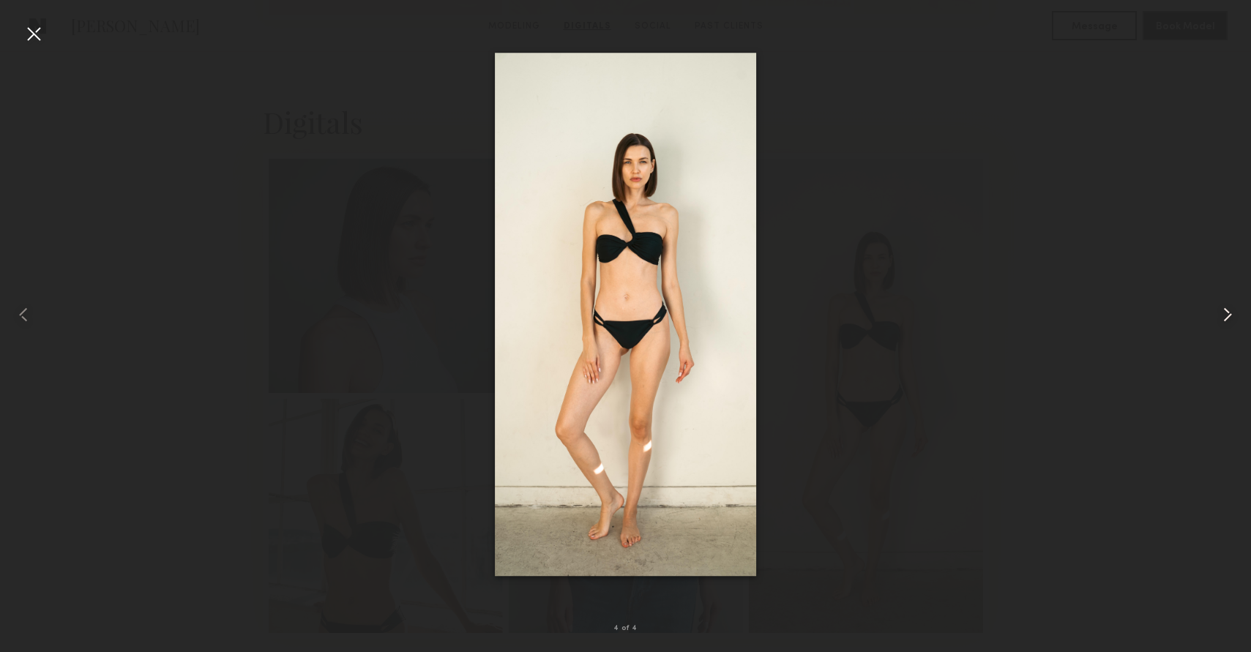
click at [1226, 312] on common-icon at bounding box center [1226, 314] width 23 height 23
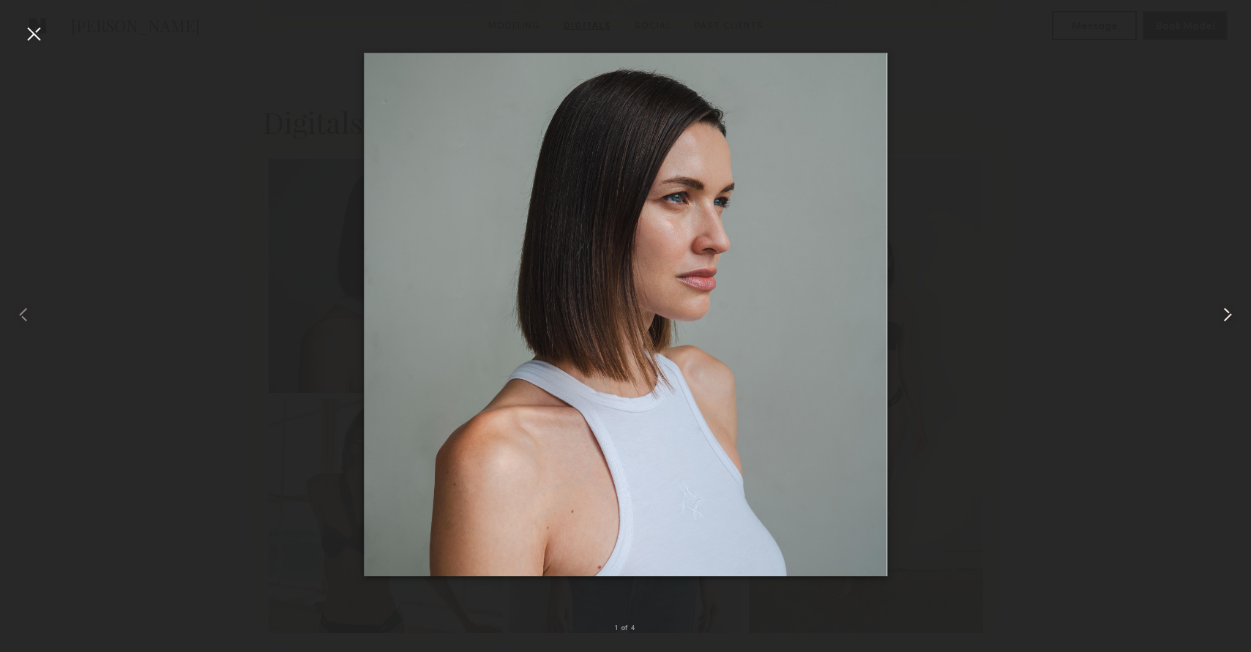
click at [1226, 312] on common-icon at bounding box center [1226, 314] width 23 height 23
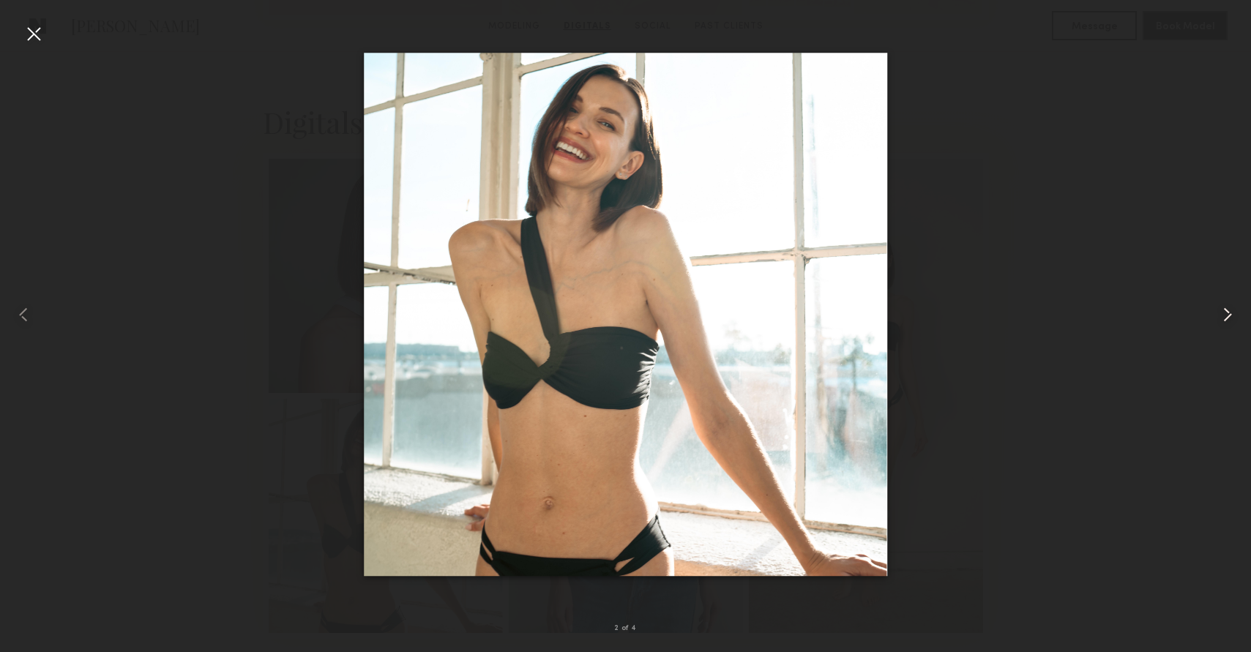
click at [1226, 312] on common-icon at bounding box center [1226, 314] width 23 height 23
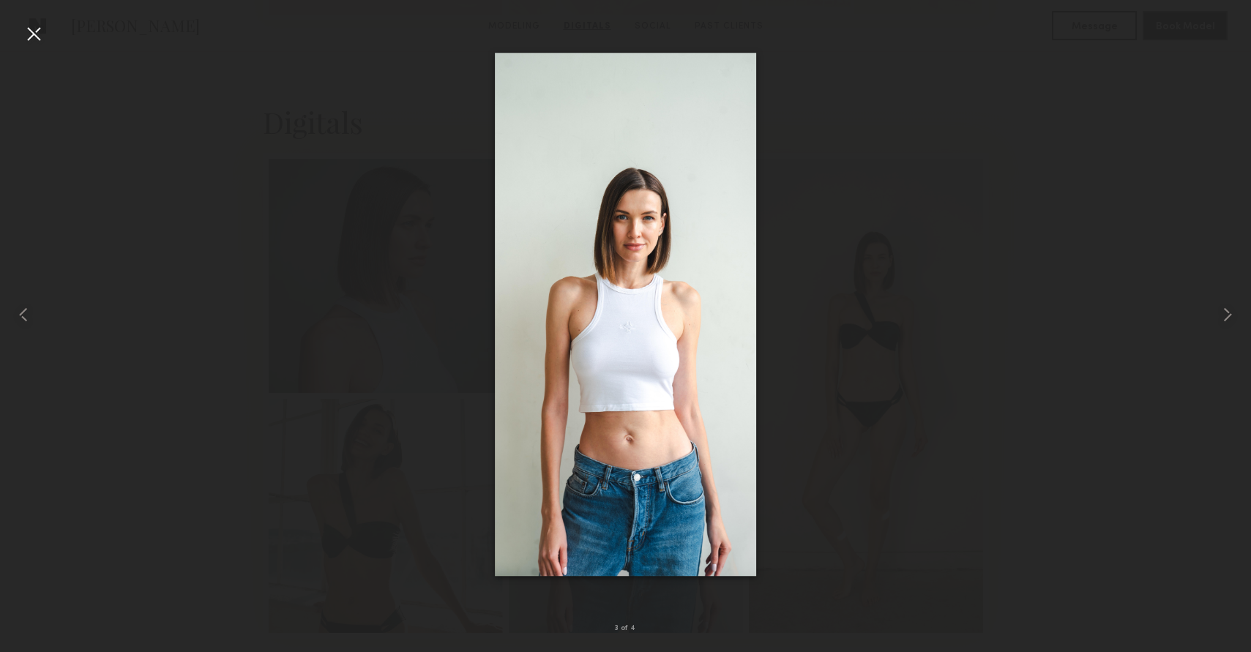
click at [90, 86] on div at bounding box center [625, 314] width 1251 height 582
click at [38, 34] on div at bounding box center [33, 33] width 23 height 23
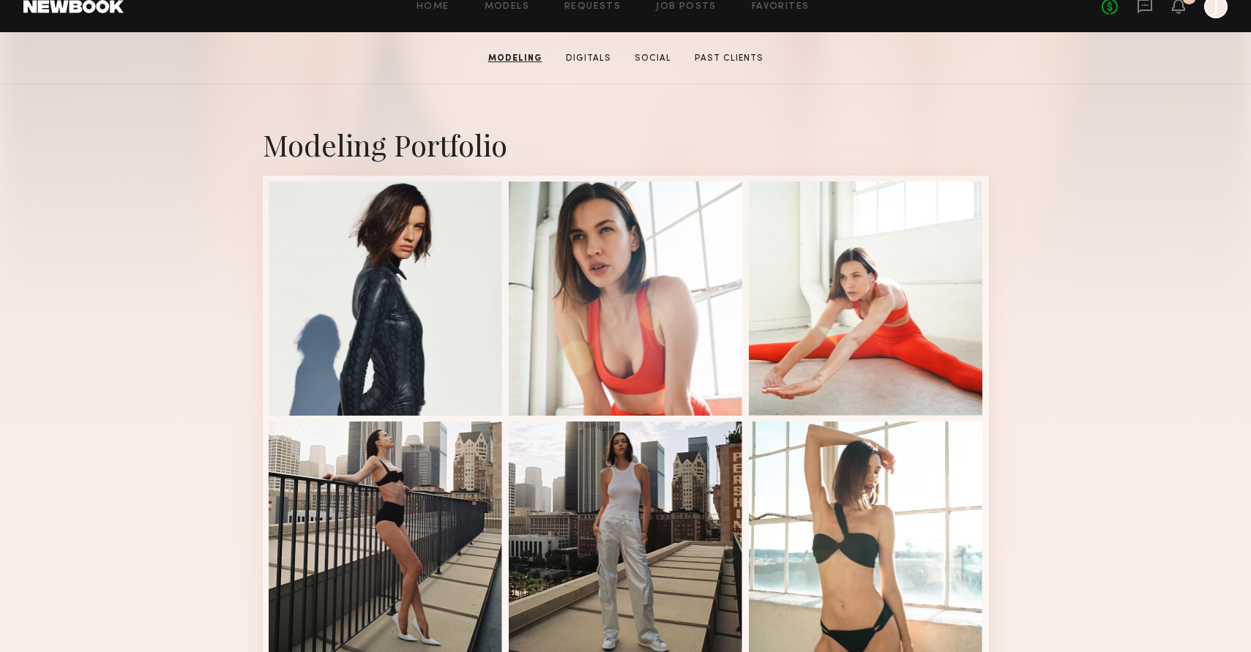
scroll to position [251, 0]
click at [653, 255] on div at bounding box center [626, 297] width 234 height 234
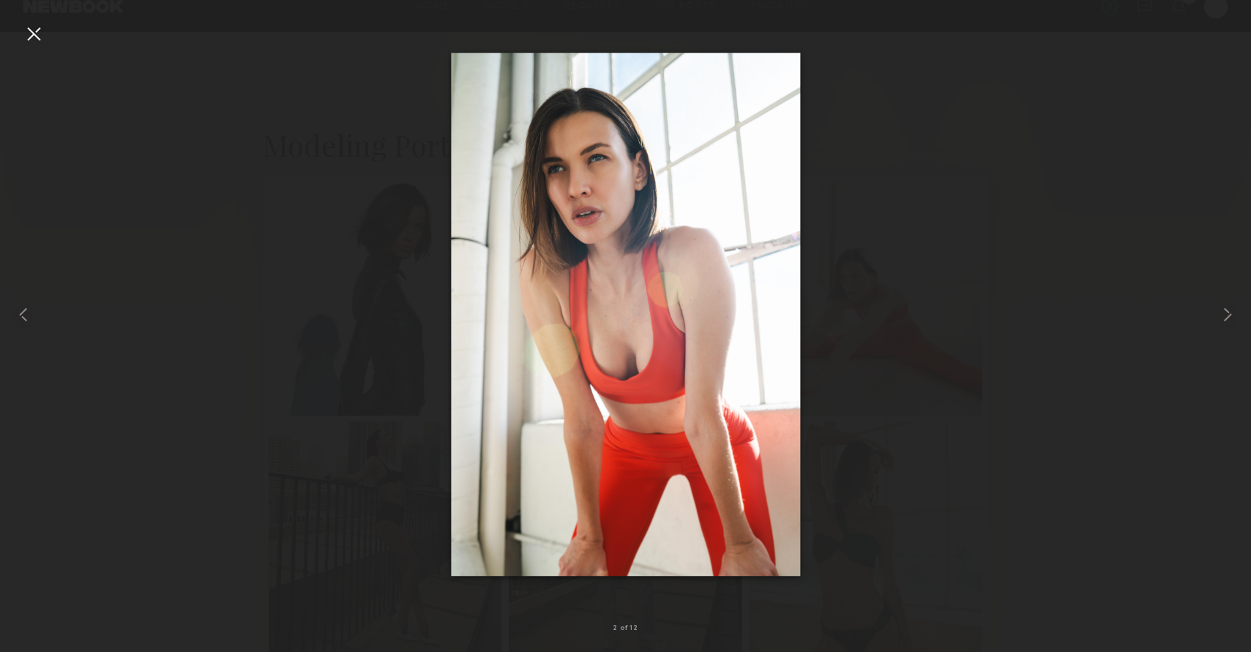
click at [342, 349] on div at bounding box center [625, 314] width 1251 height 582
click at [176, 304] on div at bounding box center [625, 314] width 1251 height 582
click at [43, 38] on div at bounding box center [33, 33] width 23 height 23
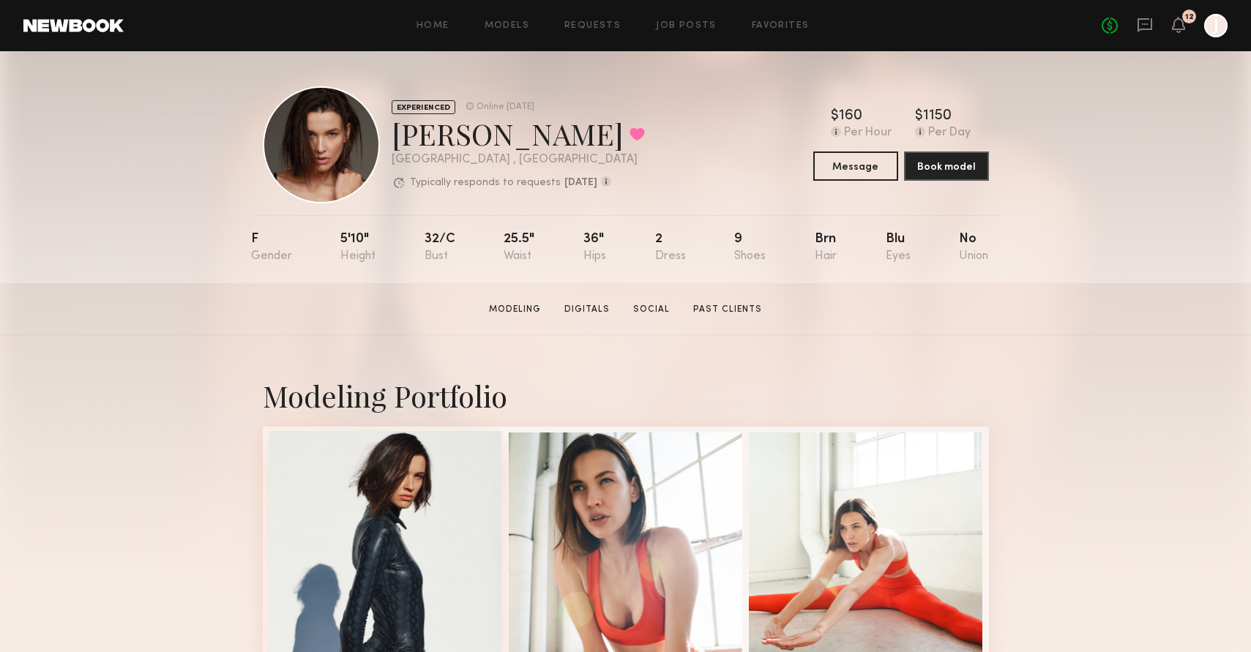
scroll to position [0, 0]
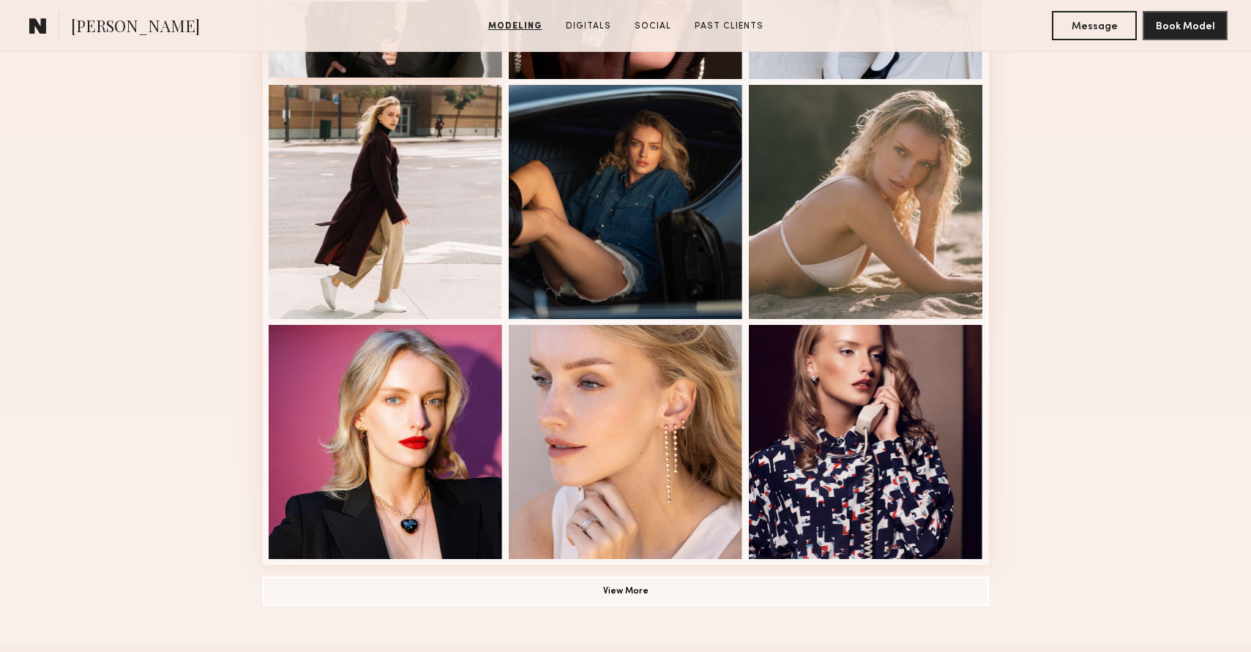
scroll to position [888, 0]
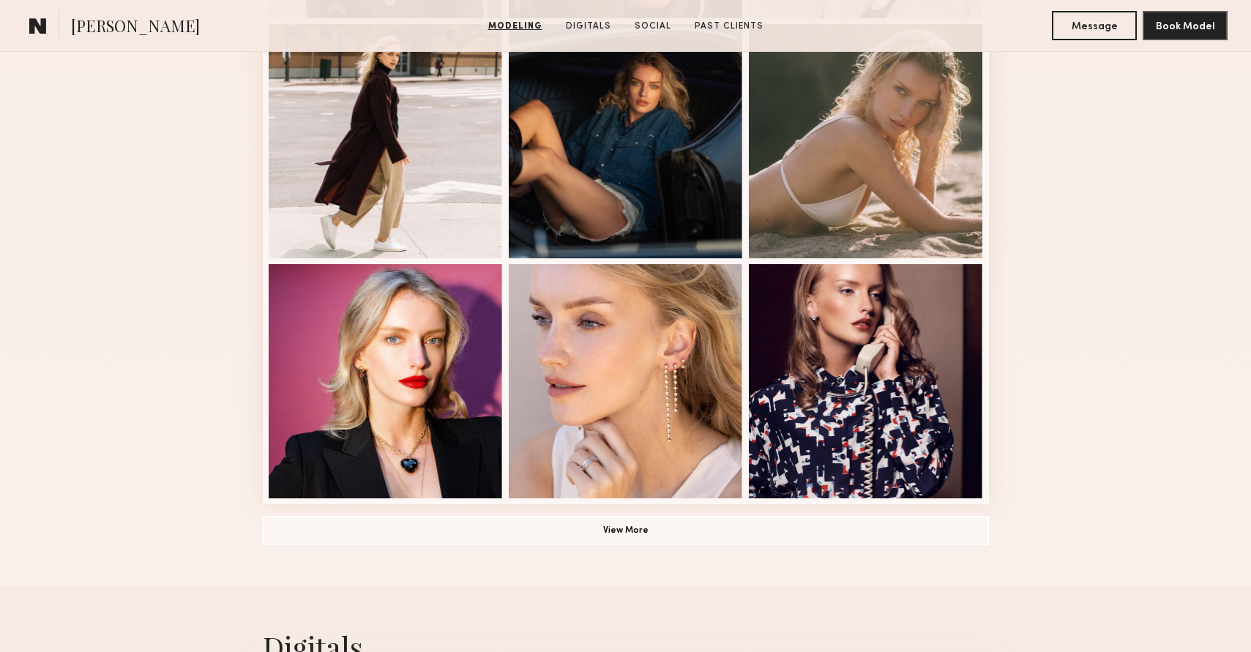
drag, startPoint x: 621, startPoint y: 529, endPoint x: 634, endPoint y: 533, distance: 13.7
click at [621, 529] on button "View More" at bounding box center [626, 530] width 726 height 29
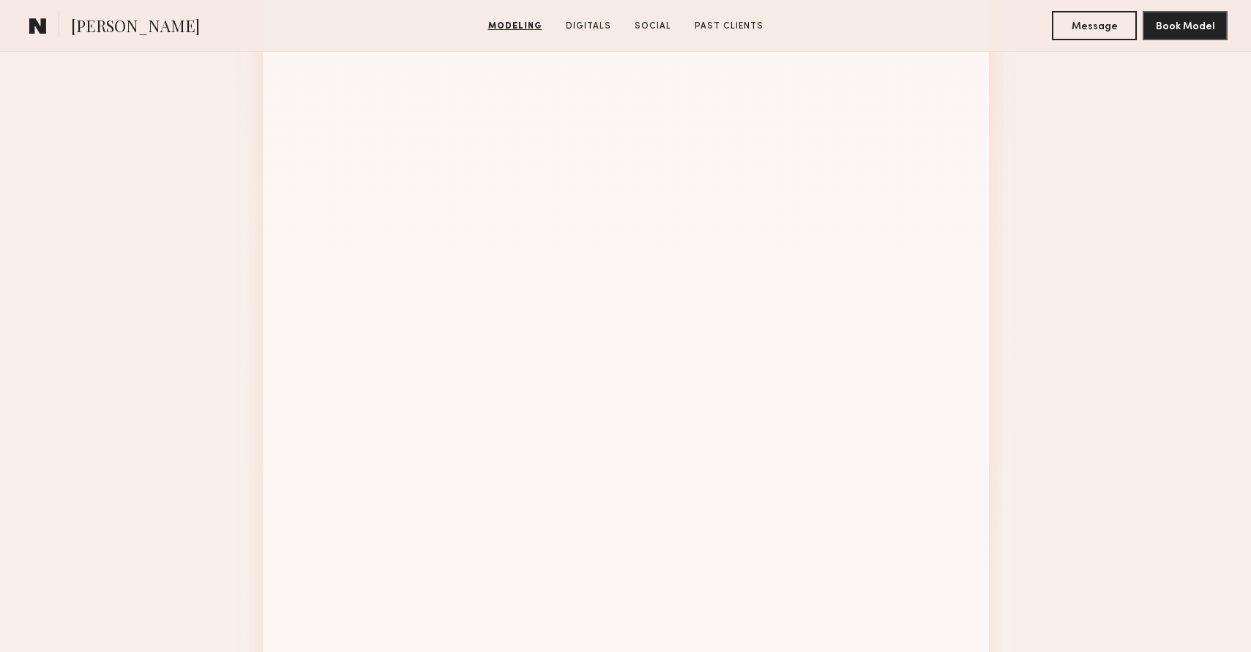
scroll to position [1673, 0]
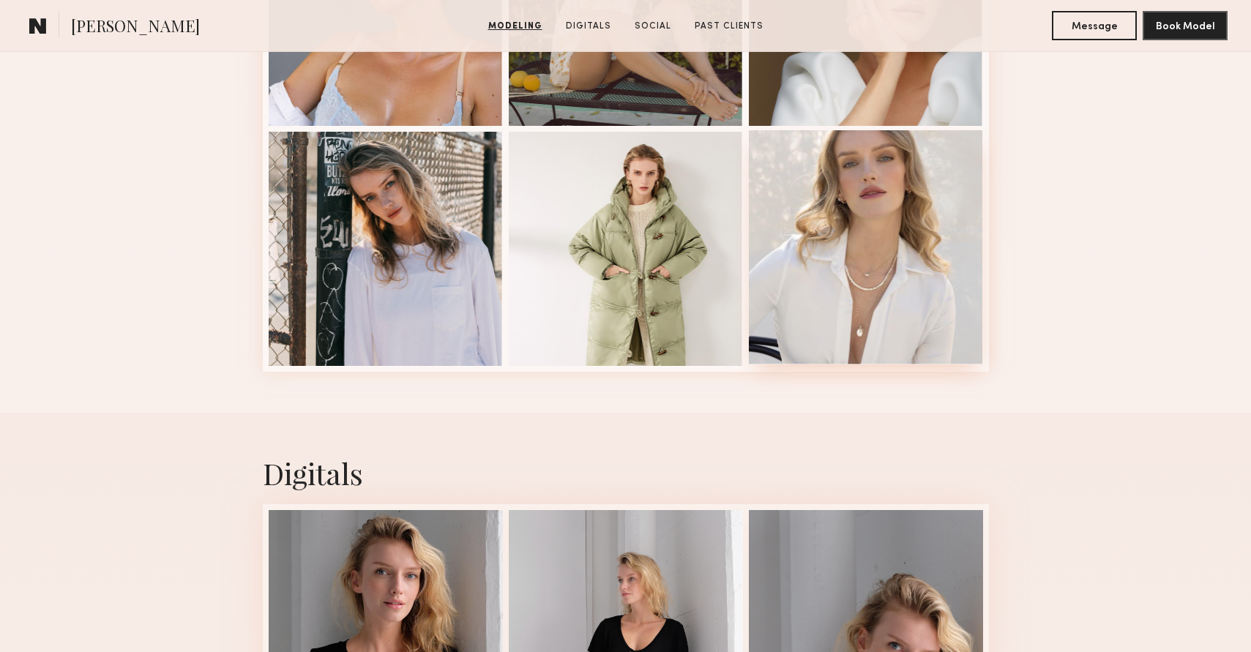
click at [849, 306] on div at bounding box center [866, 247] width 234 height 234
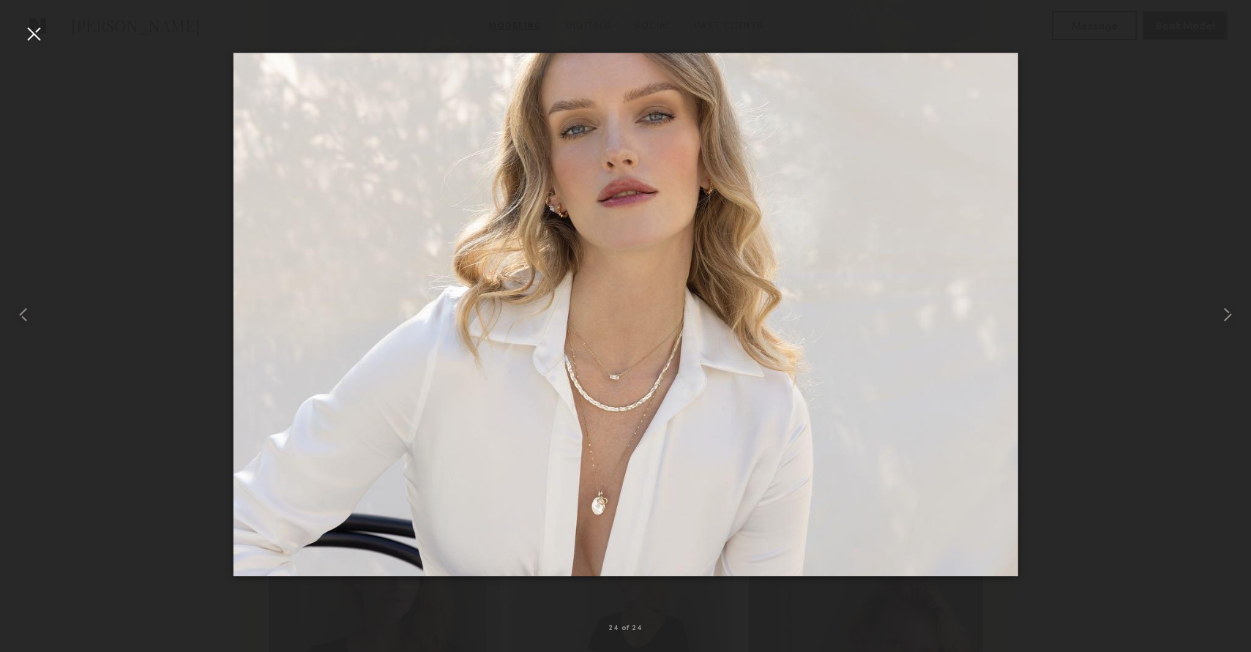
scroll to position [1984, 0]
drag, startPoint x: 34, startPoint y: 40, endPoint x: 141, endPoint y: 36, distance: 106.9
click at [33, 40] on div at bounding box center [33, 33] width 23 height 23
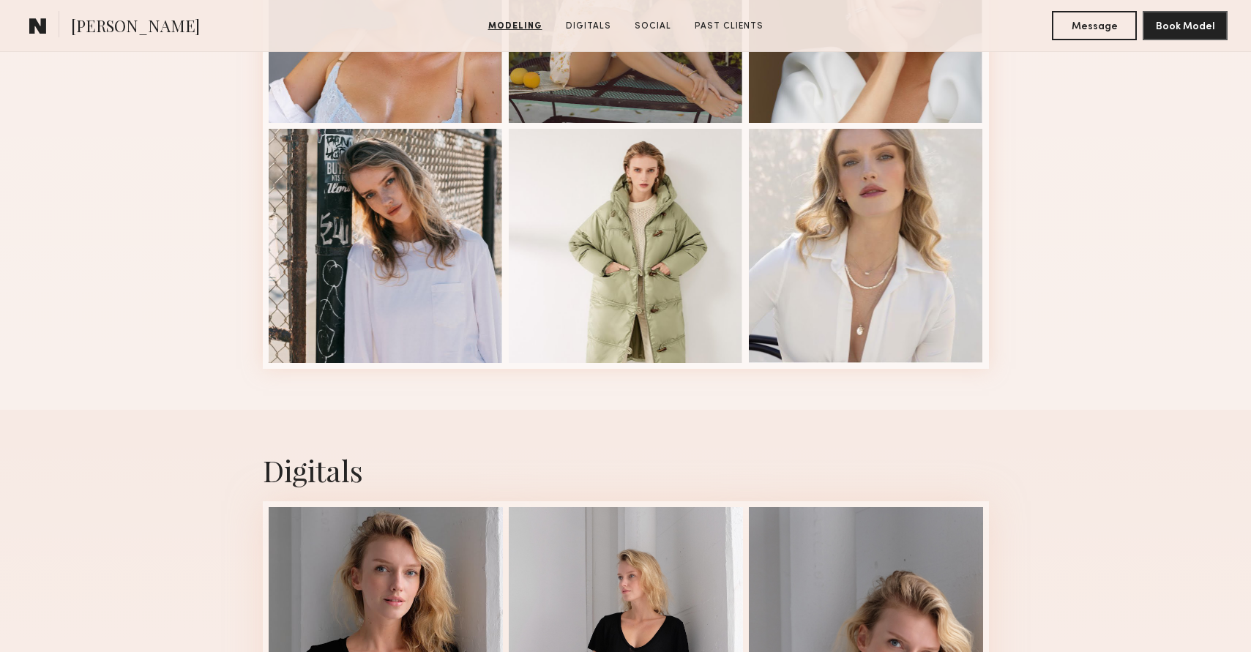
drag, startPoint x: 200, startPoint y: 115, endPoint x: 208, endPoint y: 115, distance: 8.0
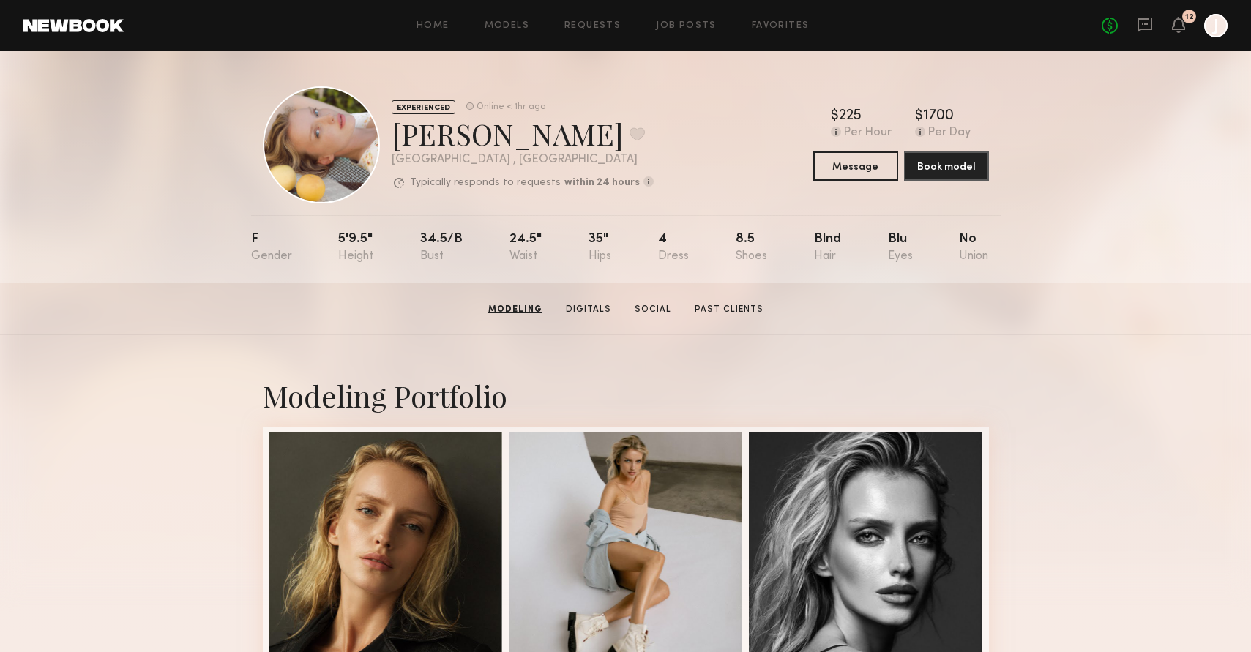
scroll to position [-1, 0]
